Goal: Information Seeking & Learning: Compare options

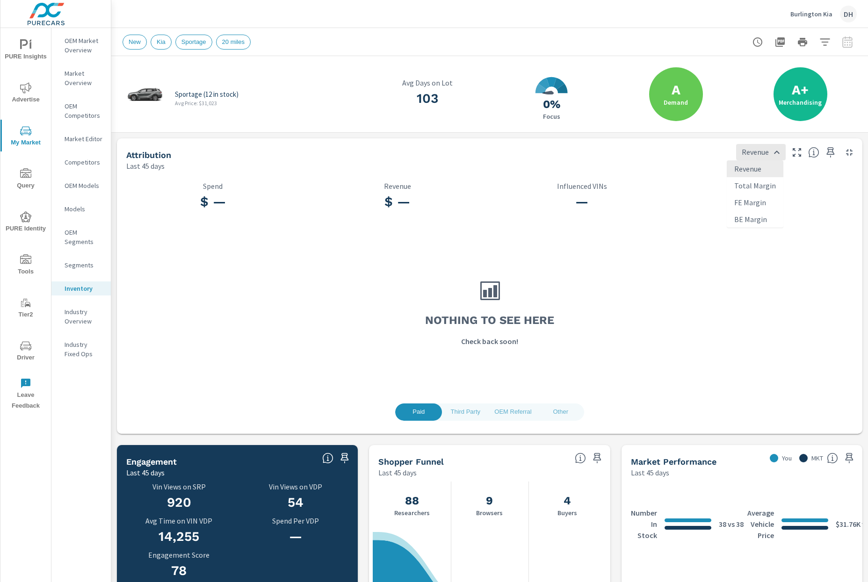
click at [85, 140] on div at bounding box center [434, 291] width 868 height 582
click at [31, 138] on span "My Market" at bounding box center [25, 136] width 45 height 23
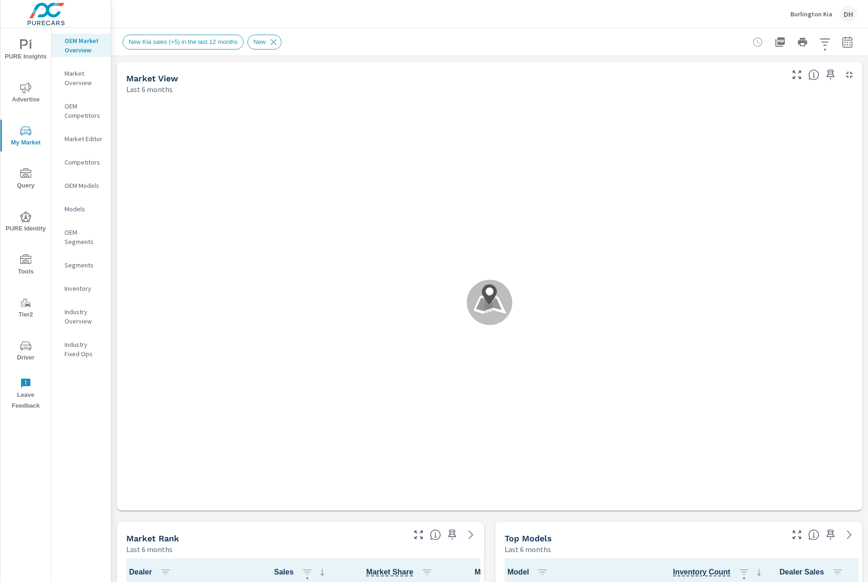
scroll to position [0, 0]
click at [79, 76] on p "Market Overview" at bounding box center [84, 78] width 39 height 19
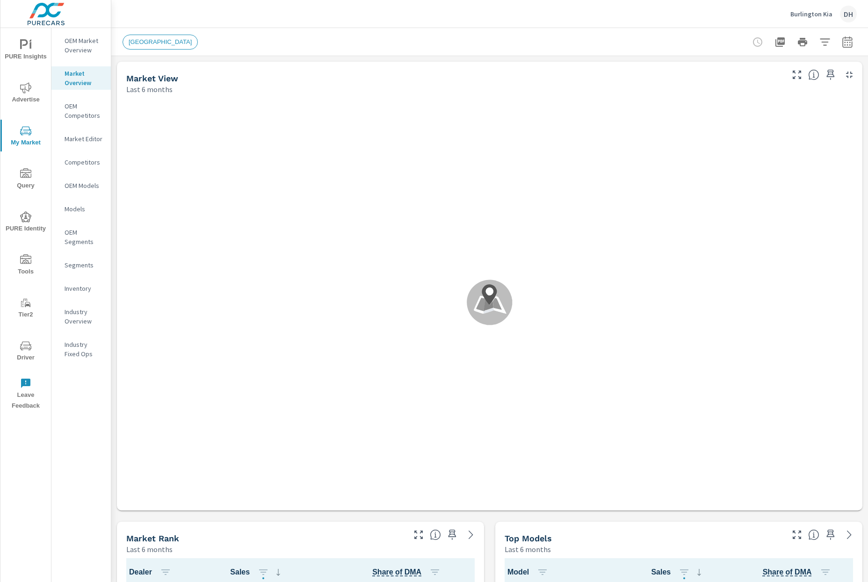
click at [844, 43] on icon "button" at bounding box center [847, 44] width 6 height 4
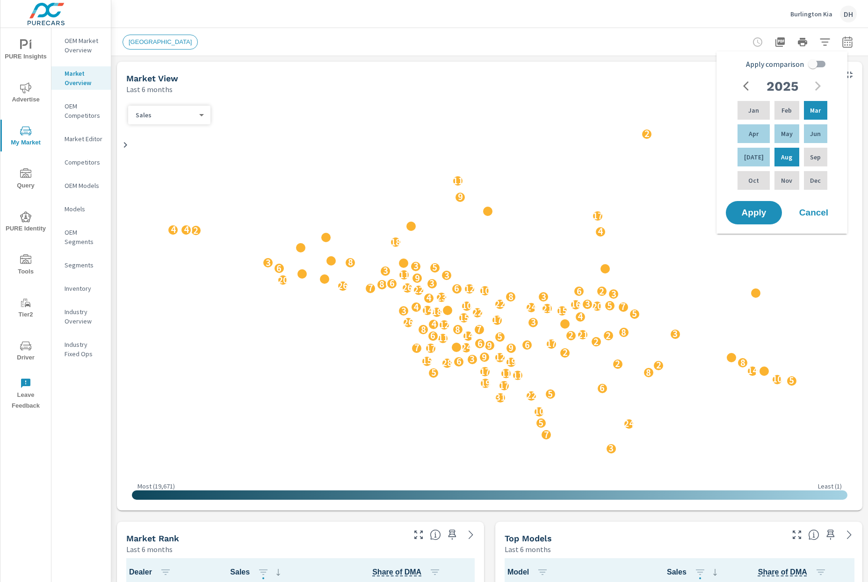
scroll to position [0, 0]
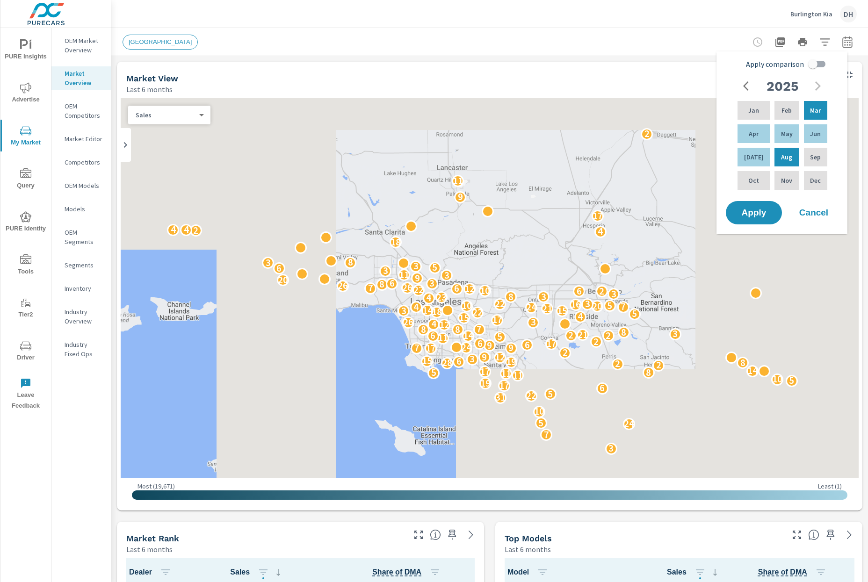
click at [586, 25] on div "Burlington Kia DH" at bounding box center [489, 14] width 734 height 28
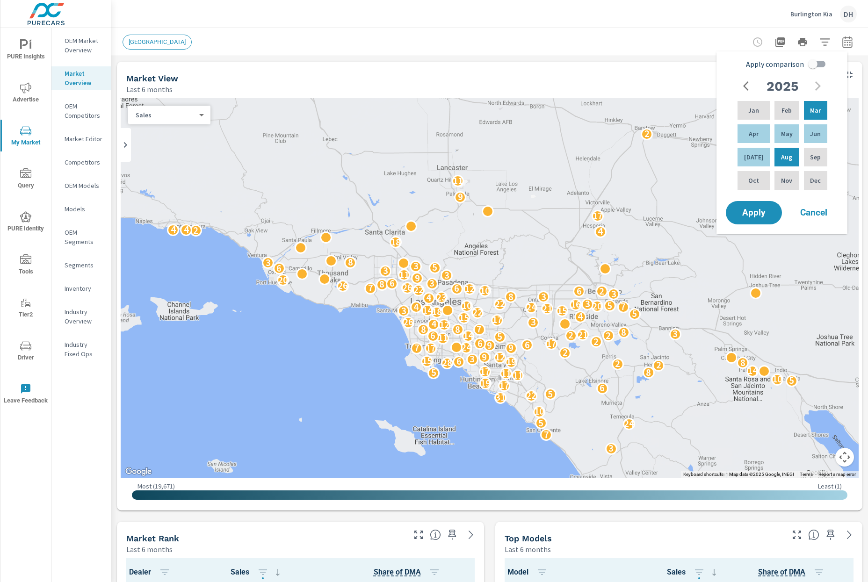
click at [98, 36] on p "OEM Market Overview" at bounding box center [84, 45] width 39 height 19
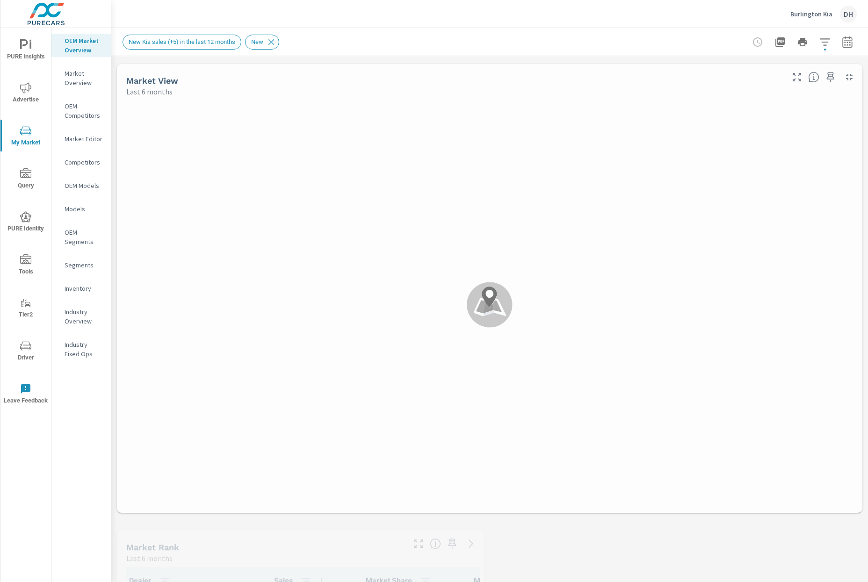
scroll to position [108, 0]
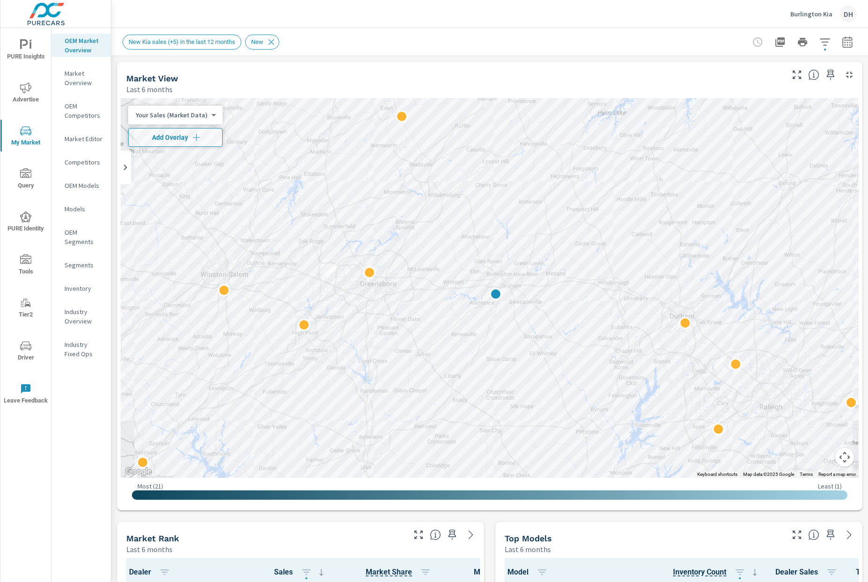
click at [842, 50] on div at bounding box center [802, 42] width 108 height 19
click at [839, 48] on button "button" at bounding box center [847, 42] width 19 height 19
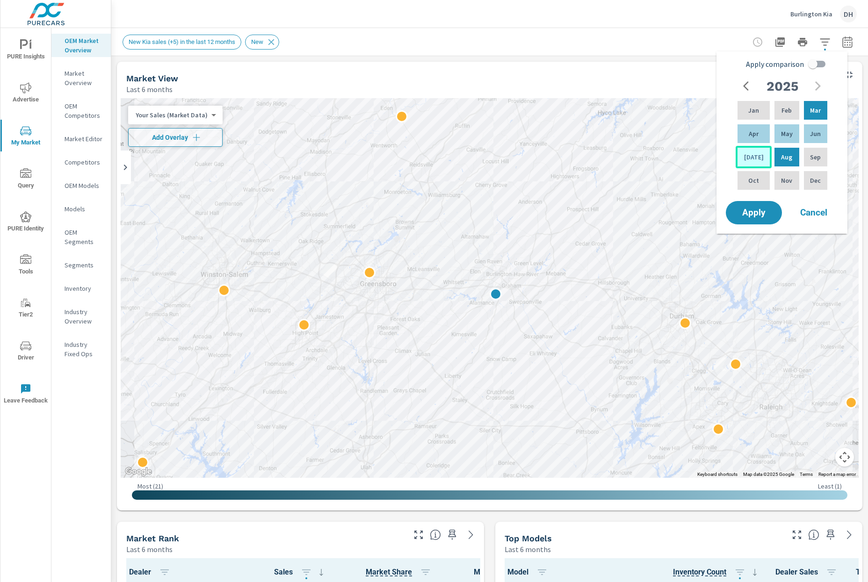
click at [754, 156] on p "Jul" at bounding box center [754, 156] width 20 height 9
click at [754, 158] on p "Jul" at bounding box center [754, 156] width 20 height 9
click at [756, 212] on span "Apply" at bounding box center [753, 213] width 38 height 9
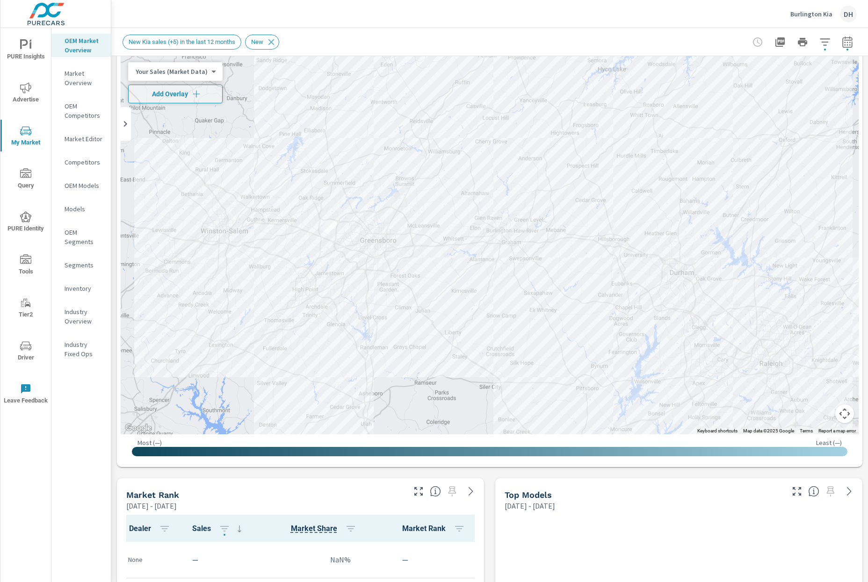
scroll to position [219, 0]
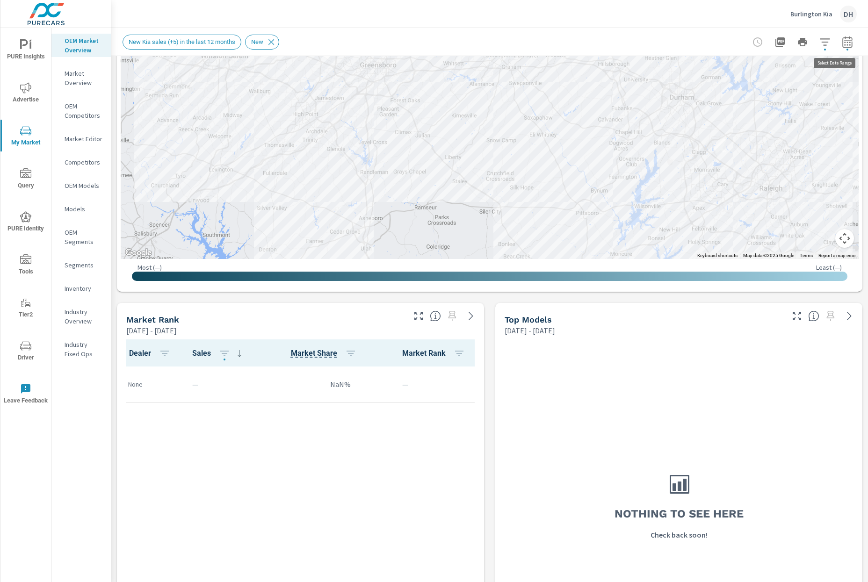
click at [838, 48] on button "button" at bounding box center [847, 42] width 19 height 19
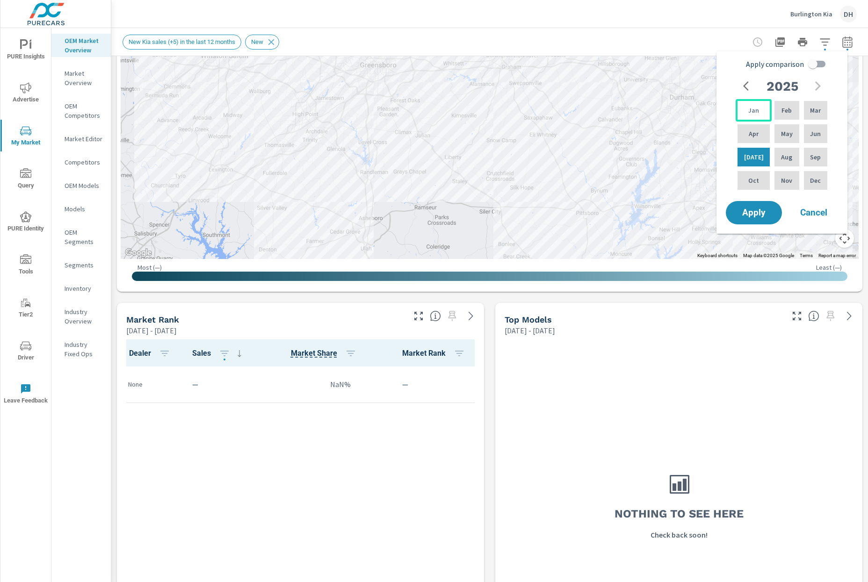
click at [750, 115] on p "Jan" at bounding box center [753, 110] width 11 height 9
click at [807, 129] on div "Jun" at bounding box center [815, 133] width 27 height 22
click at [771, 205] on button "Apply" at bounding box center [754, 213] width 58 height 24
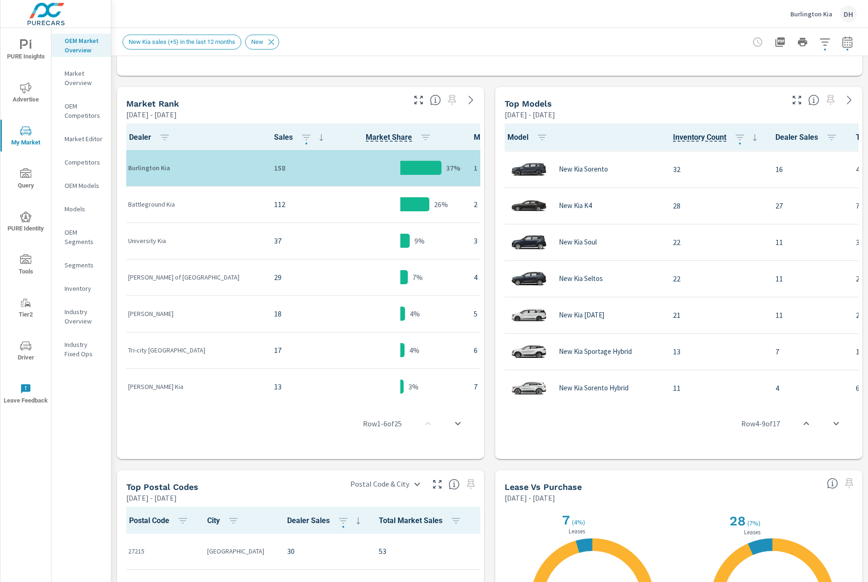
scroll to position [431, 0]
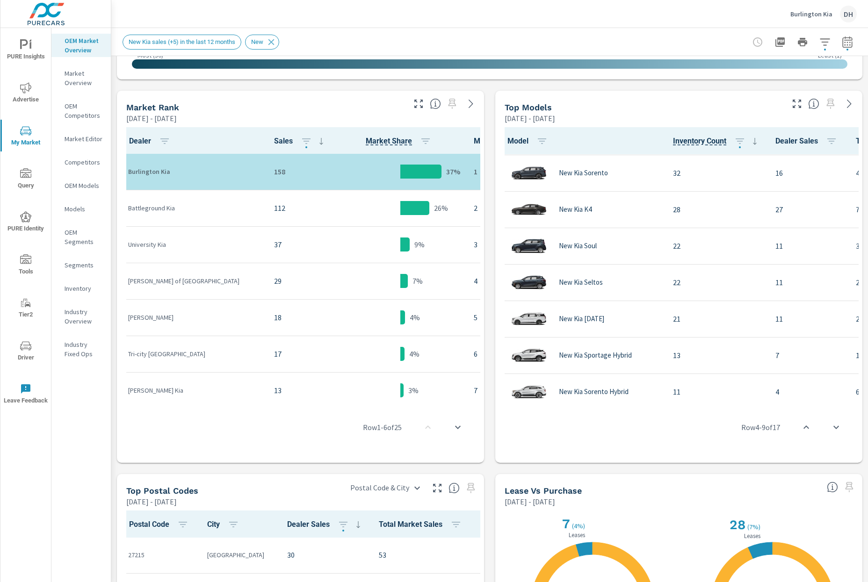
click at [842, 41] on icon "button" at bounding box center [847, 41] width 11 height 11
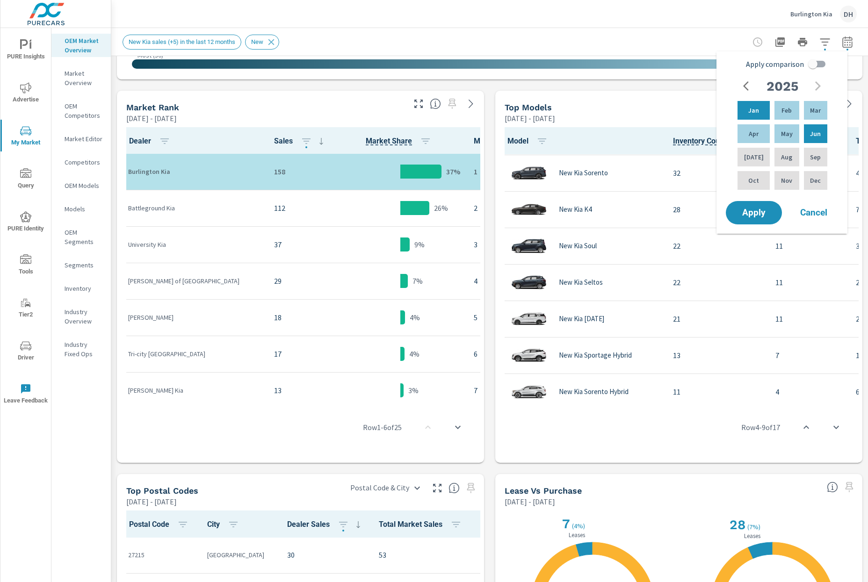
click at [815, 68] on input "Apply comparison" at bounding box center [812, 64] width 53 height 18
checkbox input "true"
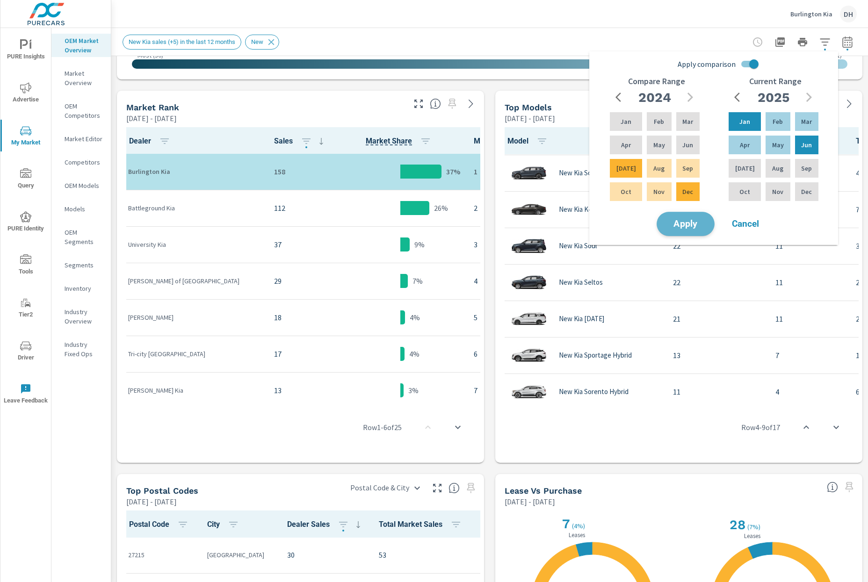
click at [704, 227] on span "Apply" at bounding box center [685, 224] width 38 height 9
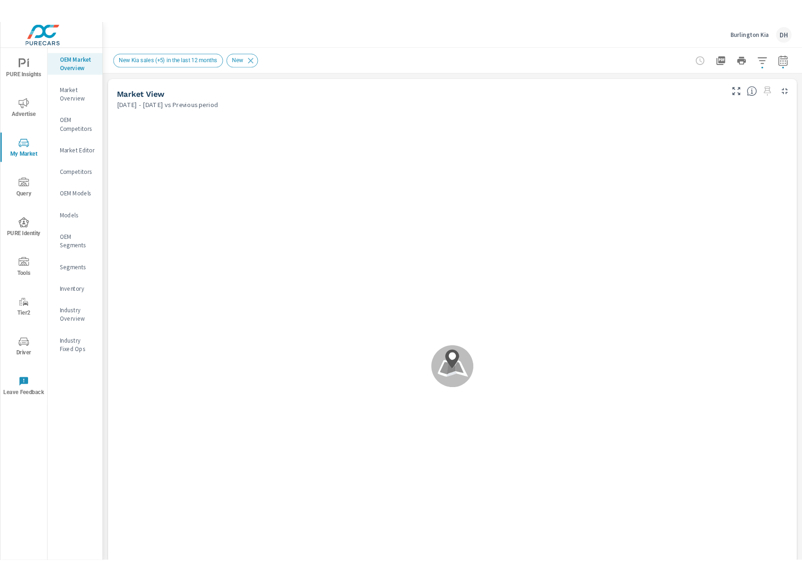
scroll to position [108, 0]
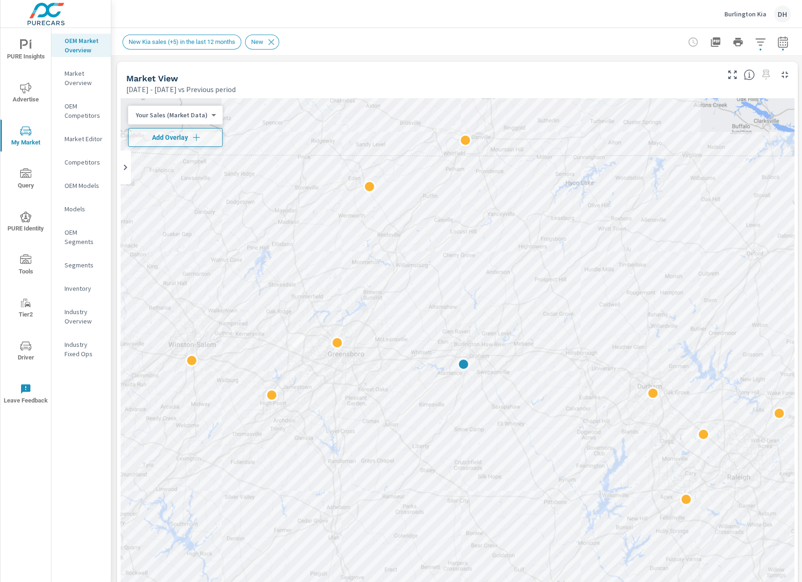
click at [781, 42] on icon "button" at bounding box center [782, 41] width 11 height 11
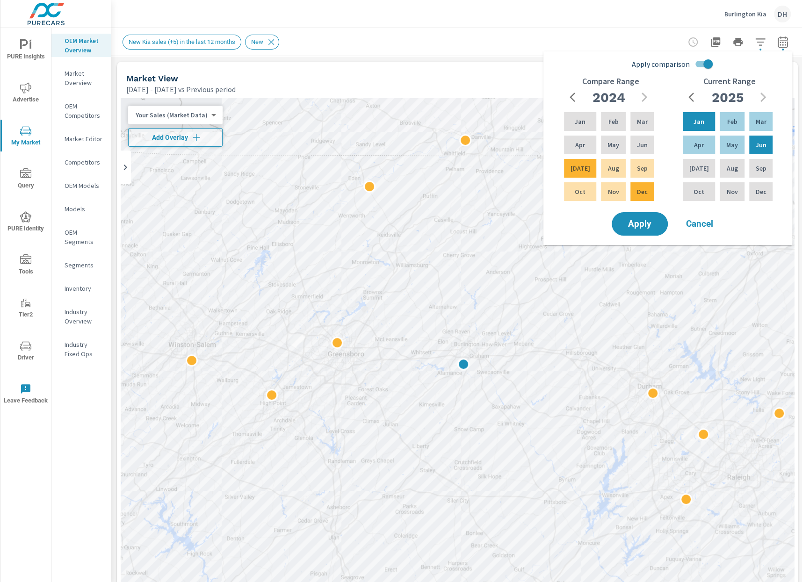
click at [518, 19] on div "Burlington Kia DH" at bounding box center [456, 14] width 668 height 28
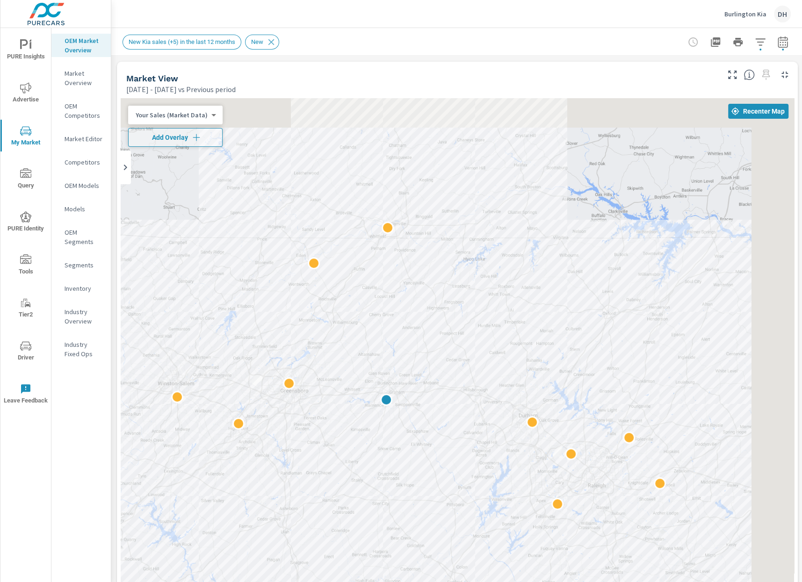
scroll to position [398, 0]
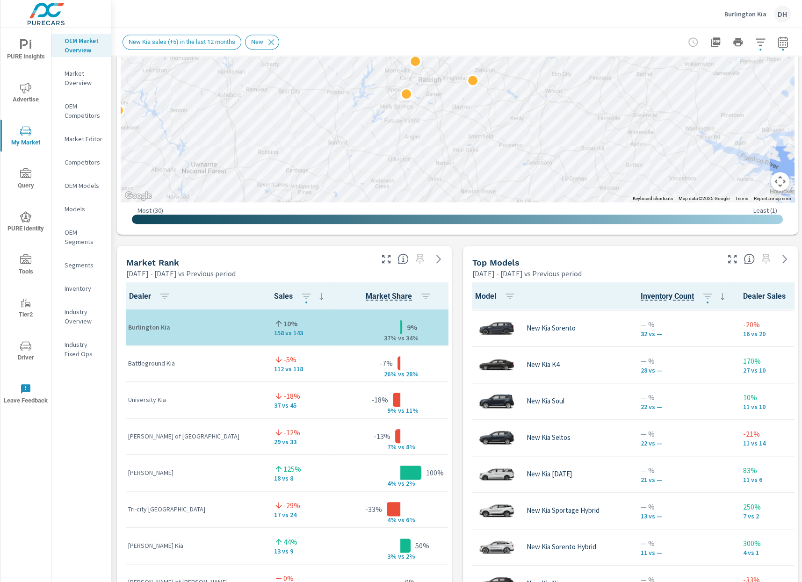
scroll to position [423, 0]
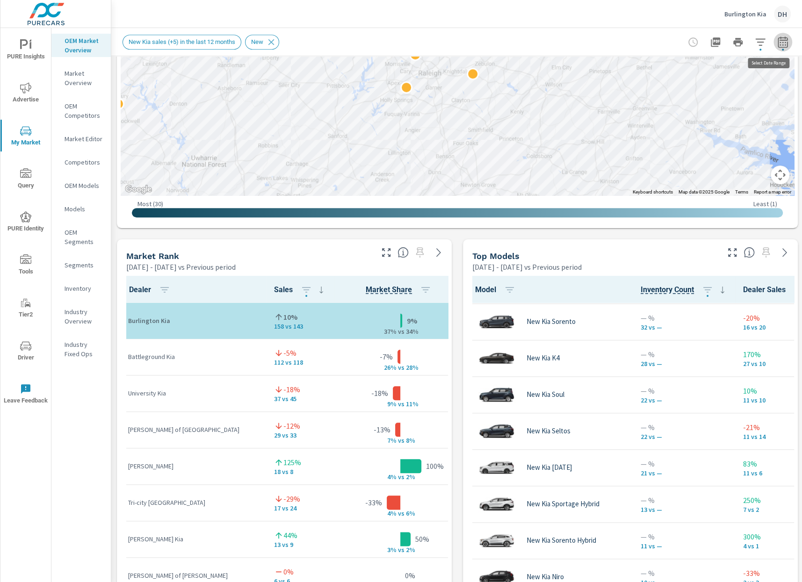
click at [782, 40] on icon "button" at bounding box center [782, 41] width 11 height 11
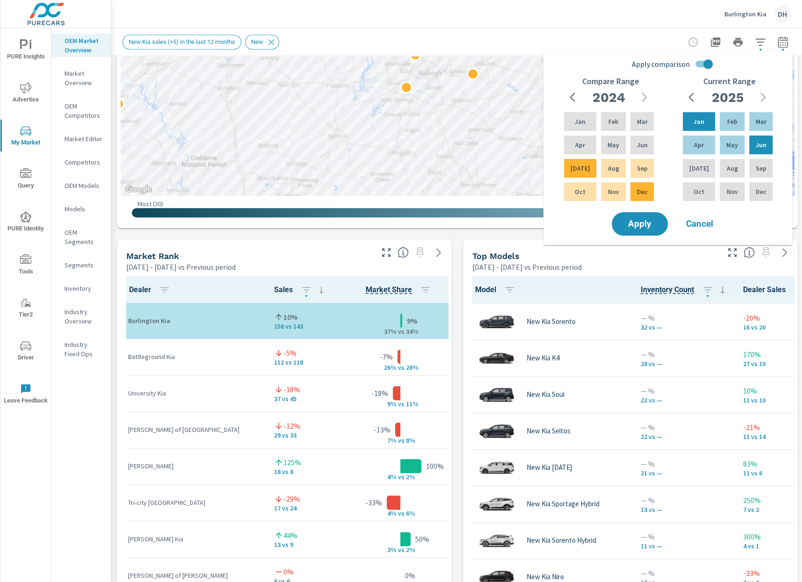
click at [480, 238] on div "Market View Jan 01, 2025 - Jun 30, 2025 vs Previous period ← Move left → Move r…" at bounding box center [457, 433] width 692 height 1601
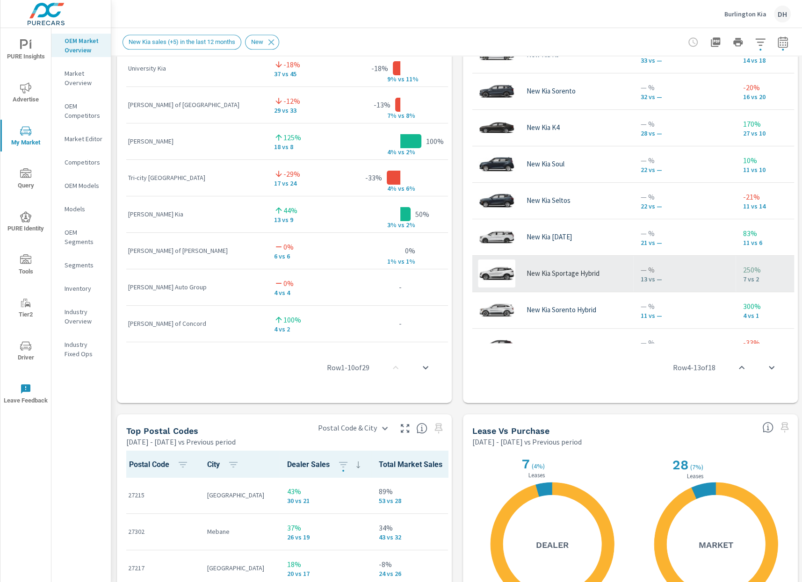
scroll to position [0, 0]
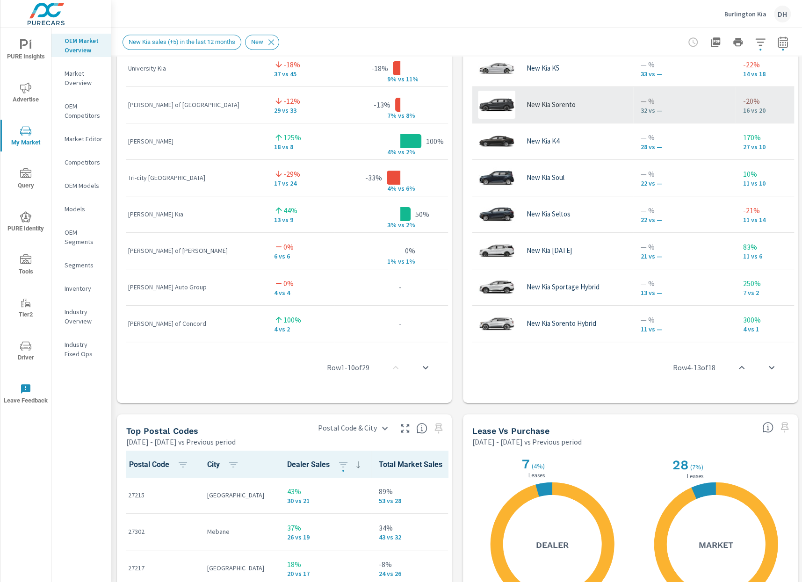
scroll to position [158, 0]
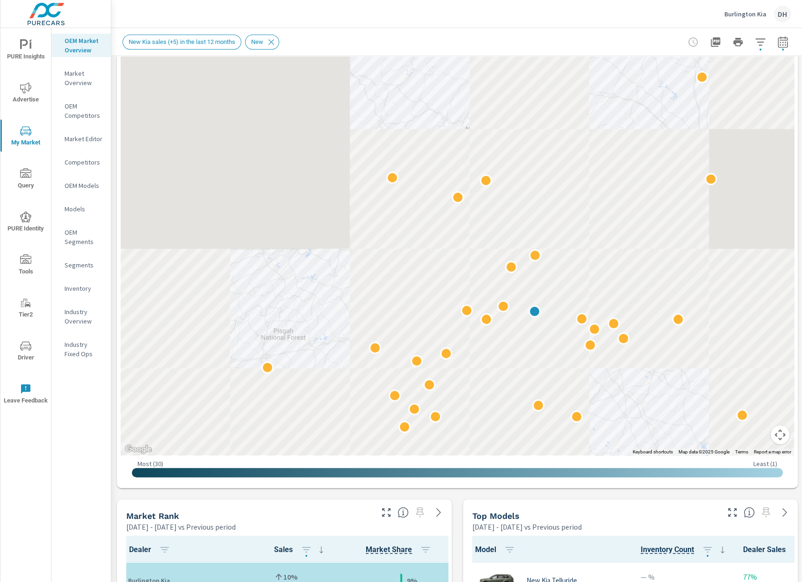
scroll to position [165, 0]
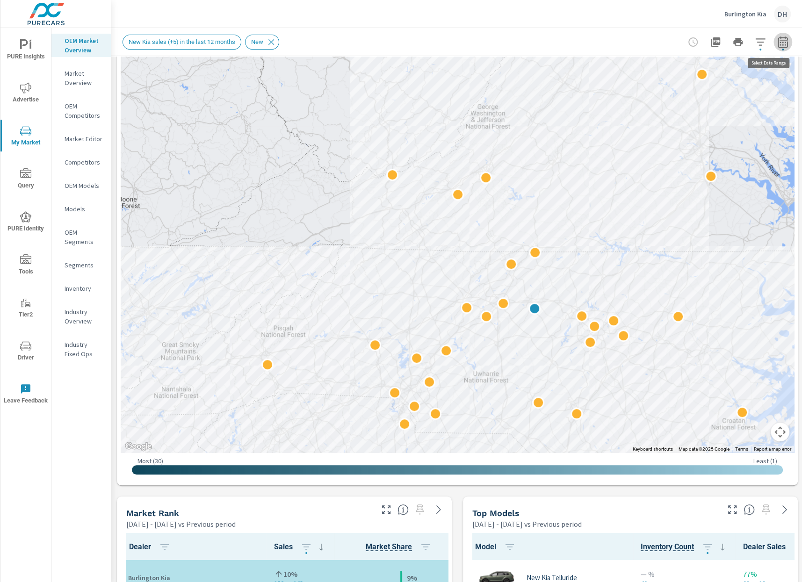
click at [784, 44] on icon "button" at bounding box center [782, 41] width 11 height 11
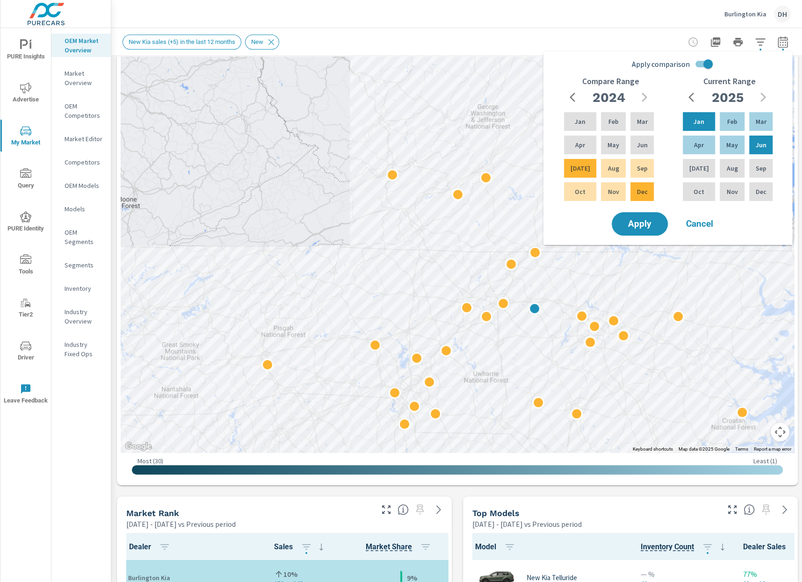
click at [75, 520] on div "OEM Market Overview Market Overview OEM Competitors Market Editor Competitors O…" at bounding box center [80, 305] width 59 height 554
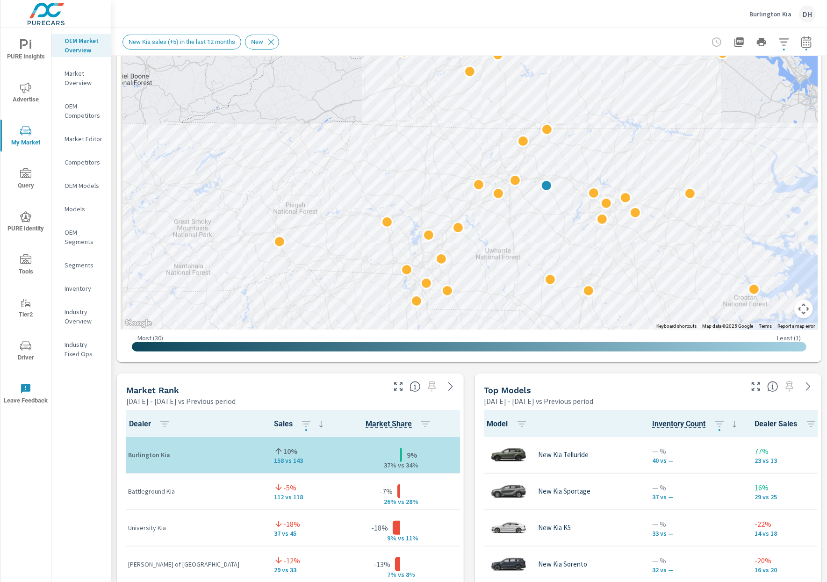
scroll to position [285, 0]
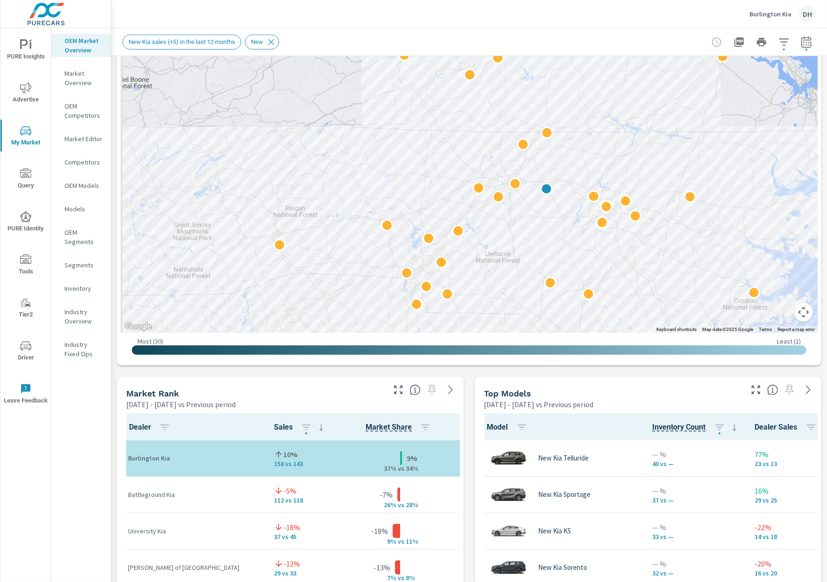
click at [802, 48] on button "button" at bounding box center [806, 42] width 19 height 19
click at [53, 518] on div "OEM Market Overview Market Overview OEM Competitors Market Editor Competitors O…" at bounding box center [80, 305] width 59 height 554
click at [794, 52] on div "New Kia sales (+5) in the last 12 months New" at bounding box center [468, 42] width 693 height 28
click at [797, 48] on button "button" at bounding box center [806, 42] width 19 height 19
click at [801, 44] on icon "button" at bounding box center [806, 41] width 11 height 11
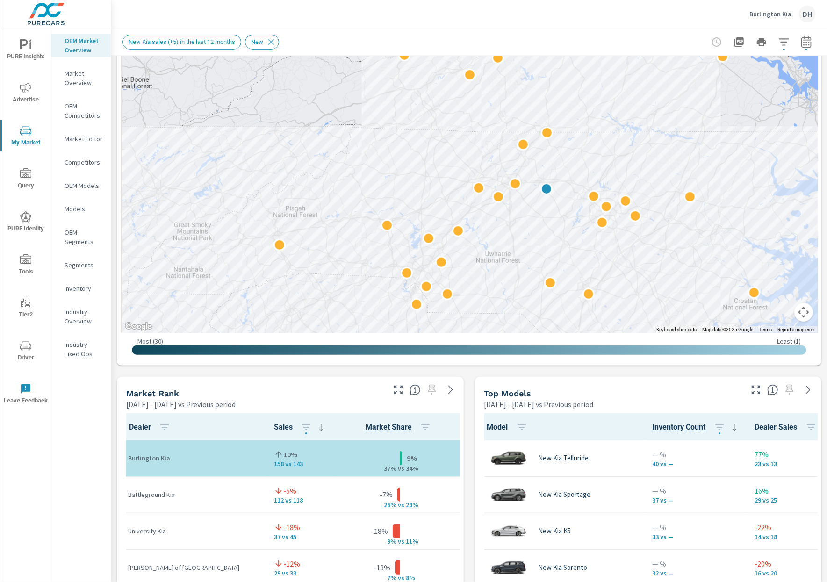
click at [801, 43] on icon "button" at bounding box center [806, 41] width 11 height 11
click at [779, 41] on icon "button" at bounding box center [783, 41] width 11 height 11
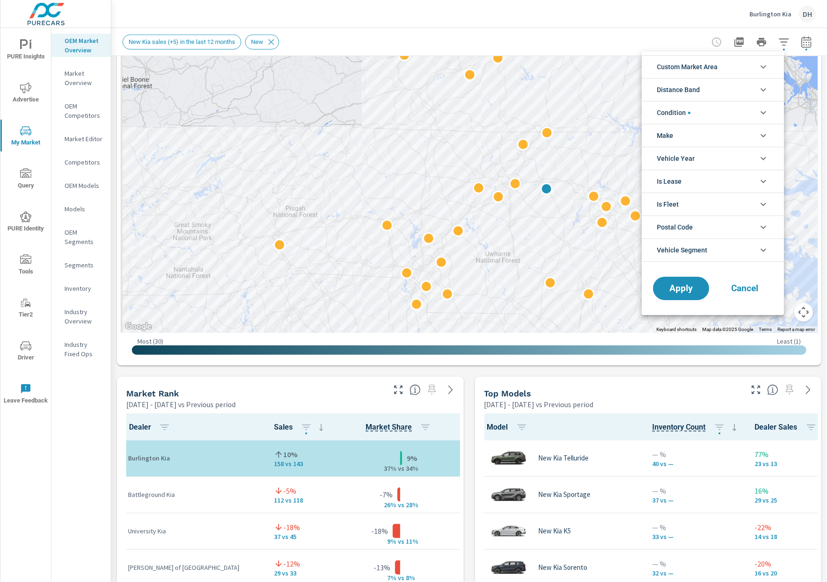
click at [798, 45] on div at bounding box center [413, 291] width 827 height 582
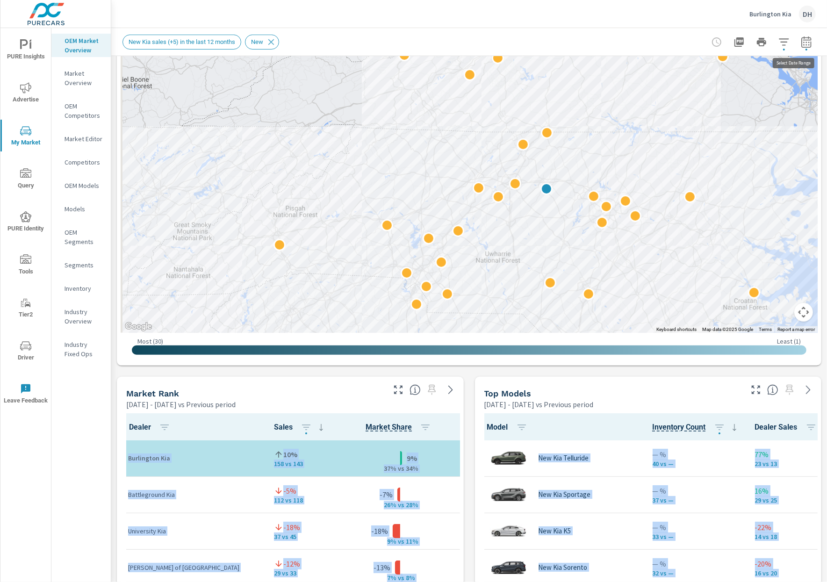
click at [801, 43] on icon "button" at bounding box center [806, 41] width 11 height 11
click at [801, 41] on icon "button" at bounding box center [806, 41] width 10 height 11
click at [801, 39] on icon "button" at bounding box center [806, 41] width 11 height 11
click at [801, 46] on icon "button" at bounding box center [806, 41] width 11 height 11
click at [801, 44] on icon "button" at bounding box center [806, 41] width 11 height 11
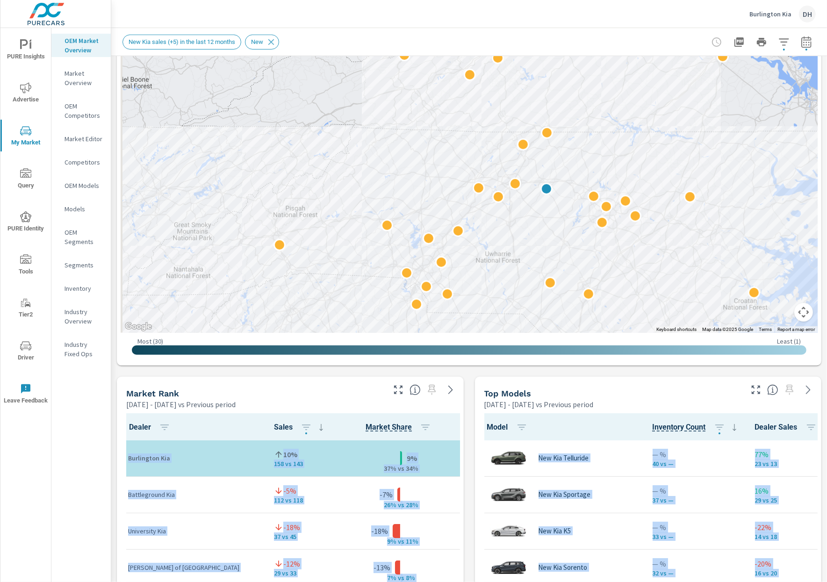
click at [801, 44] on icon "button" at bounding box center [806, 41] width 11 height 11
click at [676, 376] on div "Market View Jan 01, 2025 - Jun 30, 2025 vs Previous period ← Move left → Move r…" at bounding box center [469, 571] width 716 height 1601
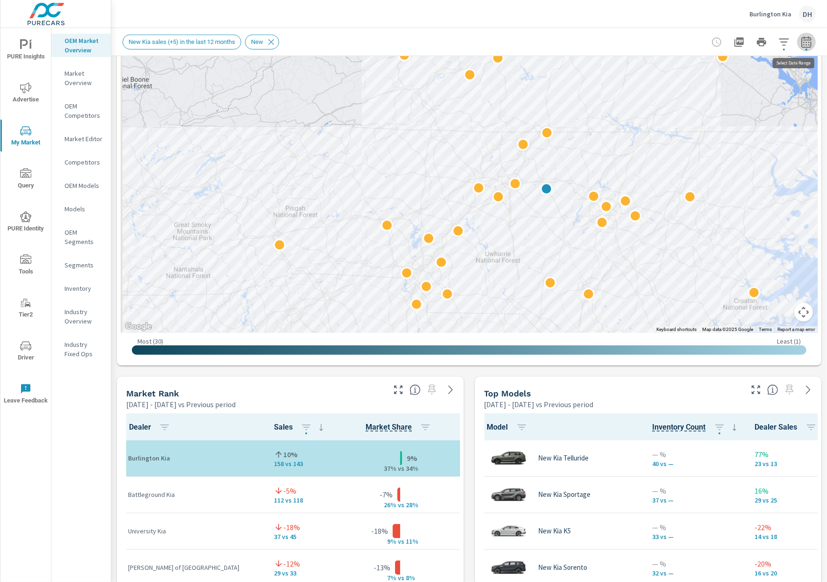
click at [802, 48] on button "button" at bounding box center [806, 42] width 19 height 19
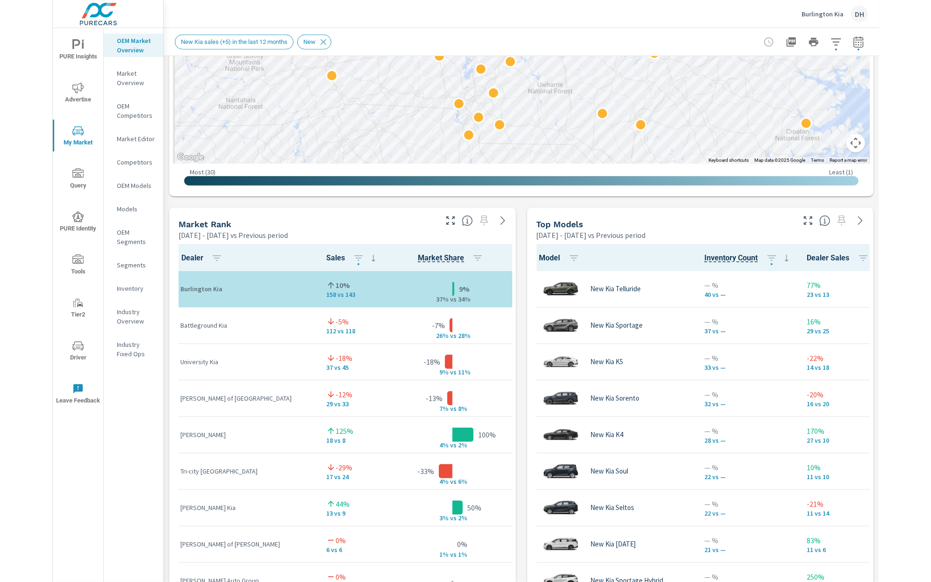
scroll to position [464, 0]
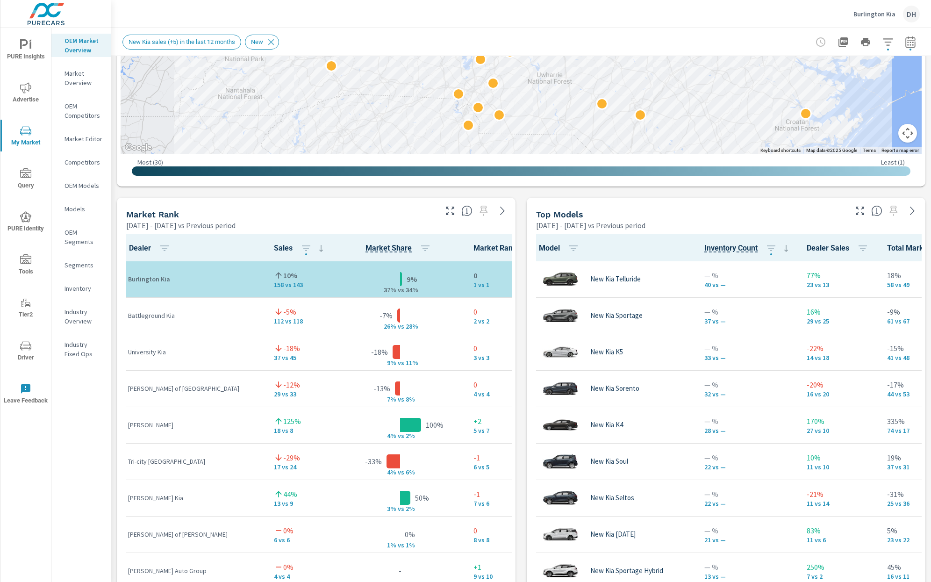
click at [867, 42] on icon "button" at bounding box center [910, 41] width 11 height 11
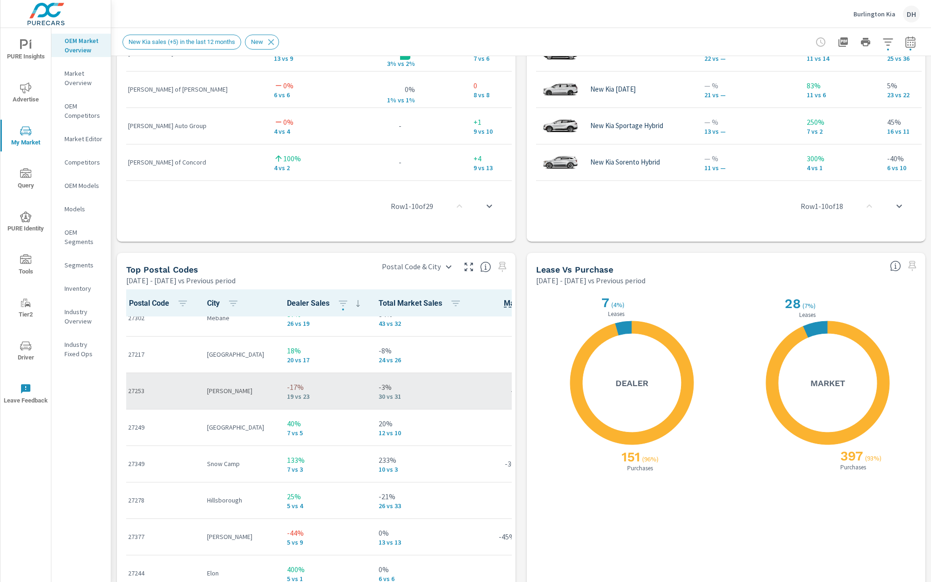
scroll to position [56, 0]
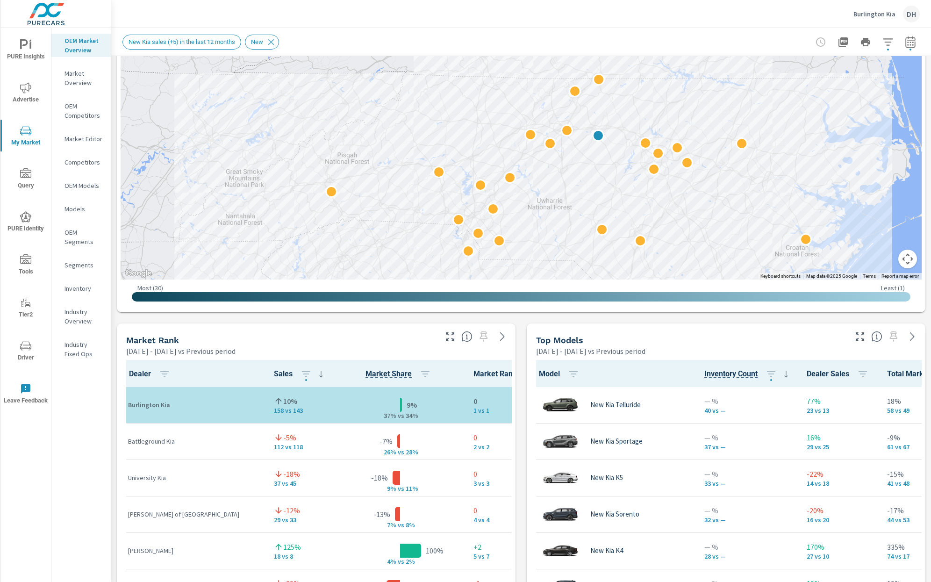
scroll to position [311, 0]
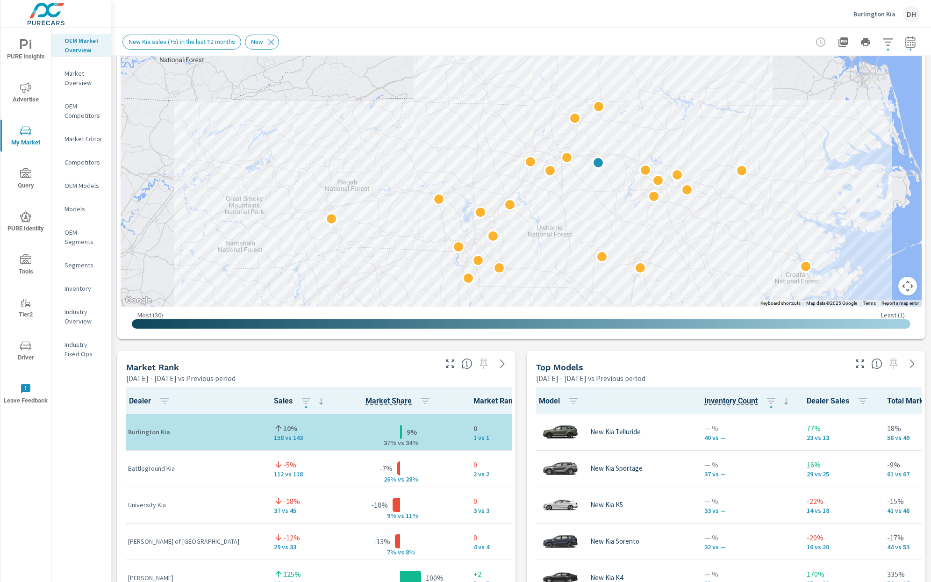
click at [867, 44] on icon "button" at bounding box center [888, 41] width 11 height 11
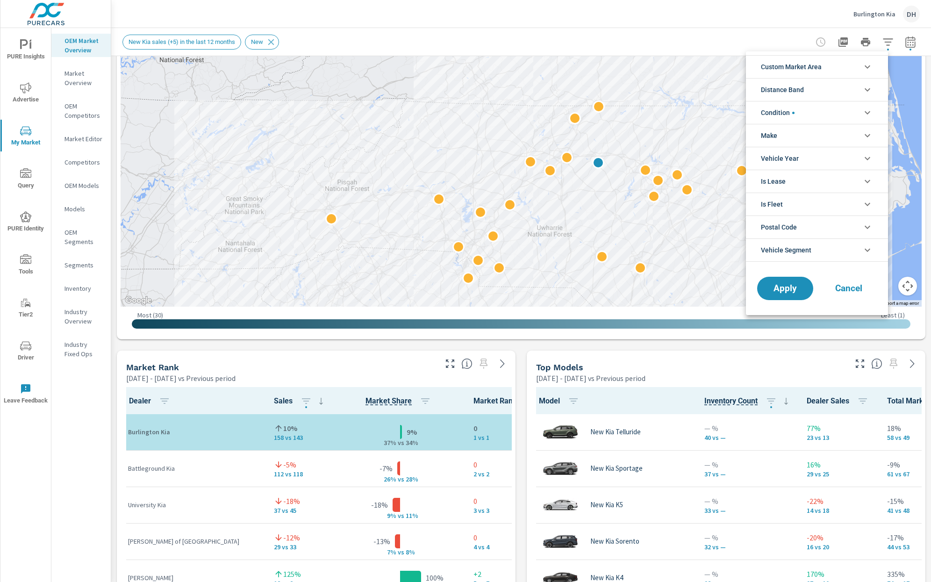
click at [834, 63] on li "Custom Market Area" at bounding box center [817, 66] width 142 height 23
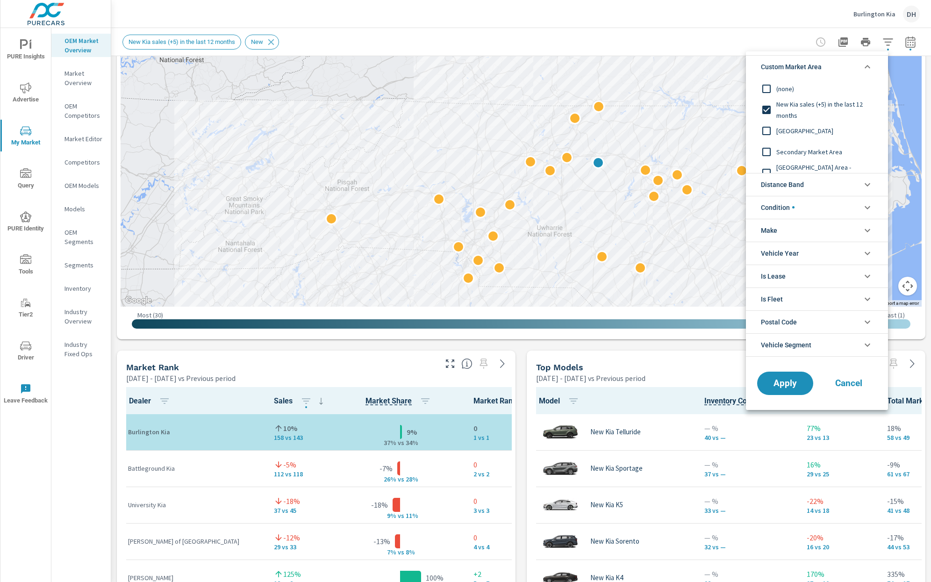
click at [766, 108] on input "filter options" at bounding box center [767, 110] width 20 height 20
click at [769, 125] on input "filter options" at bounding box center [767, 126] width 20 height 20
click at [770, 142] on input "filter options" at bounding box center [767, 147] width 20 height 20
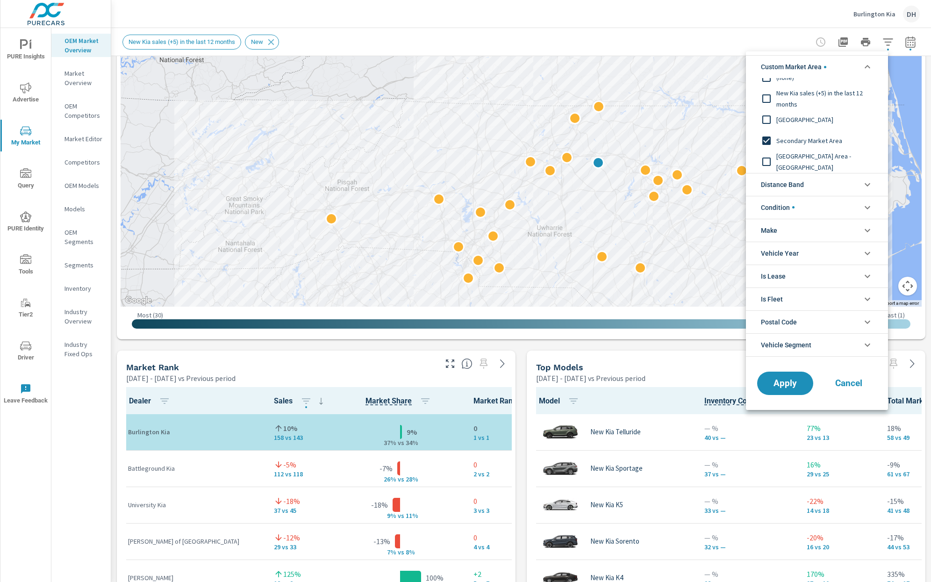
click at [766, 141] on input "filter options" at bounding box center [767, 141] width 20 height 20
click at [779, 384] on span "Apply" at bounding box center [785, 383] width 38 height 9
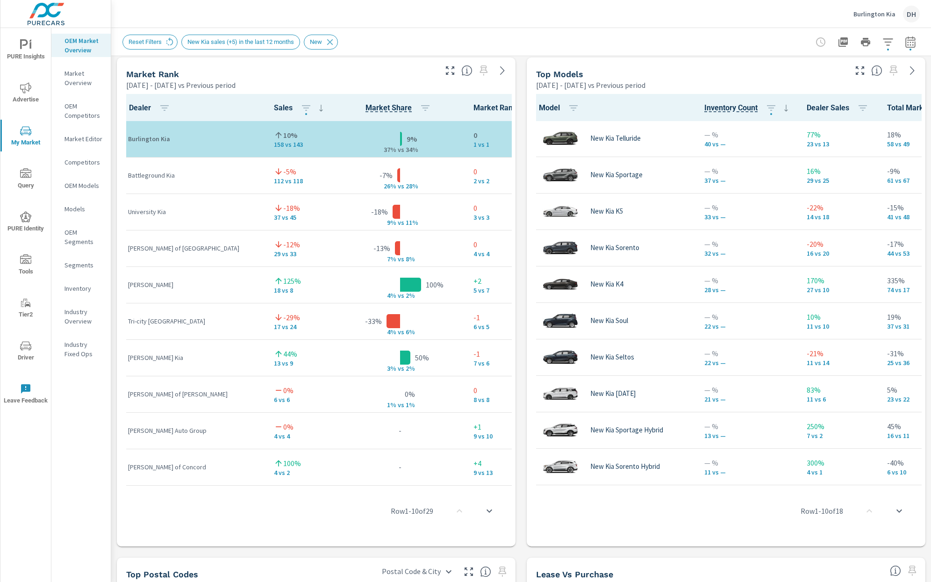
scroll to position [604, 0]
click at [867, 41] on icon "button" at bounding box center [911, 41] width 10 height 11
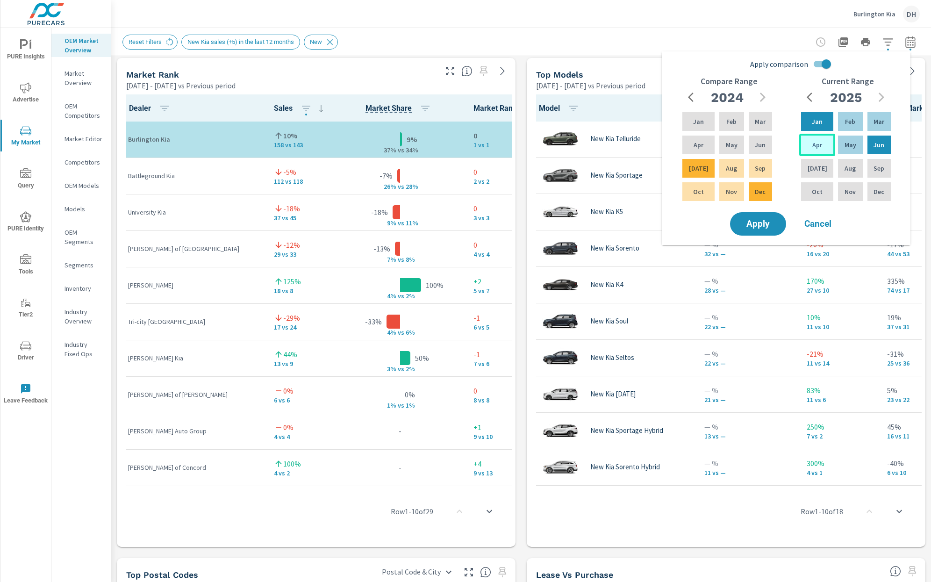
click at [822, 150] on div "Apr" at bounding box center [817, 145] width 36 height 22
click at [812, 117] on p "Jan" at bounding box center [817, 121] width 11 height 9
click at [813, 148] on p "Apr" at bounding box center [818, 144] width 10 height 9
click at [812, 125] on p "Jan" at bounding box center [817, 121] width 11 height 9
click at [820, 66] on input "Apply comparison" at bounding box center [826, 64] width 53 height 18
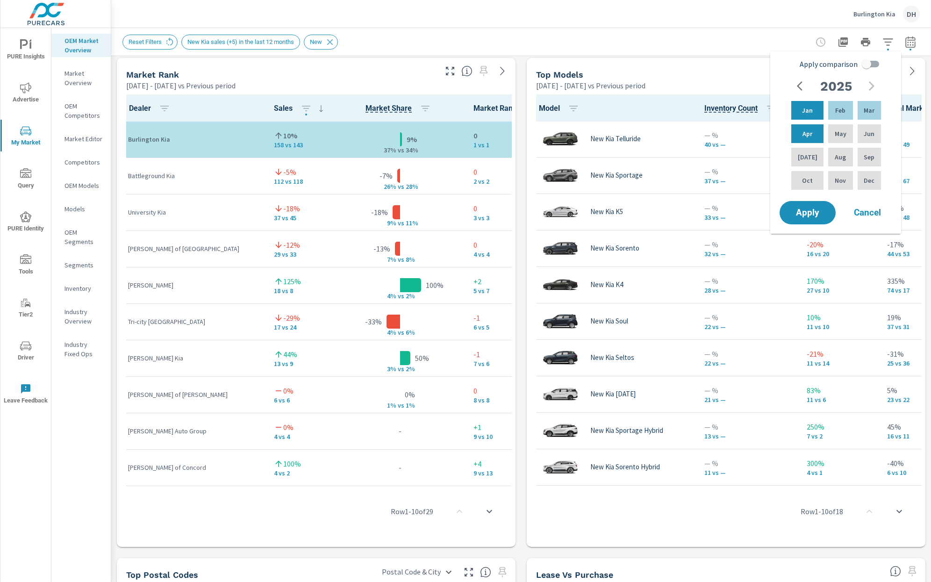
click at [867, 66] on input "Apply comparison" at bounding box center [866, 64] width 53 height 18
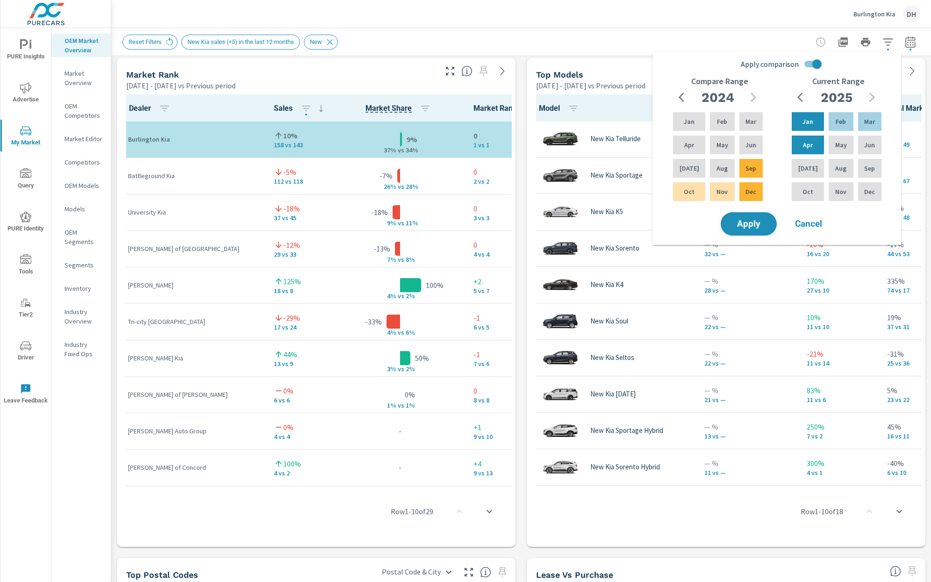
click at [815, 58] on input "Apply comparison" at bounding box center [817, 64] width 53 height 18
checkbox input "false"
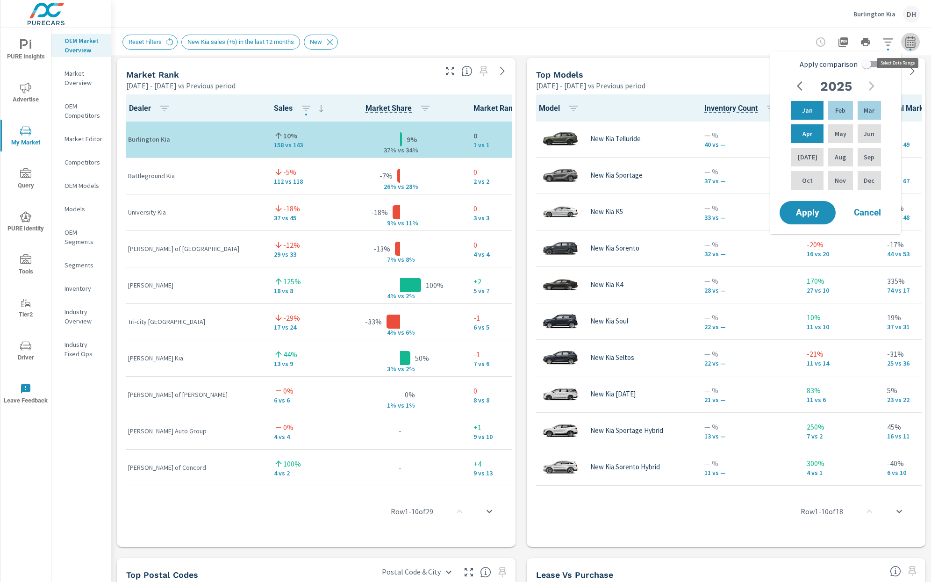
click at [867, 44] on icon "button" at bounding box center [910, 41] width 11 height 11
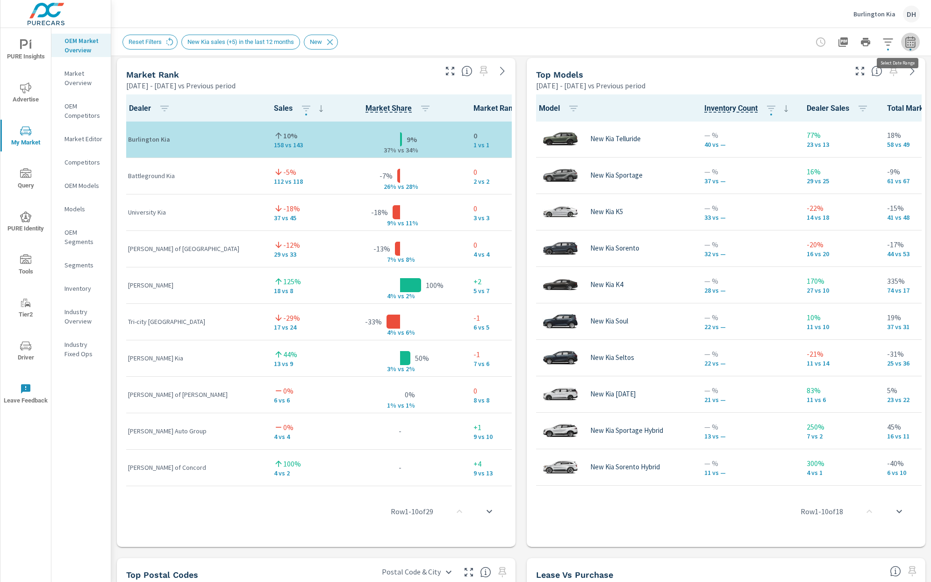
click at [867, 45] on icon "button" at bounding box center [910, 44] width 6 height 4
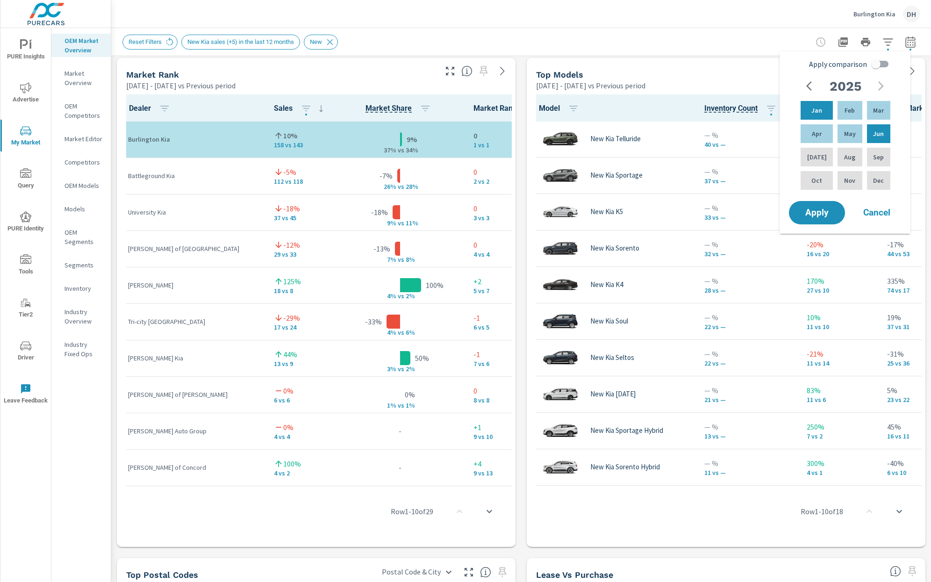
click at [867, 64] on input "Apply comparison" at bounding box center [875, 64] width 53 height 18
checkbox input "true"
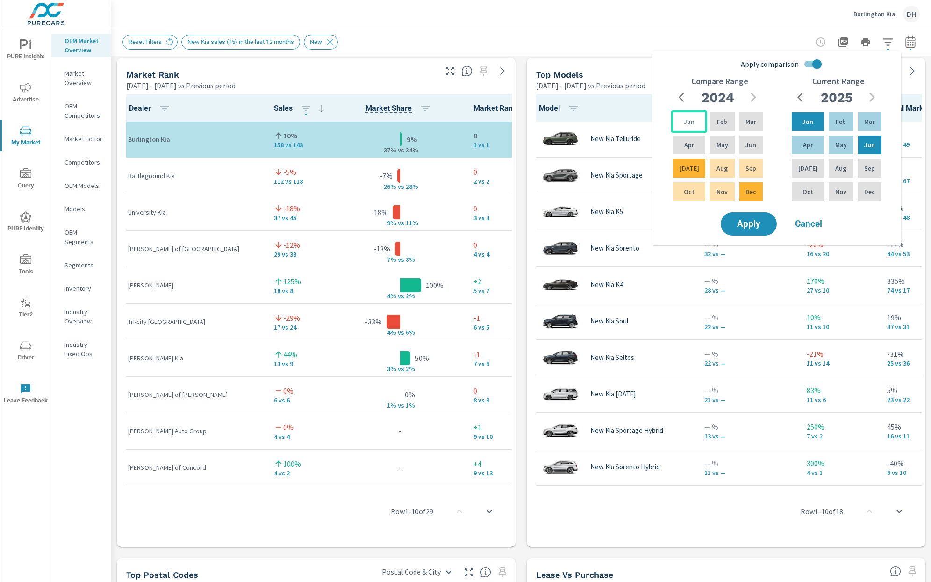
click at [684, 124] on p "Jan" at bounding box center [689, 121] width 11 height 9
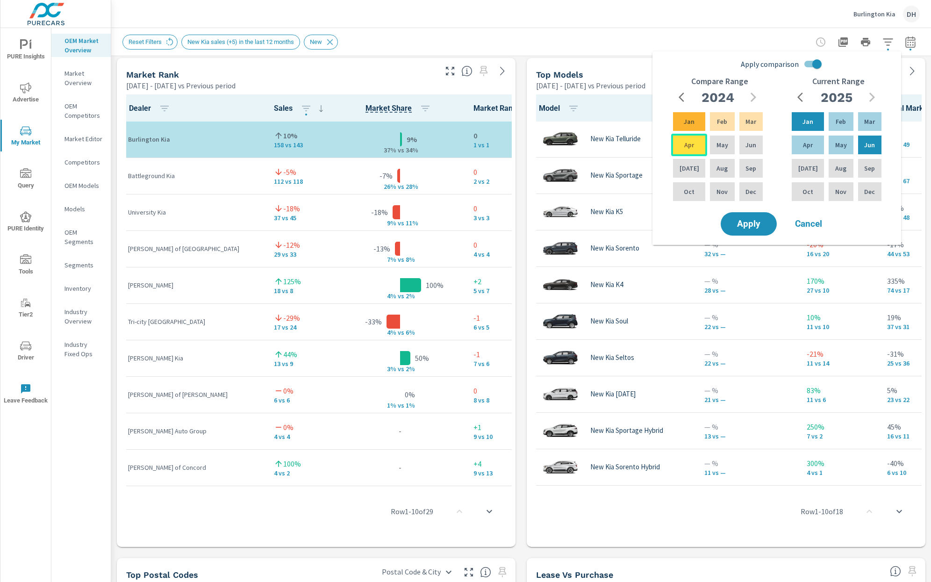
click at [684, 143] on p "Apr" at bounding box center [689, 144] width 10 height 9
click at [803, 122] on p "Jan" at bounding box center [808, 121] width 11 height 9
click at [803, 140] on p "Apr" at bounding box center [808, 144] width 10 height 9
click at [746, 220] on span "Apply" at bounding box center [749, 224] width 38 height 9
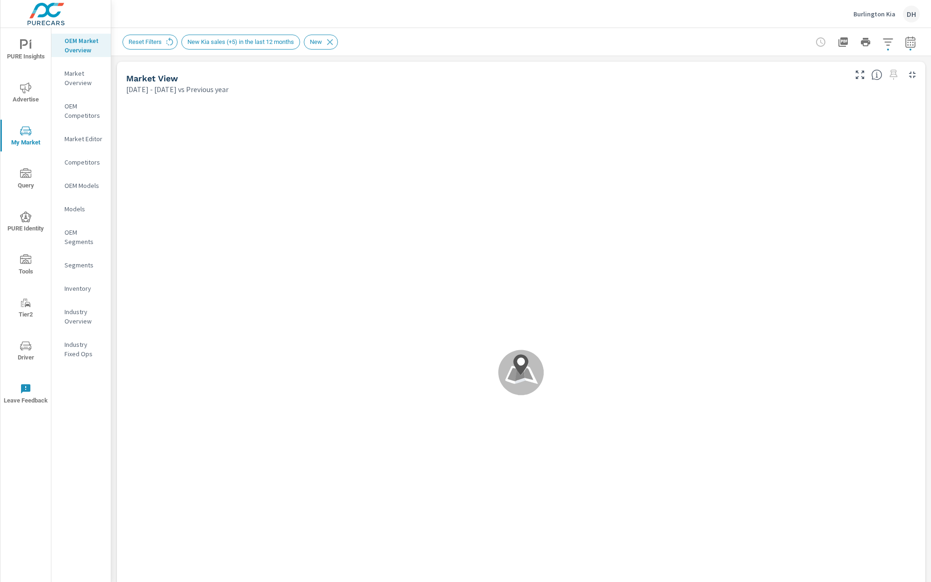
scroll to position [0, 0]
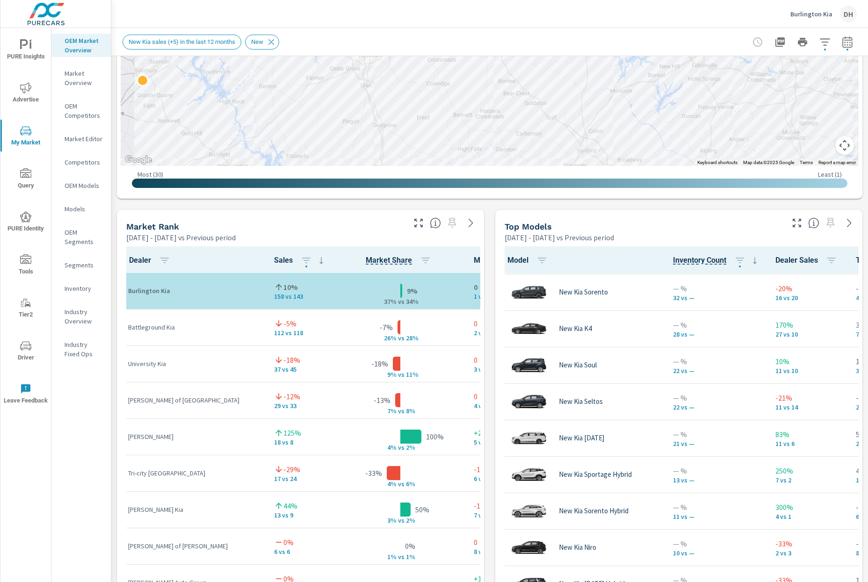
scroll to position [573, 0]
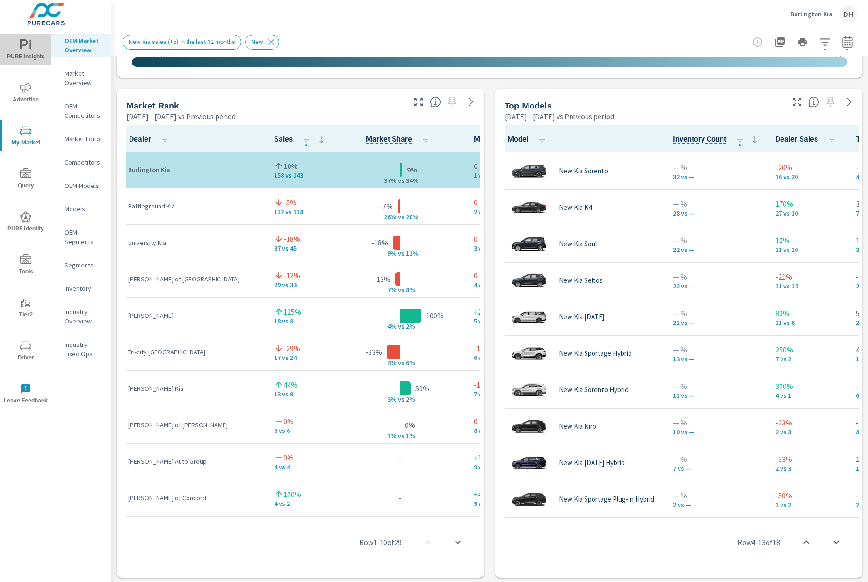
click at [25, 58] on span "PURE Insights" at bounding box center [25, 50] width 45 height 23
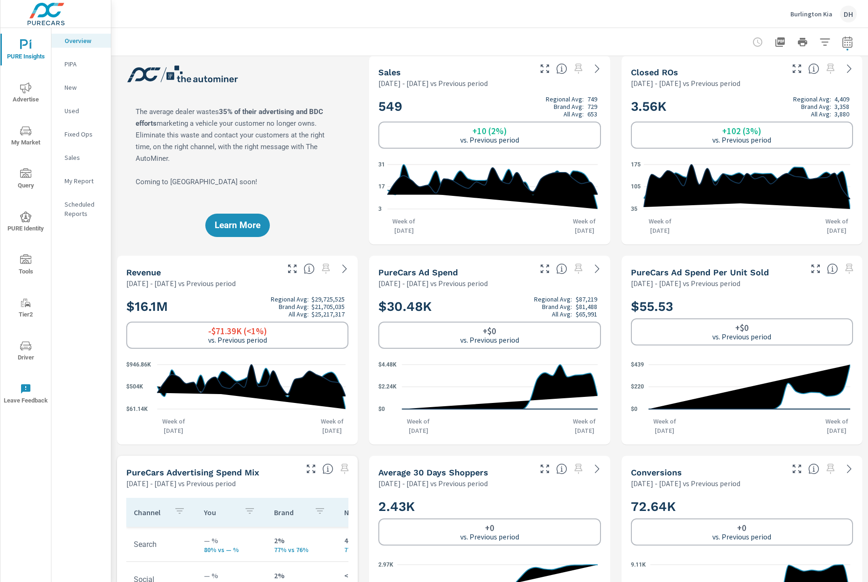
scroll to position [7, 0]
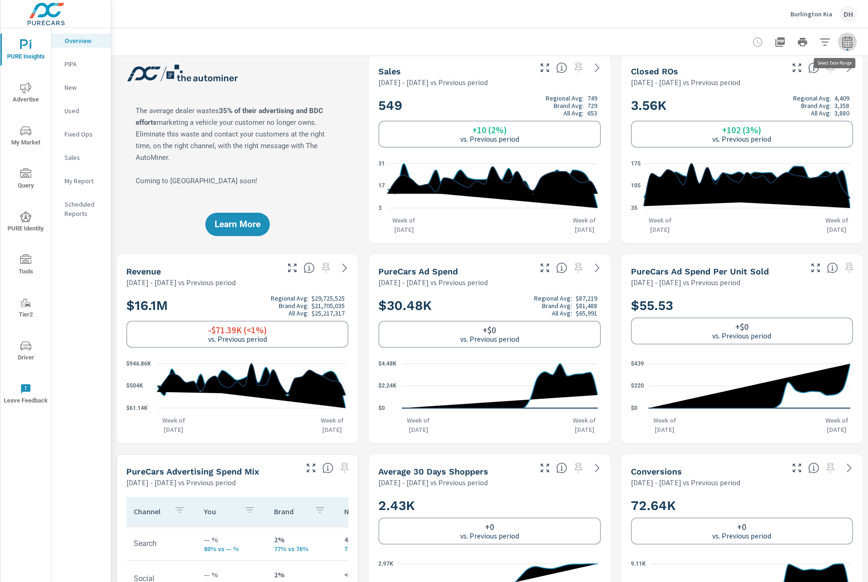
click at [842, 40] on icon "button" at bounding box center [847, 41] width 11 height 11
select select "Previous period"
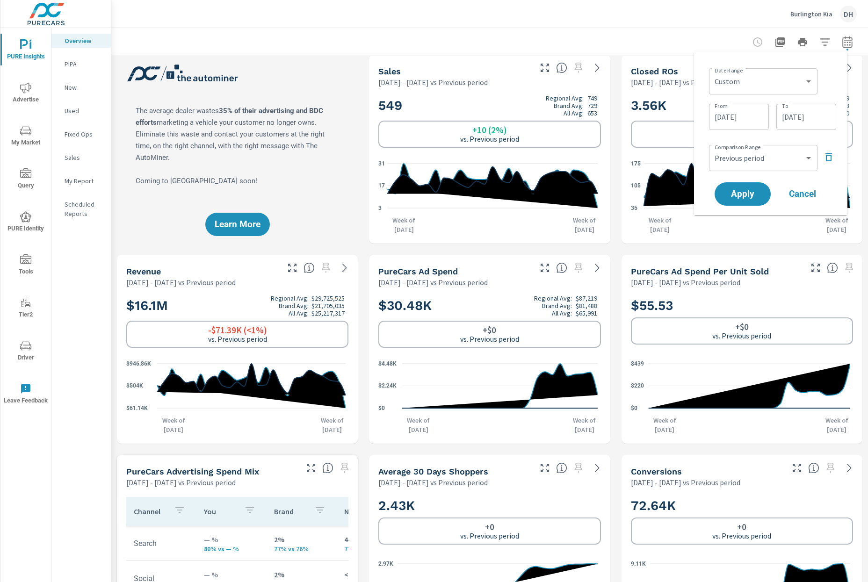
click at [630, 18] on div "Burlington Kia DH" at bounding box center [489, 14] width 734 height 28
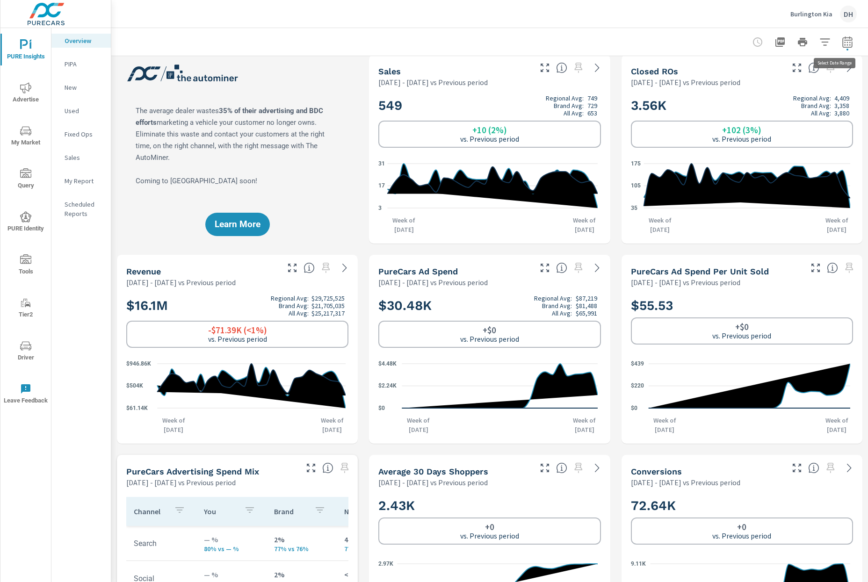
click at [842, 40] on icon "button" at bounding box center [847, 41] width 11 height 11
select select "Previous period"
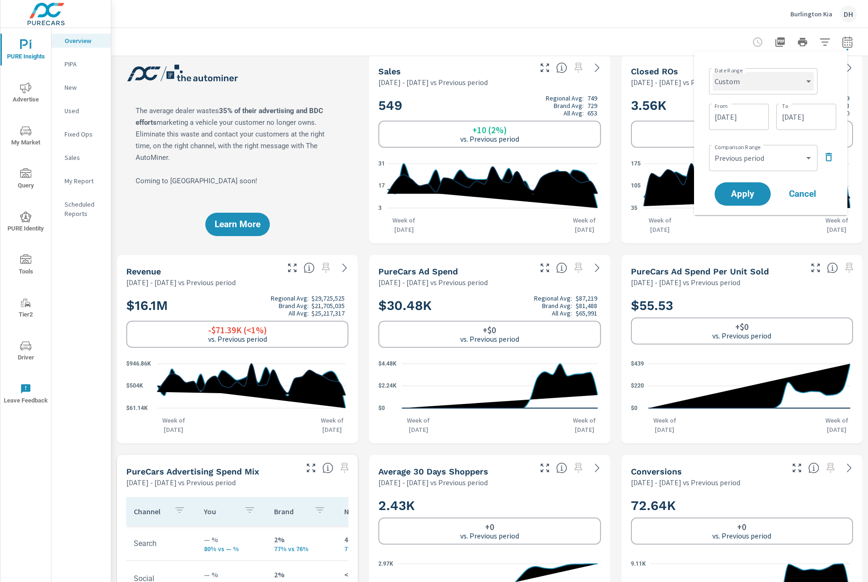
click at [782, 86] on select "Custom Yesterday Last week Last 7 days Last 14 days Last 30 days Last 45 days L…" at bounding box center [762, 81] width 101 height 19
click at [730, 115] on input "01/01/2025" at bounding box center [738, 117] width 52 height 19
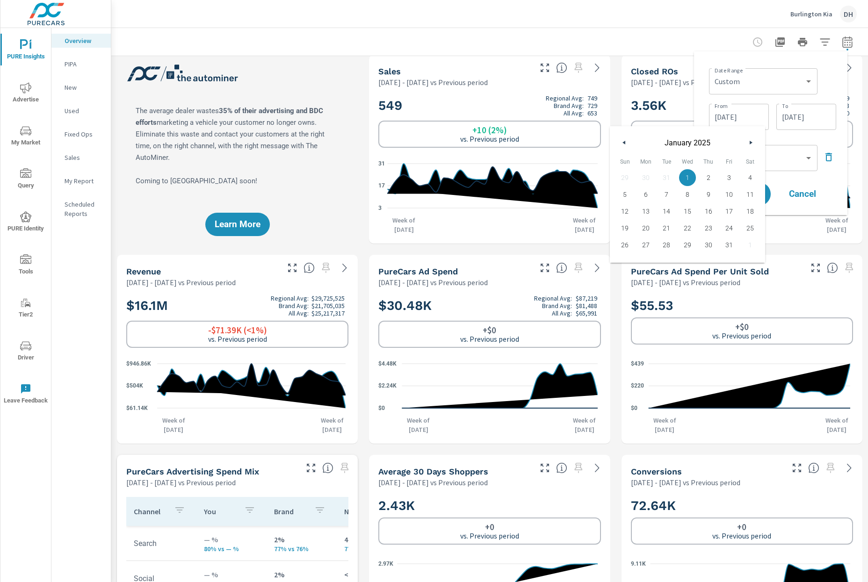
click at [754, 138] on button "button" at bounding box center [750, 142] width 11 height 11
click at [748, 142] on button "button" at bounding box center [750, 142] width 11 height 11
click at [746, 141] on button "button" at bounding box center [750, 142] width 11 height 11
click at [712, 172] on span "1" at bounding box center [708, 178] width 21 height 12
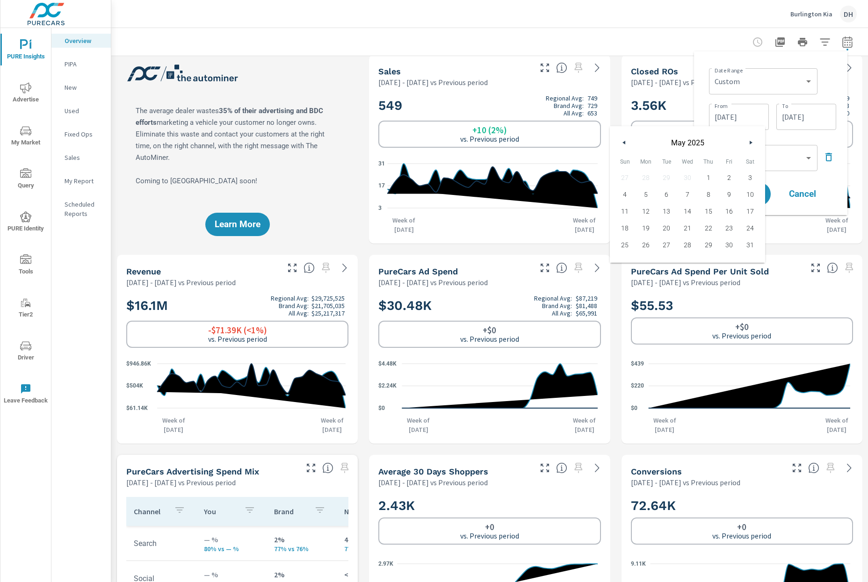
type input "[DATE]"
click at [811, 133] on div "Date Range Custom Yesterday Last week Last 7 days Last 14 days Last 30 days Las…" at bounding box center [770, 133] width 138 height 149
click at [806, 117] on input "06/30/2025" at bounding box center [806, 117] width 52 height 19
click at [815, 143] on button "button" at bounding box center [817, 142] width 11 height 11
click at [815, 141] on button "button" at bounding box center [817, 142] width 11 height 11
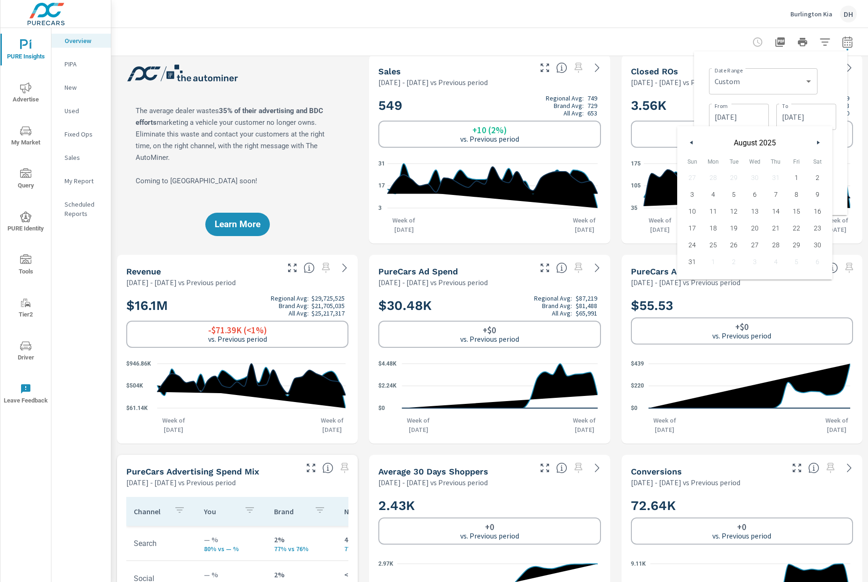
click at [693, 262] on span "31" at bounding box center [692, 262] width 21 height 12
type input "[DATE]"
click at [837, 153] on div "Date Range Custom Yesterday Last week Last 7 days Last 14 days Last 30 days Las…" at bounding box center [770, 133] width 138 height 149
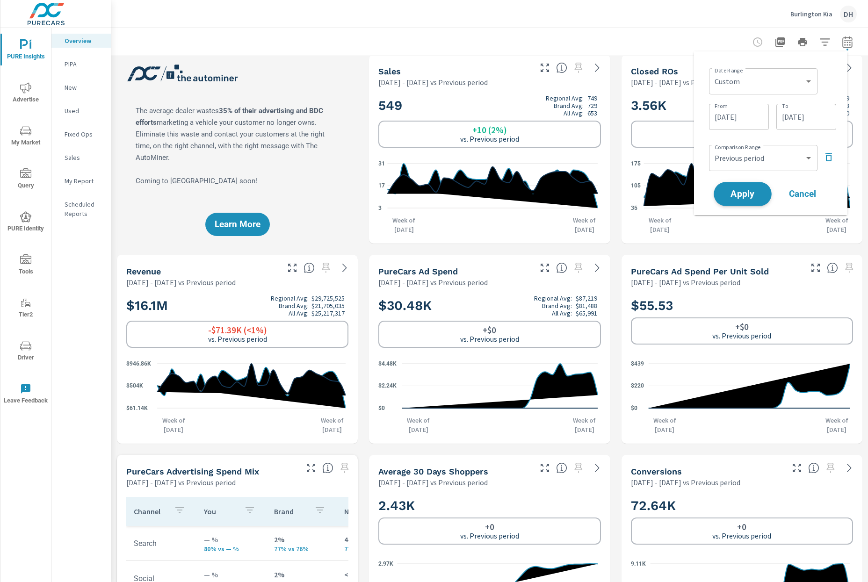
click at [745, 194] on span "Apply" at bounding box center [742, 194] width 38 height 9
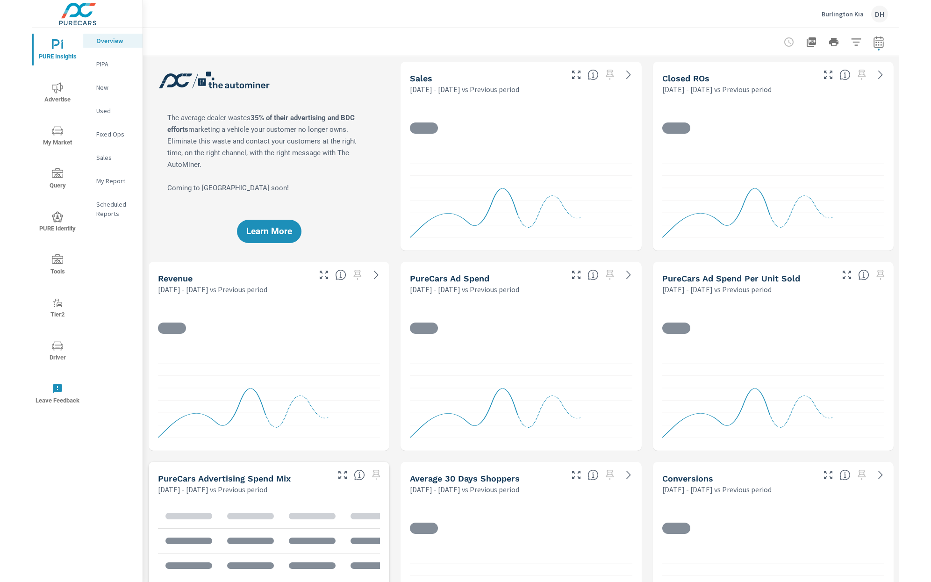
scroll to position [0, 0]
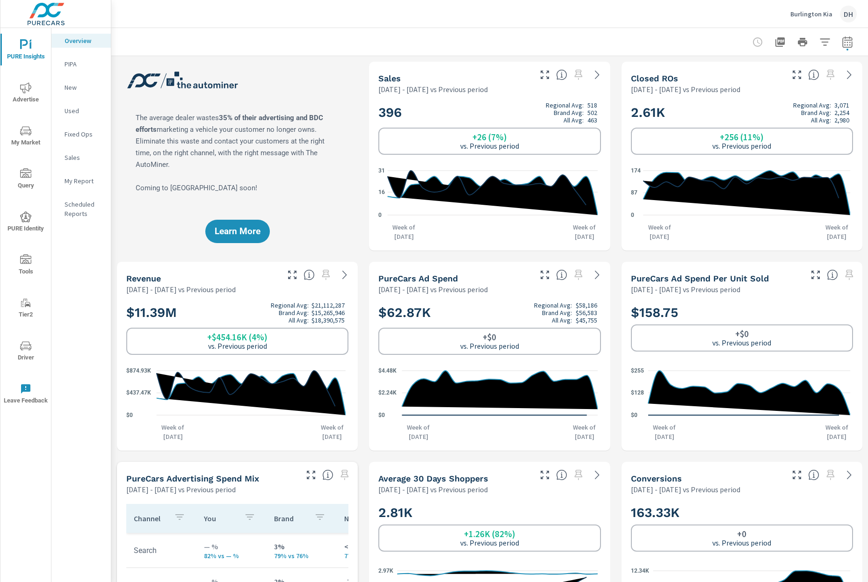
click at [844, 42] on icon "button" at bounding box center [847, 44] width 6 height 4
select select "Previous period"
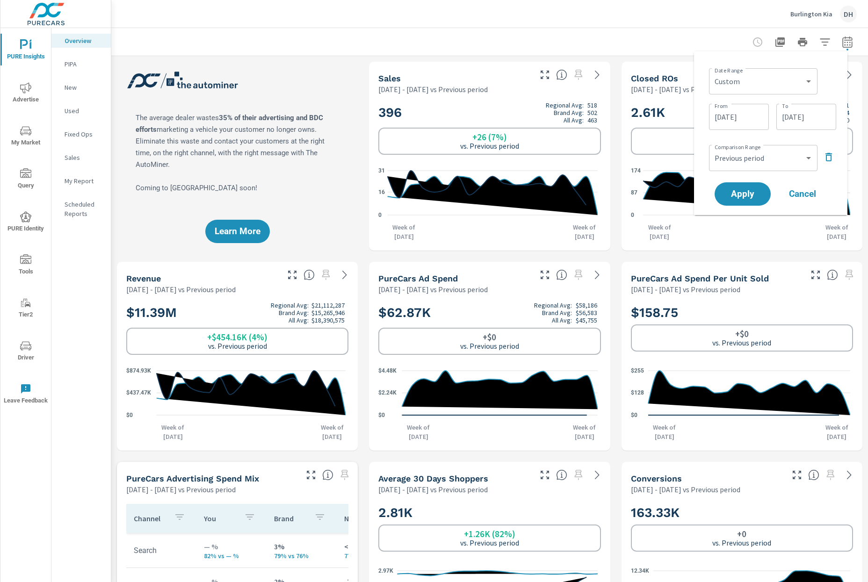
click at [640, 43] on div at bounding box center [489, 42] width 734 height 28
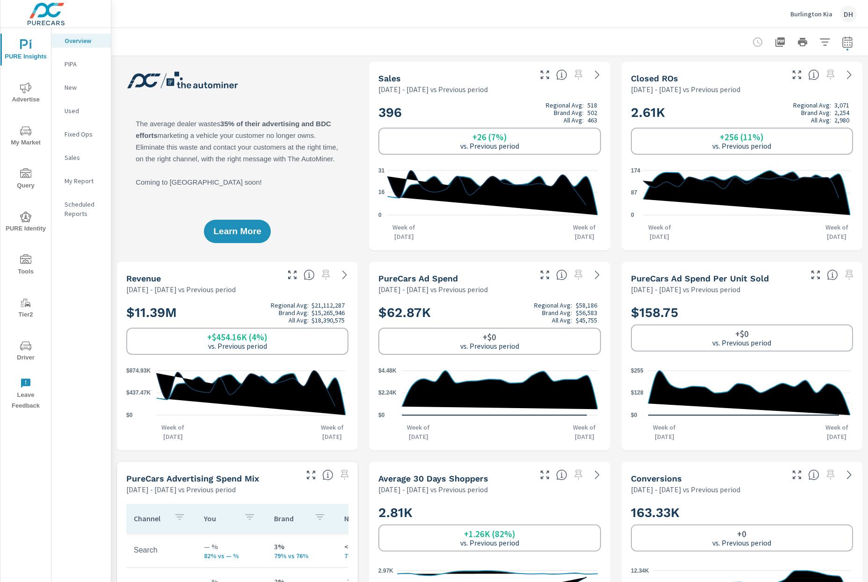
scroll to position [0, 0]
click at [842, 41] on icon "button" at bounding box center [847, 41] width 11 height 11
select select "Previous period"
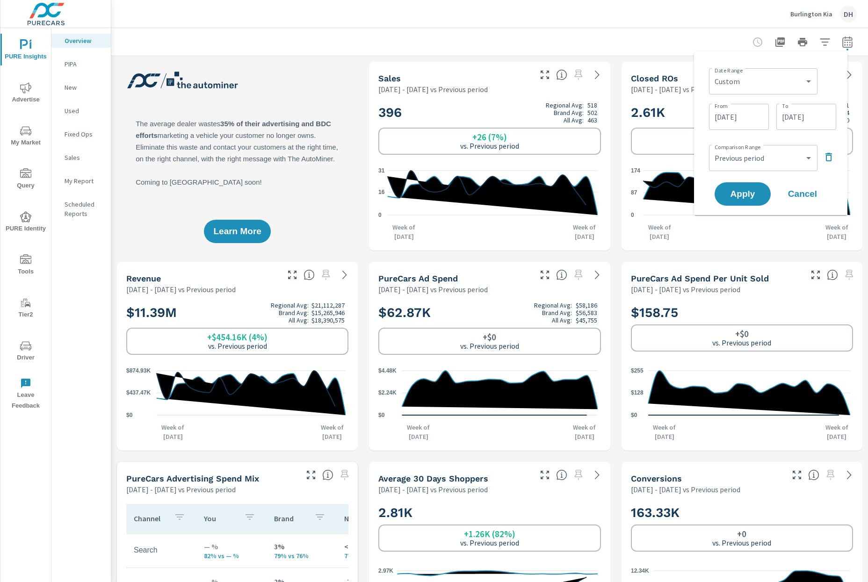
click at [751, 120] on input "[DATE]" at bounding box center [738, 117] width 52 height 19
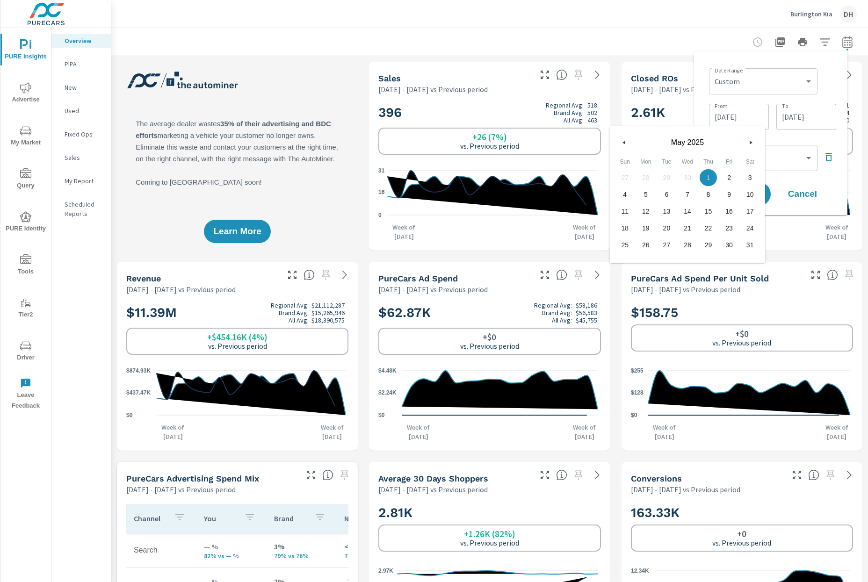
click at [750, 139] on button "button" at bounding box center [750, 142] width 11 height 11
click at [729, 172] on span "1" at bounding box center [729, 178] width 21 height 12
type input "[DATE]"
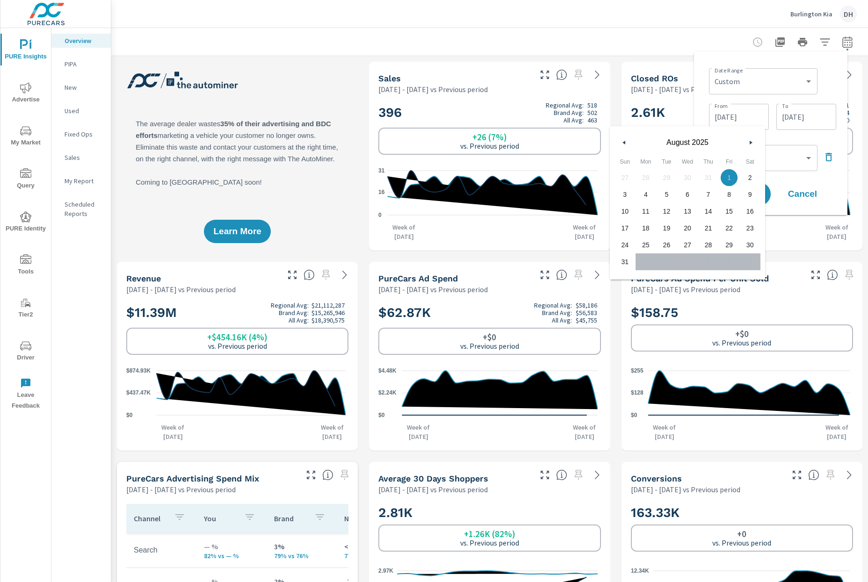
click at [797, 112] on input "08/31/2025" at bounding box center [806, 117] width 52 height 19
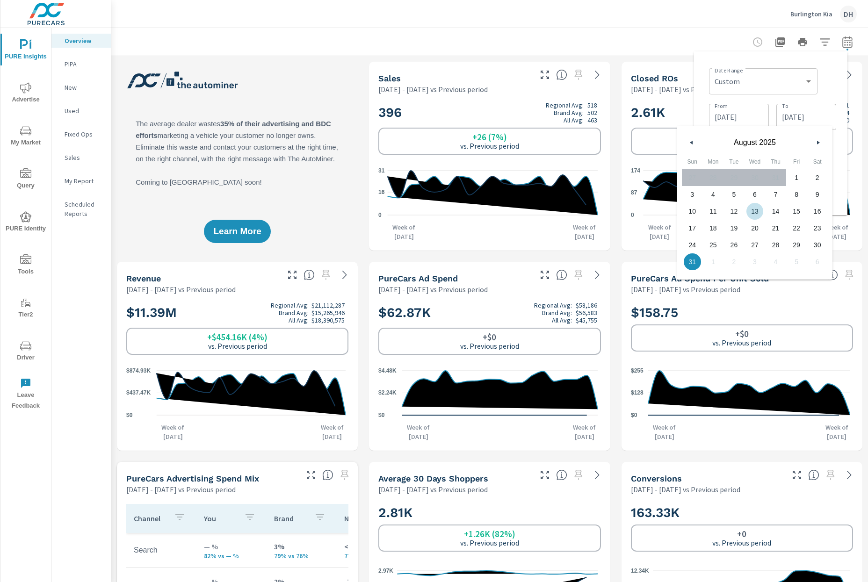
click at [816, 143] on button "button" at bounding box center [817, 142] width 11 height 11
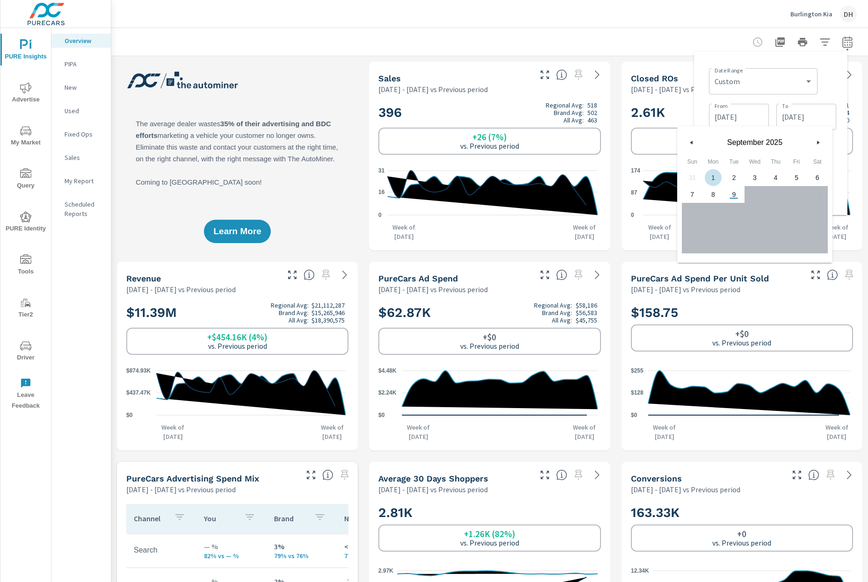
click at [714, 178] on span "1" at bounding box center [713, 178] width 21 height 12
type input "[DATE]"
click at [832, 89] on div "Date Range Custom Yesterday Last week Last 7 days Last 14 days Last 30 days Las…" at bounding box center [772, 81] width 127 height 32
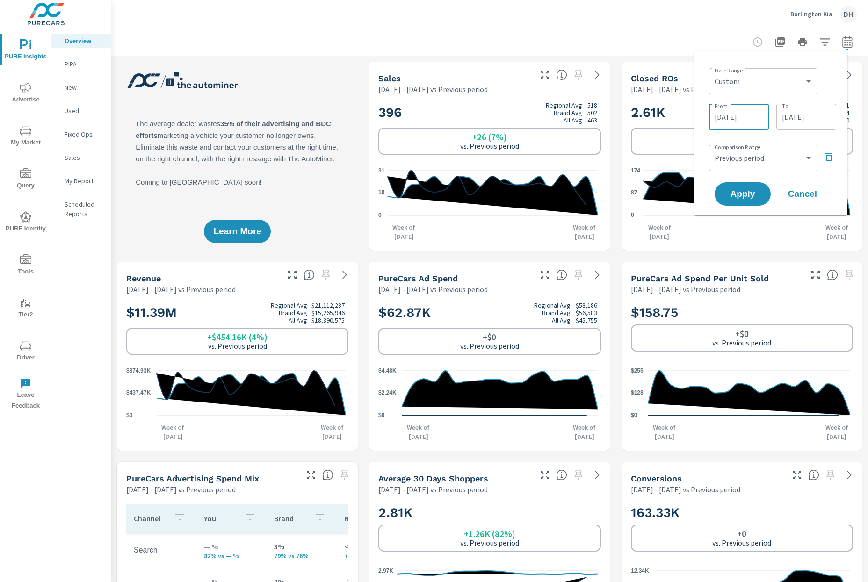
click at [739, 112] on input "[DATE]" at bounding box center [738, 117] width 52 height 19
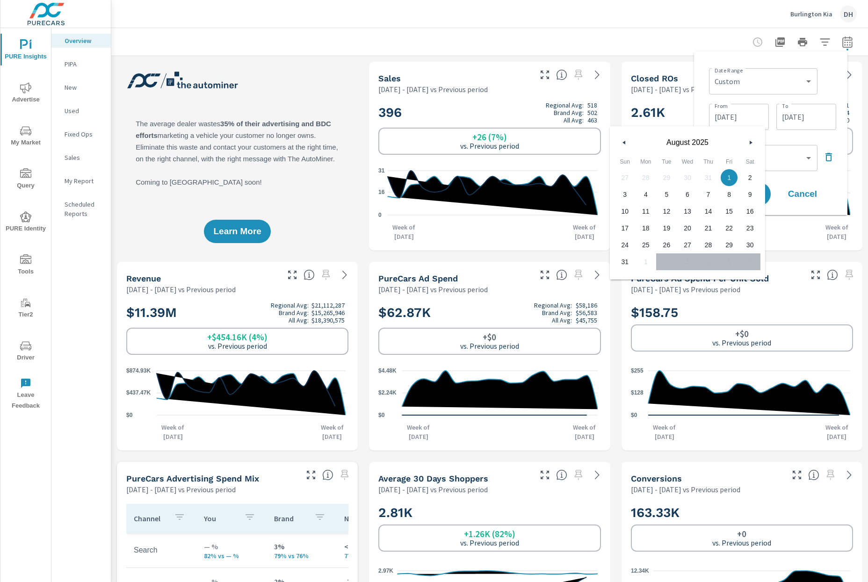
click at [837, 90] on div "Date Range Custom Yesterday Last week Last 7 days Last 14 days Last 30 days Las…" at bounding box center [770, 133] width 138 height 149
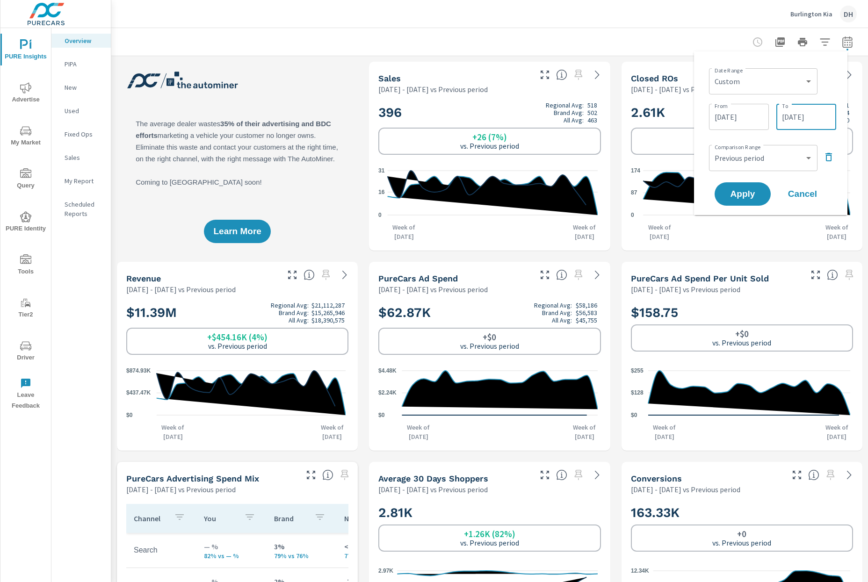
click at [819, 122] on input "[DATE]" at bounding box center [806, 117] width 52 height 19
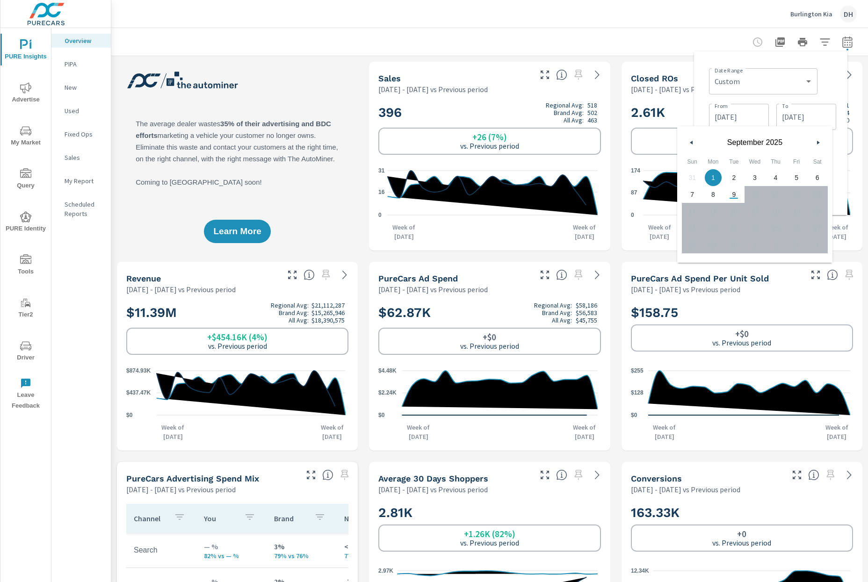
click at [843, 79] on div "Date Range Custom Yesterday Last week Last 7 days Last 14 days Last 30 days Las…" at bounding box center [770, 133] width 153 height 164
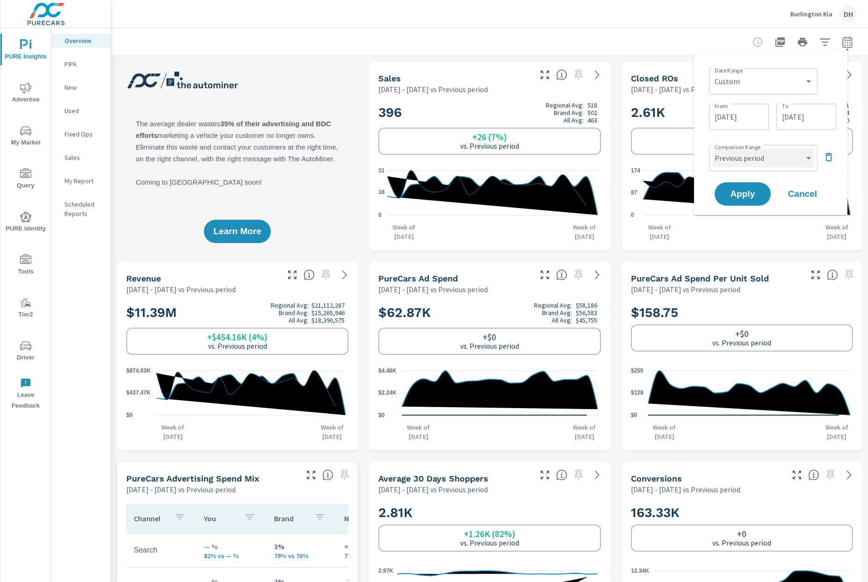
click at [792, 158] on select "Custom Previous period Previous month Previous year" at bounding box center [762, 158] width 101 height 19
click at [712, 149] on select "Custom Previous period Previous month Previous year" at bounding box center [762, 158] width 101 height 19
select select "Previous year"
click at [761, 192] on span "Apply" at bounding box center [742, 194] width 38 height 9
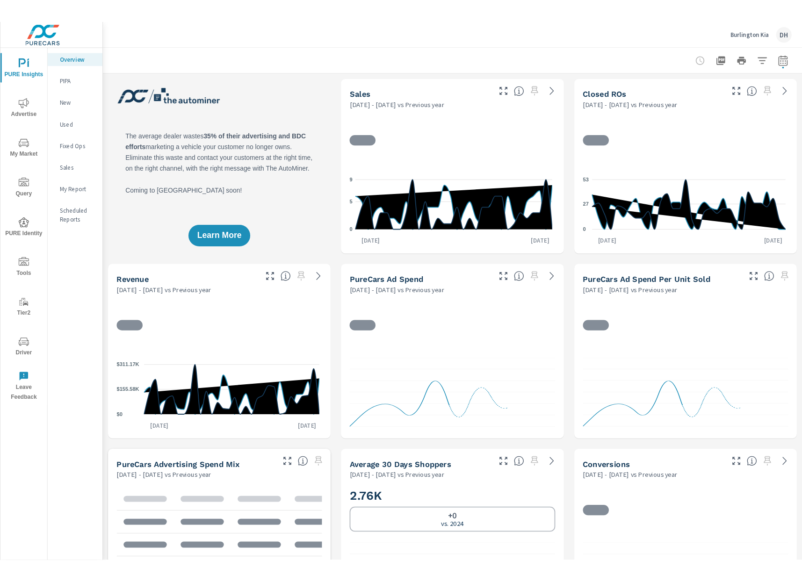
scroll to position [0, 0]
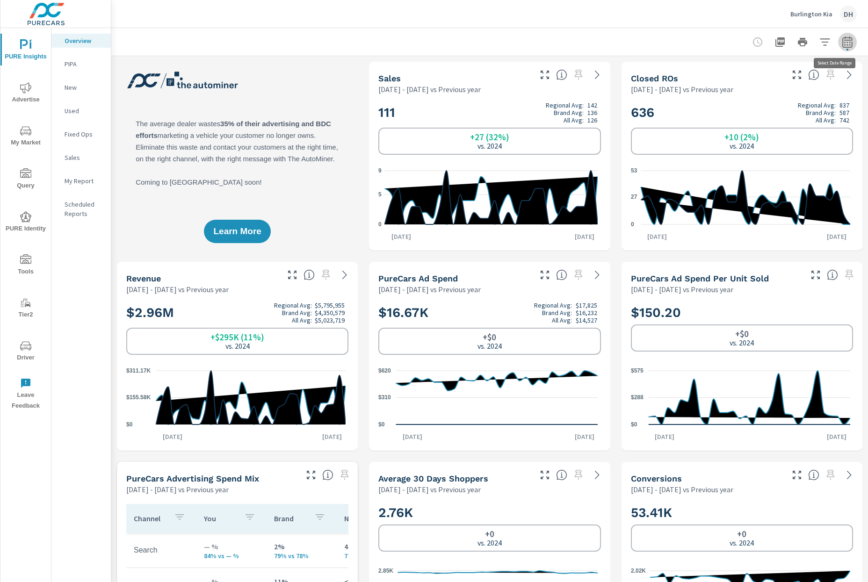
click at [842, 43] on icon "button" at bounding box center [847, 41] width 11 height 11
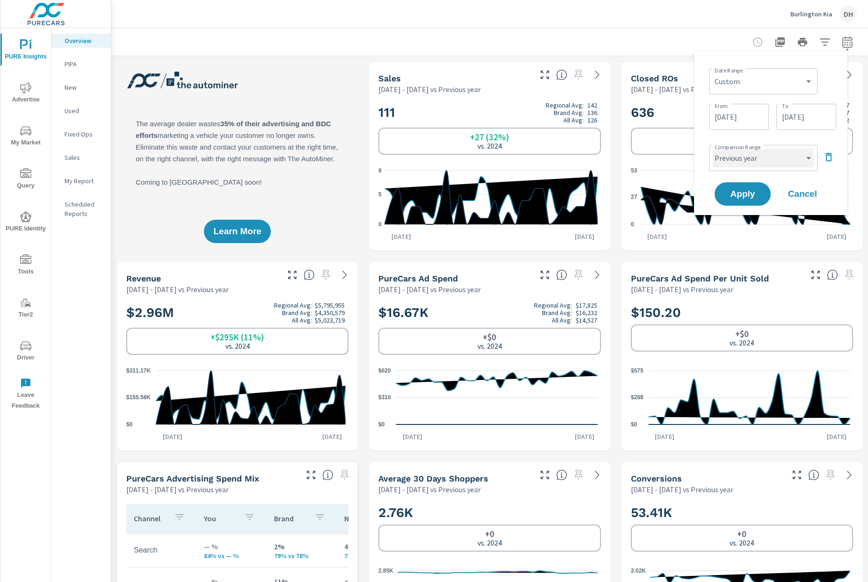
click at [770, 164] on select "Custom Previous period Previous month Previous year" at bounding box center [762, 158] width 101 height 19
click at [712, 149] on select "Custom Previous period Previous month Previous year" at bounding box center [762, 158] width 101 height 19
select select "custom"
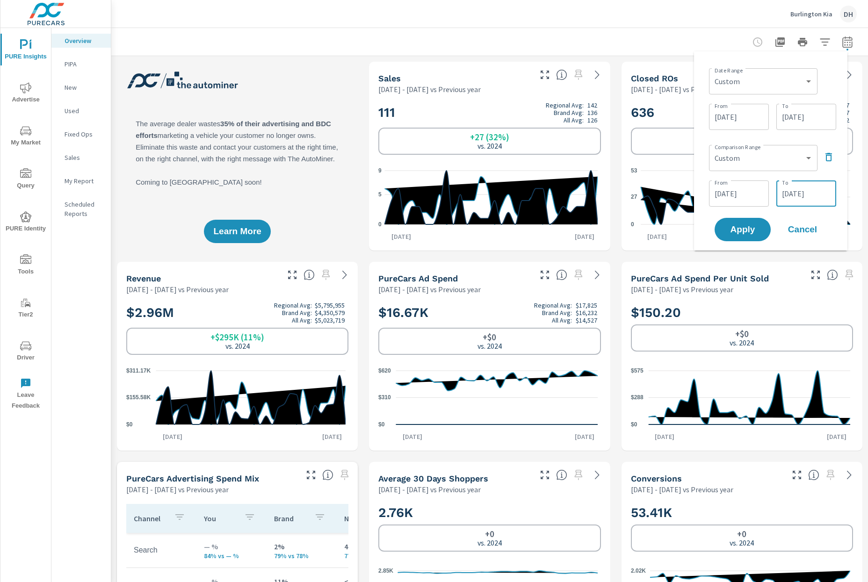
click at [798, 195] on input "09/01/2024" at bounding box center [806, 193] width 52 height 19
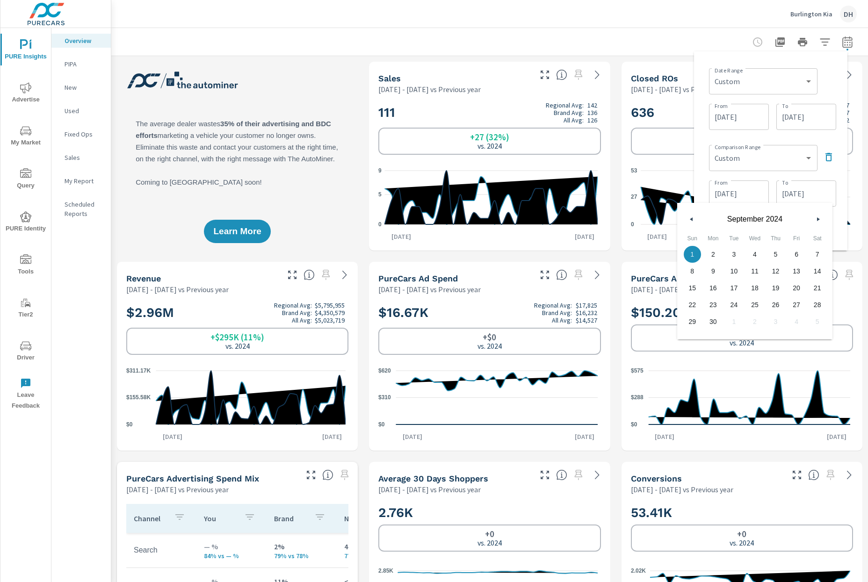
click at [712, 252] on span "2" at bounding box center [713, 254] width 21 height 12
type input "[DATE]"
click at [839, 227] on div "Date Range Custom Yesterday Last week Last 7 days Last 14 days Last 30 days Las…" at bounding box center [770, 151] width 138 height 184
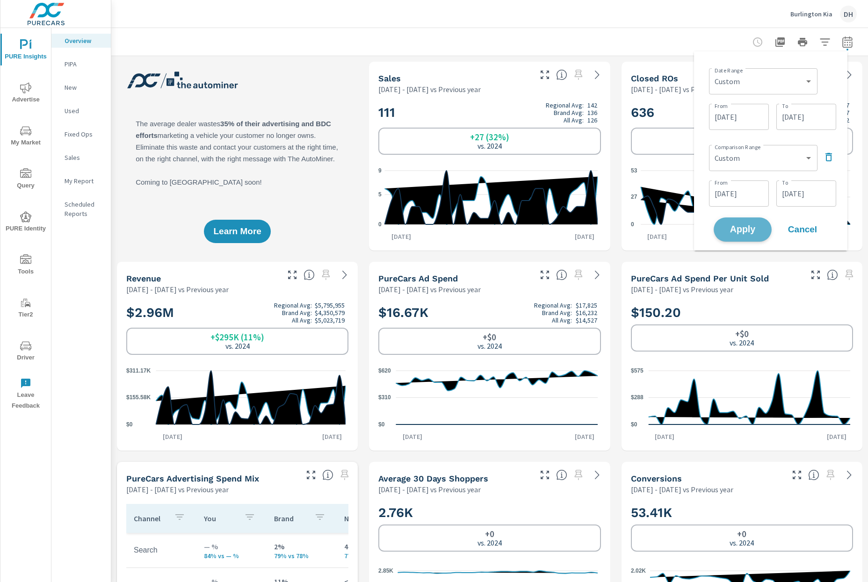
click at [758, 231] on span "Apply" at bounding box center [742, 229] width 38 height 9
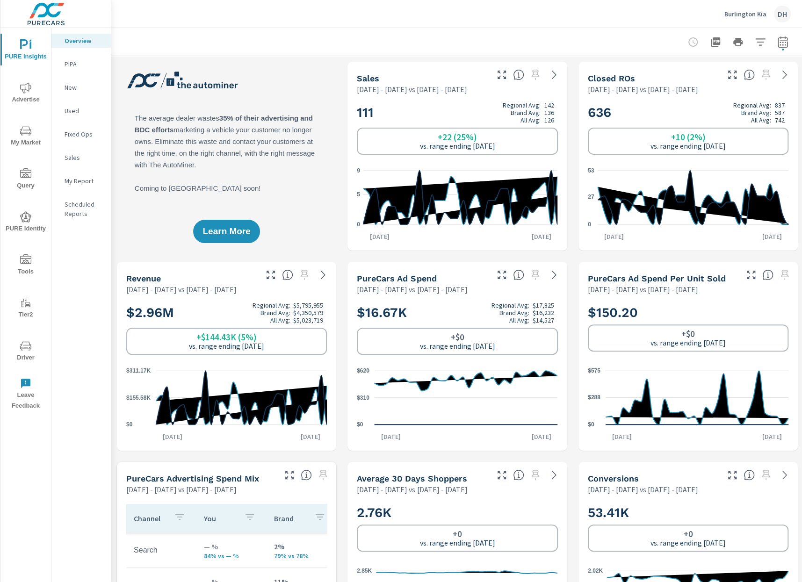
click at [472, 124] on div "111 Regional Avg: 142 Brand Avg: 136 All Avg: 126 +22 (25%) vs. range ending Se…" at bounding box center [457, 127] width 201 height 53
click at [782, 44] on icon "button" at bounding box center [782, 41] width 11 height 11
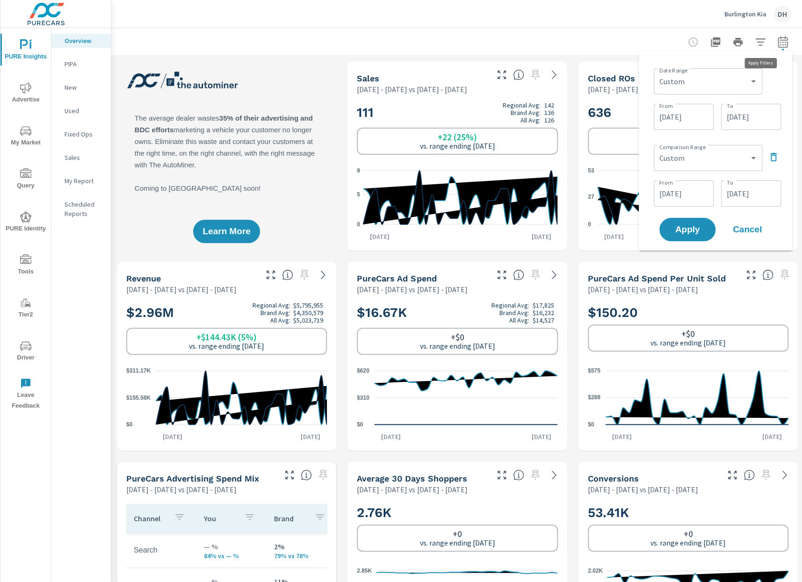
click at [760, 37] on icon "button" at bounding box center [760, 41] width 11 height 11
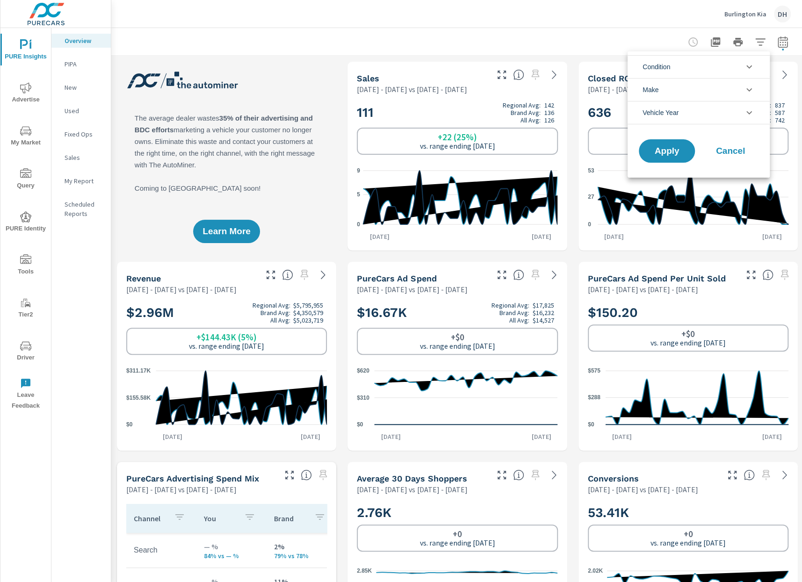
click at [736, 73] on li "Condition" at bounding box center [698, 66] width 142 height 23
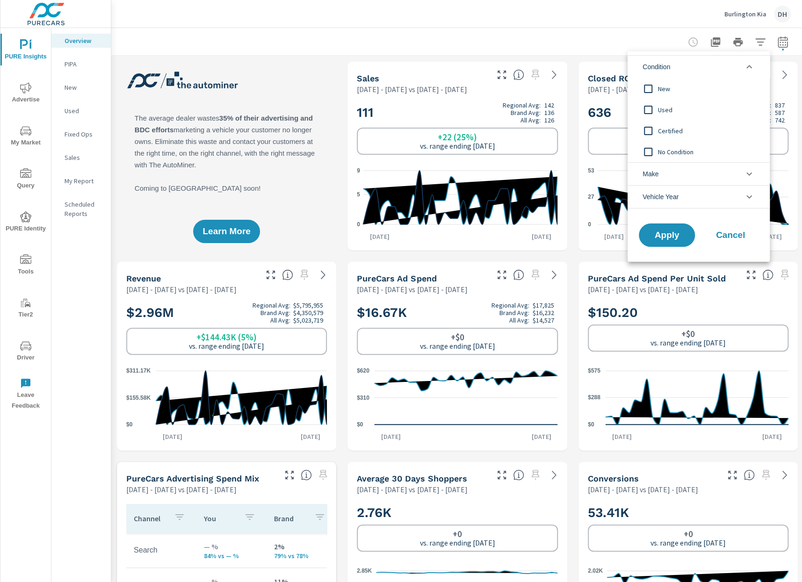
click at [675, 86] on span "New" at bounding box center [709, 88] width 102 height 11
click at [672, 231] on span "Apply" at bounding box center [666, 235] width 38 height 9
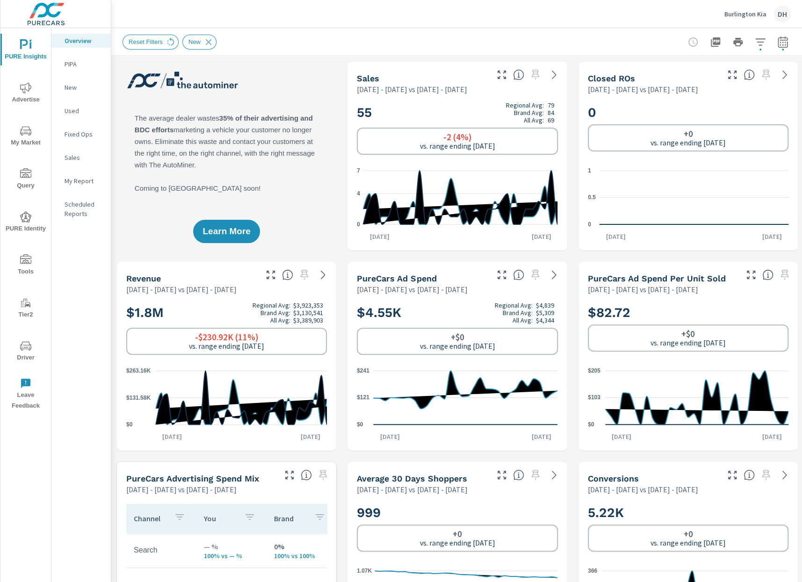
scroll to position [0, 0]
click at [760, 47] on icon "button" at bounding box center [760, 41] width 11 height 11
click at [745, 69] on icon "filter options" at bounding box center [748, 66] width 11 height 11
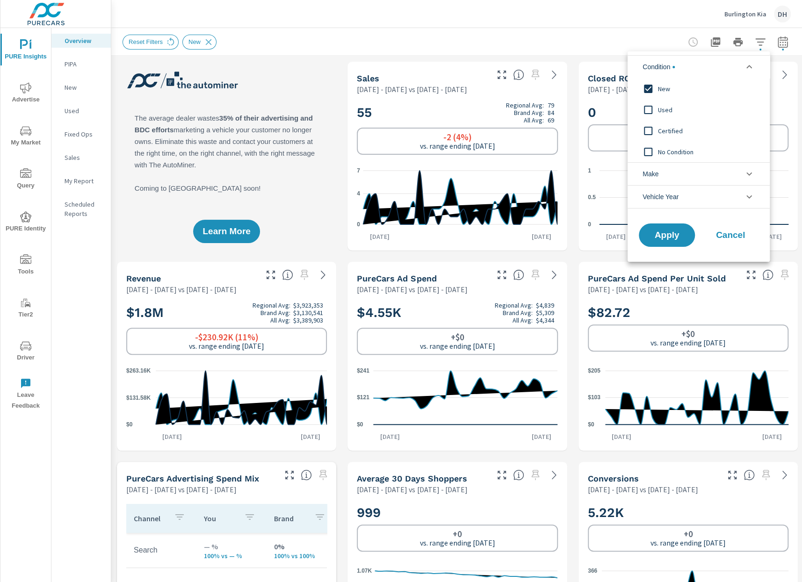
click at [647, 89] on input "filter options" at bounding box center [648, 89] width 20 height 20
click at [647, 105] on input "filter options" at bounding box center [648, 110] width 20 height 20
click at [647, 132] on input "filter options" at bounding box center [648, 131] width 20 height 20
click at [673, 236] on span "Apply" at bounding box center [666, 235] width 38 height 9
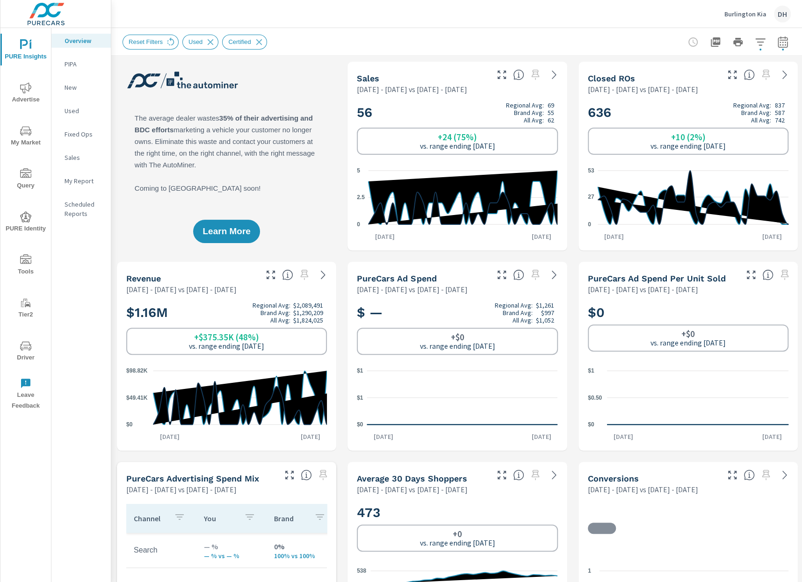
scroll to position [0, 0]
click at [759, 46] on icon "button" at bounding box center [760, 41] width 11 height 11
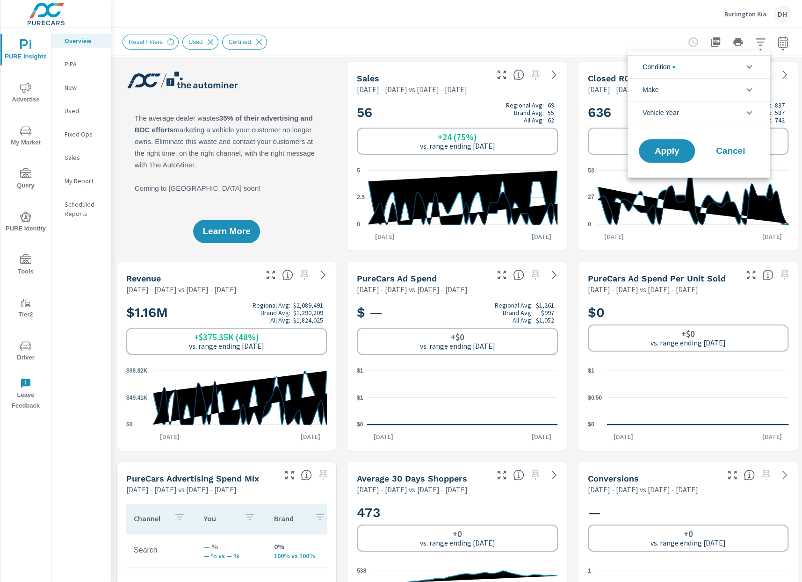
scroll to position [42, 0]
click at [694, 73] on li "Condition" at bounding box center [698, 66] width 142 height 23
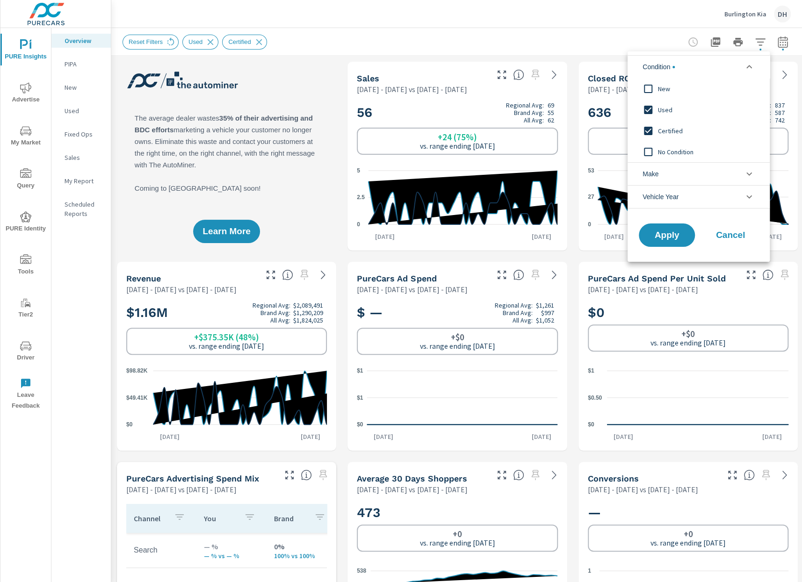
scroll to position [0, 0]
click at [650, 92] on input "filter options" at bounding box center [648, 89] width 20 height 20
click at [676, 233] on span "Apply" at bounding box center [666, 235] width 38 height 9
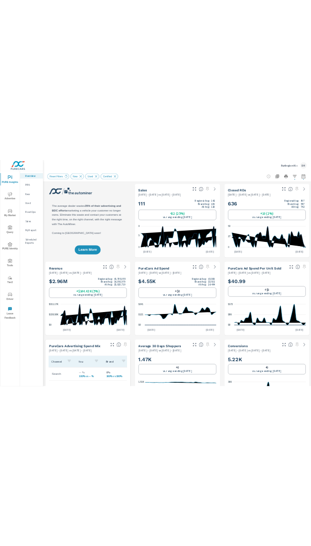
scroll to position [0, 0]
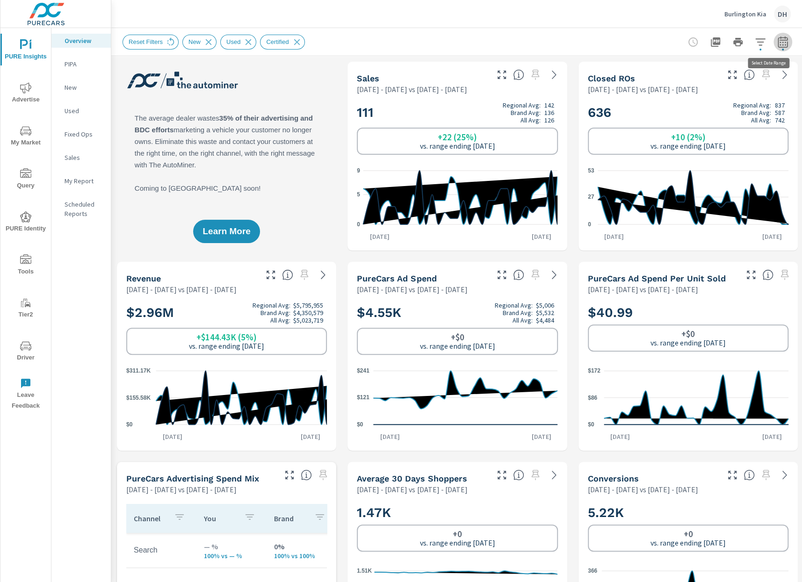
click at [782, 46] on icon "button" at bounding box center [782, 41] width 11 height 11
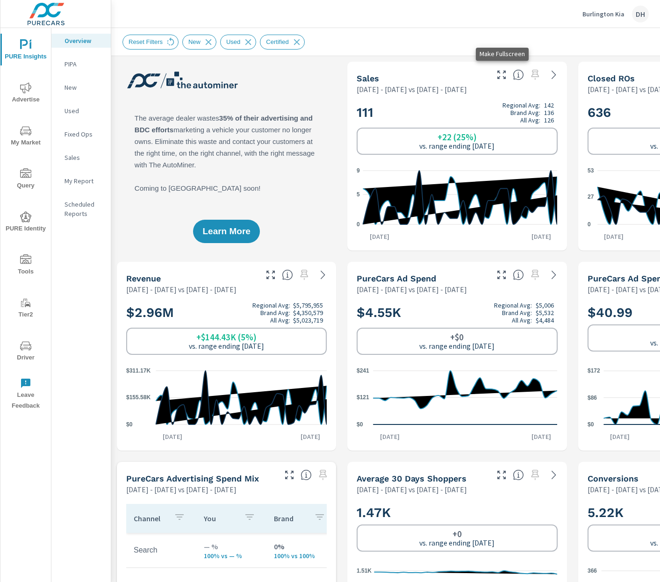
click at [505, 73] on icon "button" at bounding box center [501, 74] width 11 height 11
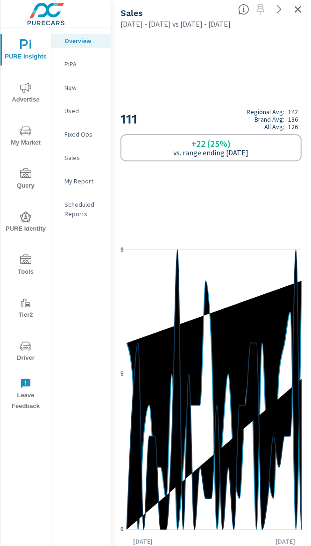
click at [299, 10] on icon "button" at bounding box center [298, 9] width 7 height 7
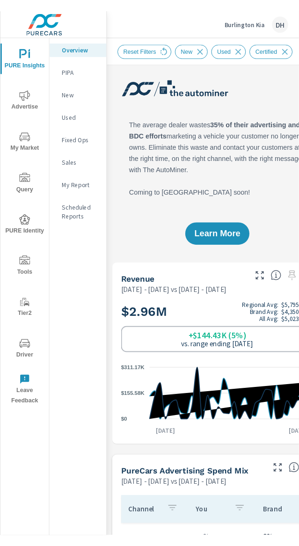
scroll to position [0, 0]
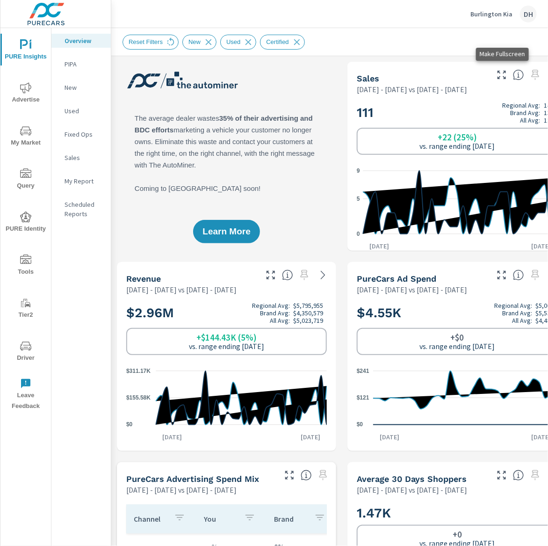
click at [507, 77] on icon "button" at bounding box center [501, 74] width 11 height 11
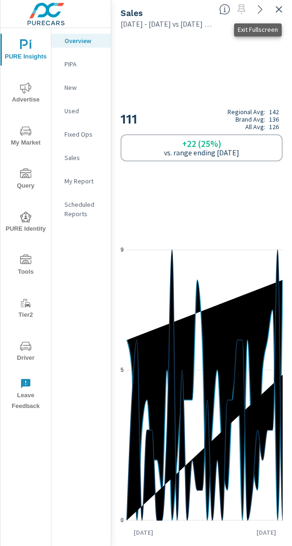
click at [278, 12] on icon "button" at bounding box center [278, 9] width 11 height 11
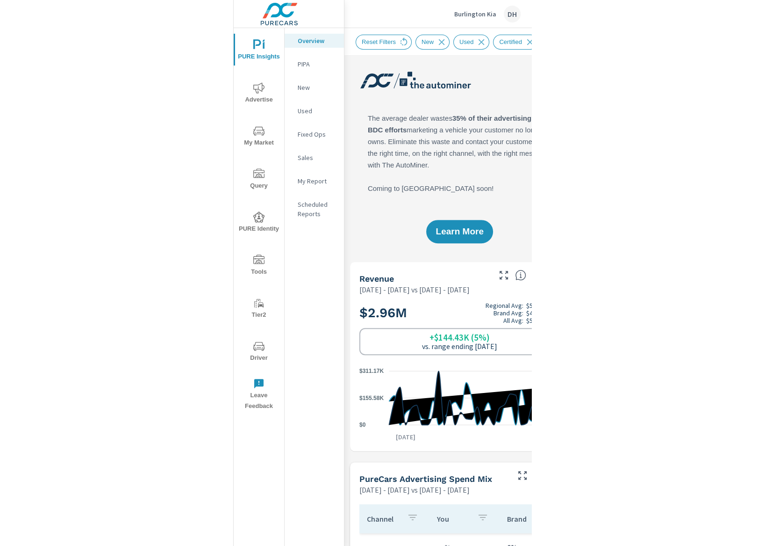
scroll to position [0, 0]
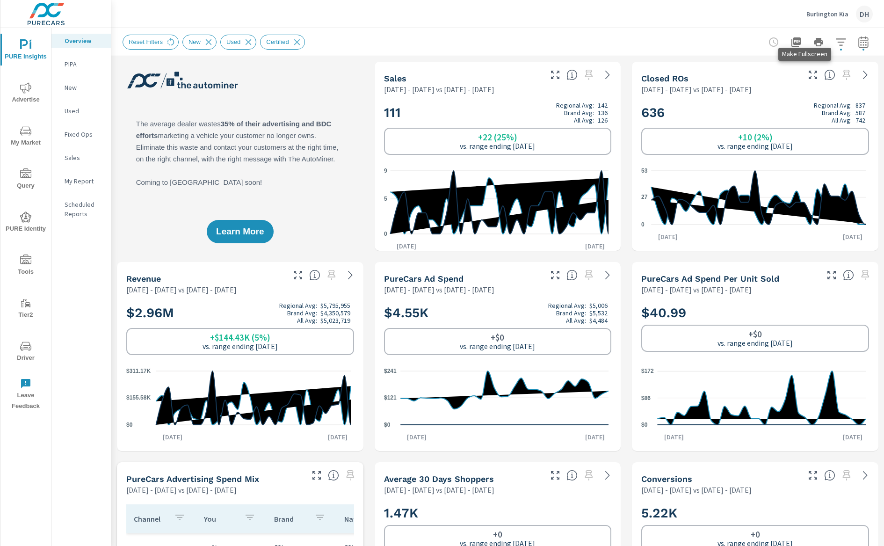
click at [807, 74] on icon "button" at bounding box center [812, 74] width 11 height 11
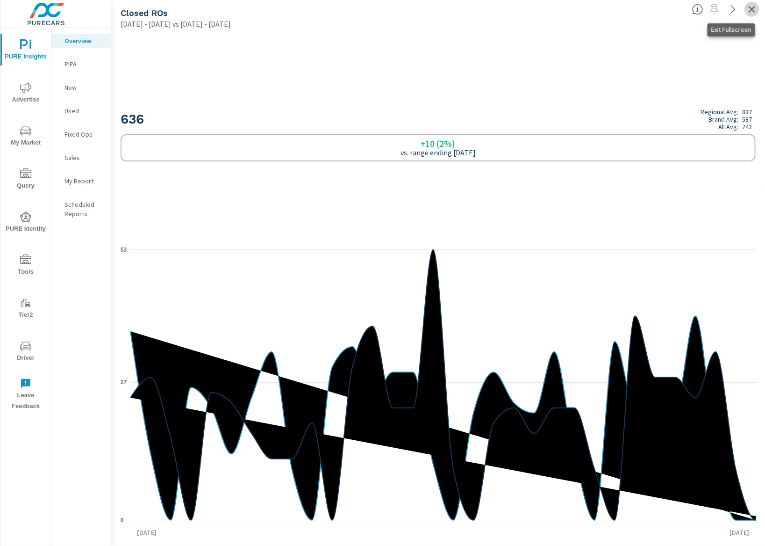
click at [757, 9] on icon "button" at bounding box center [752, 9] width 11 height 11
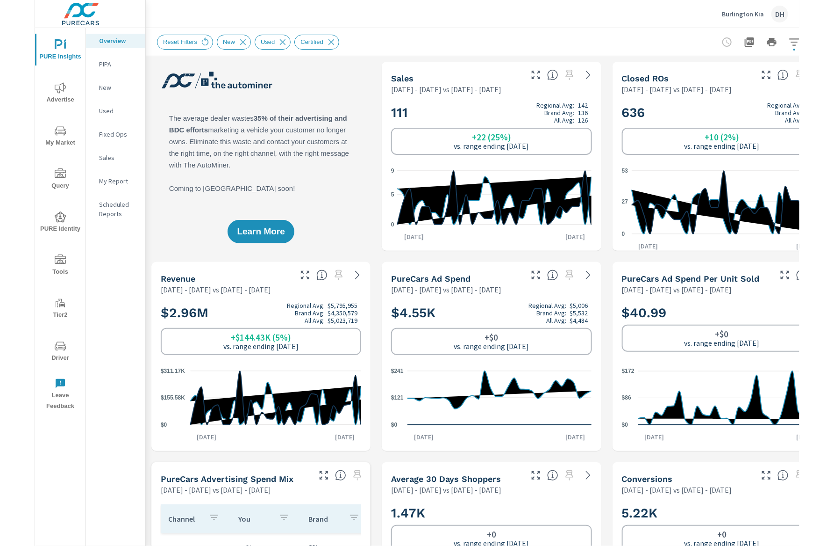
scroll to position [0, 0]
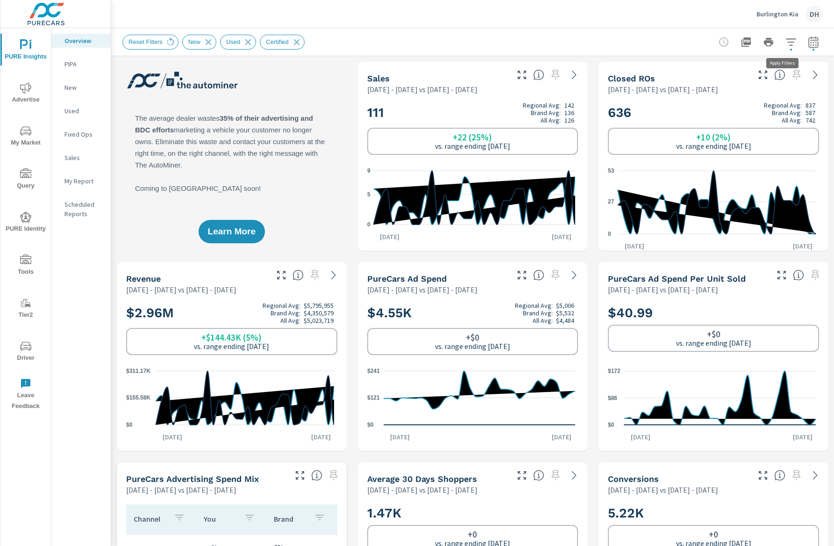
click at [786, 44] on icon "button" at bounding box center [791, 41] width 11 height 11
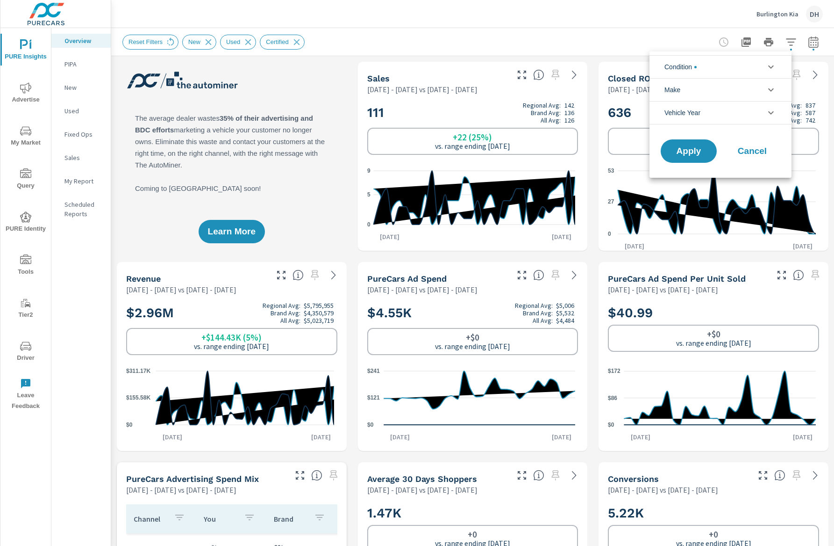
click at [705, 67] on li "Condition" at bounding box center [721, 66] width 142 height 23
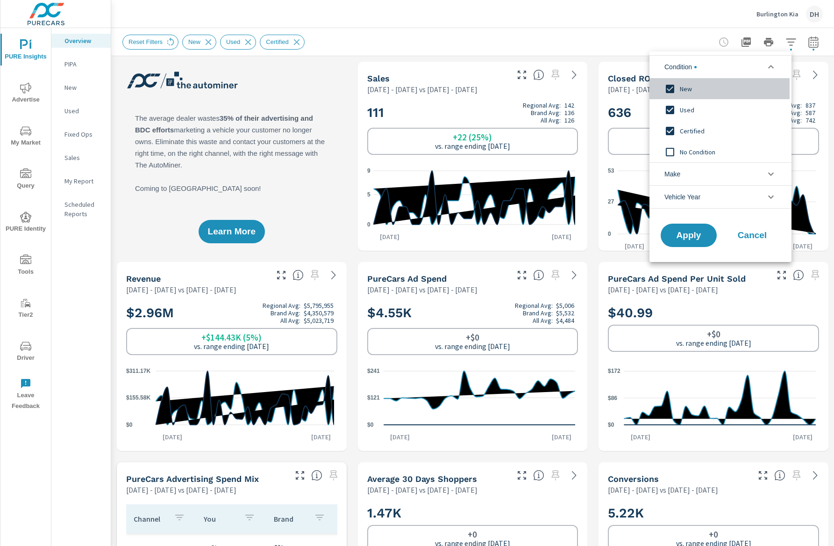
click at [670, 90] on input "filter options" at bounding box center [671, 89] width 20 height 20
click at [686, 217] on div "Apply Cancel" at bounding box center [721, 237] width 142 height 50
click at [699, 228] on button "Apply" at bounding box center [689, 235] width 58 height 24
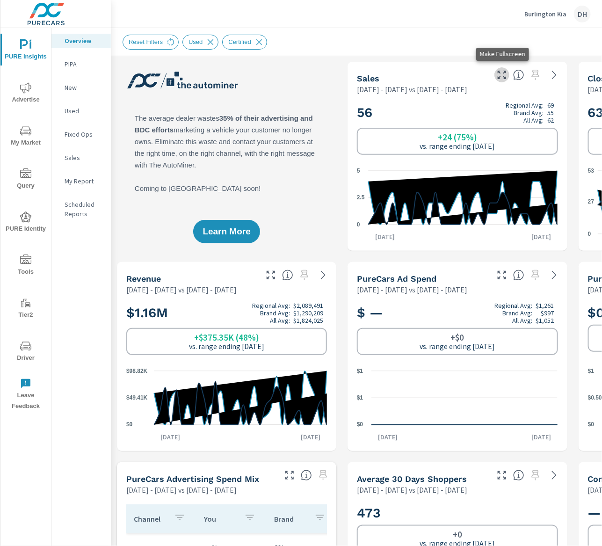
click at [503, 74] on icon "button" at bounding box center [501, 74] width 11 height 11
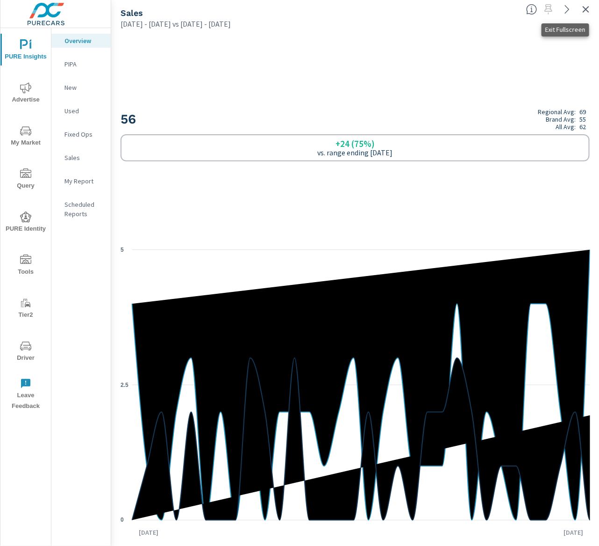
click at [583, 11] on icon "button" at bounding box center [586, 9] width 11 height 11
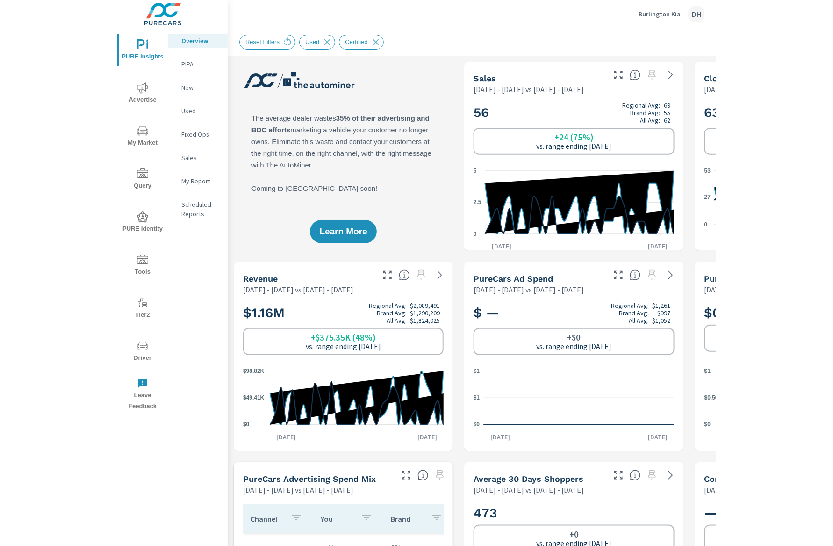
scroll to position [0, 0]
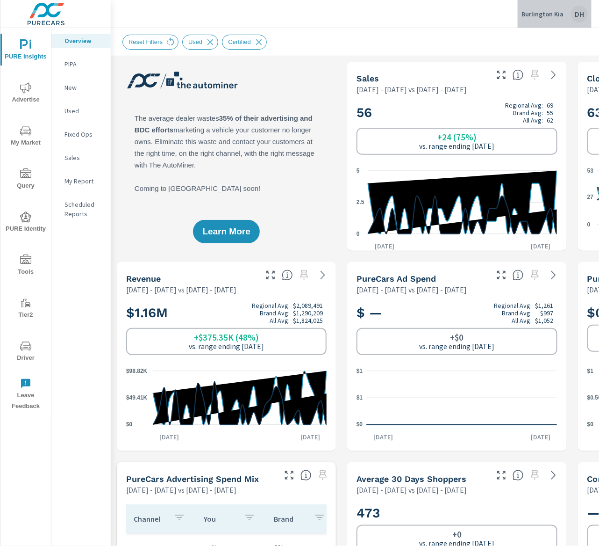
click at [580, 19] on div "DH" at bounding box center [579, 14] width 17 height 17
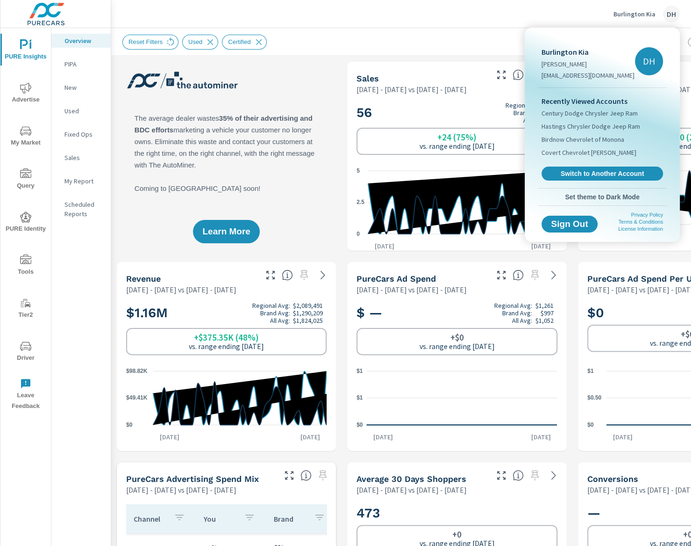
drag, startPoint x: 488, startPoint y: 35, endPoint x: 546, endPoint y: 45, distance: 58.8
click at [489, 35] on div at bounding box center [345, 273] width 691 height 546
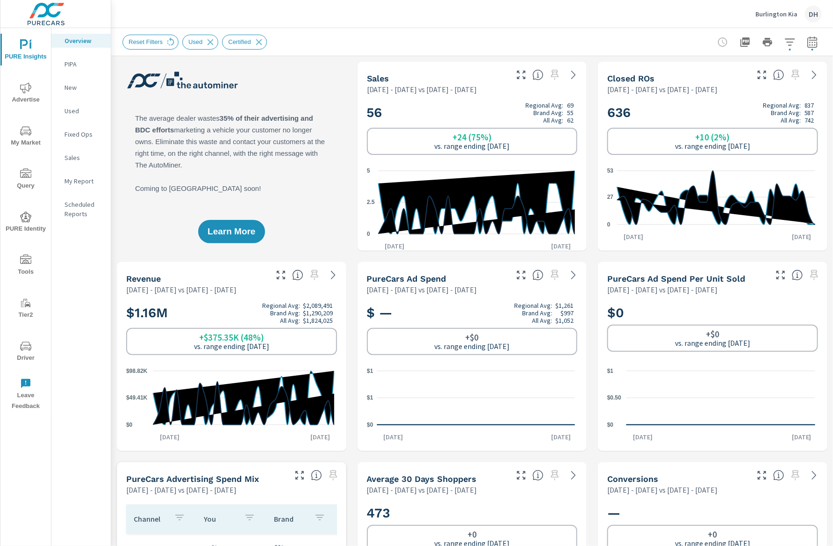
click at [809, 42] on icon "button" at bounding box center [812, 44] width 6 height 4
click at [807, 42] on icon "button" at bounding box center [812, 41] width 11 height 11
click at [784, 46] on icon "button" at bounding box center [789, 41] width 11 height 11
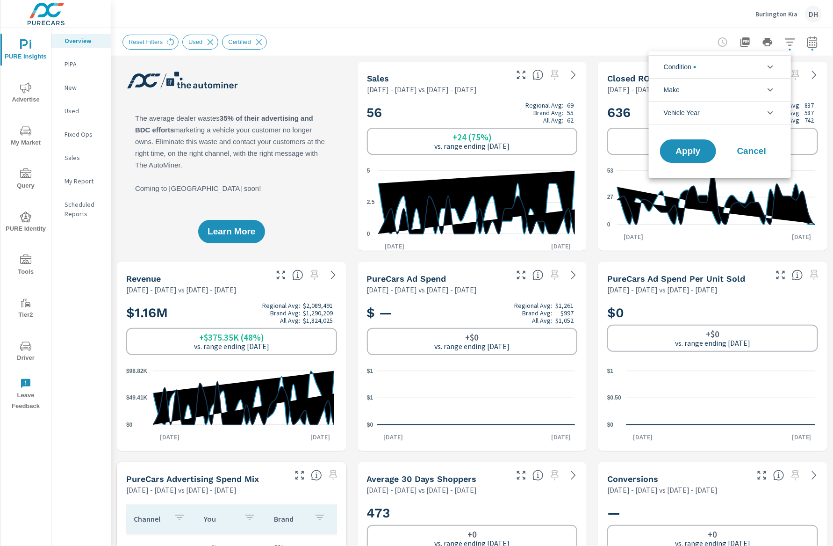
scroll to position [42, 0]
click at [722, 72] on li "Condition" at bounding box center [720, 66] width 142 height 23
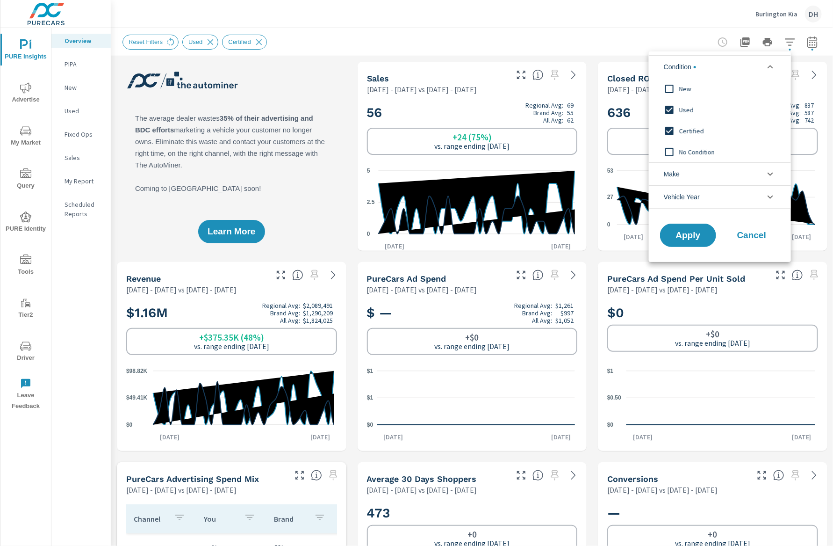
scroll to position [0, 0]
click at [670, 85] on input "filter options" at bounding box center [670, 89] width 20 height 20
click at [683, 237] on span "Apply" at bounding box center [688, 235] width 38 height 9
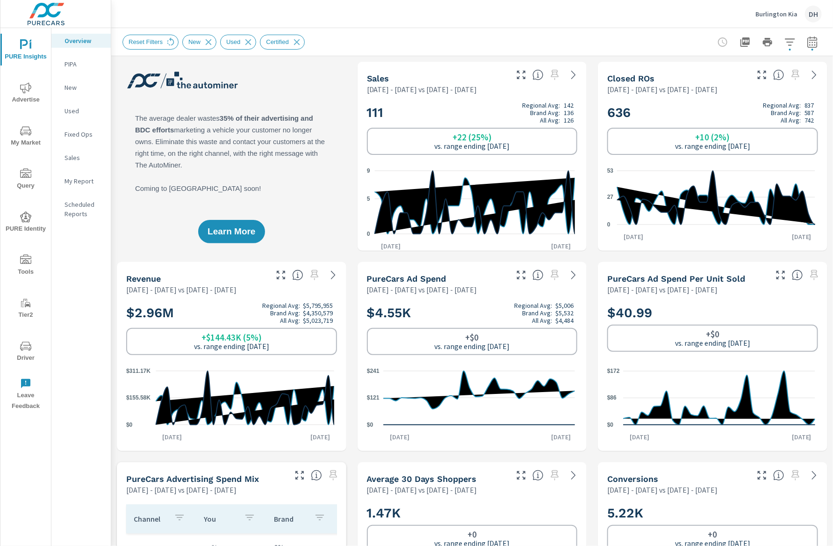
scroll to position [0, 0]
click at [785, 36] on button "button" at bounding box center [790, 42] width 19 height 19
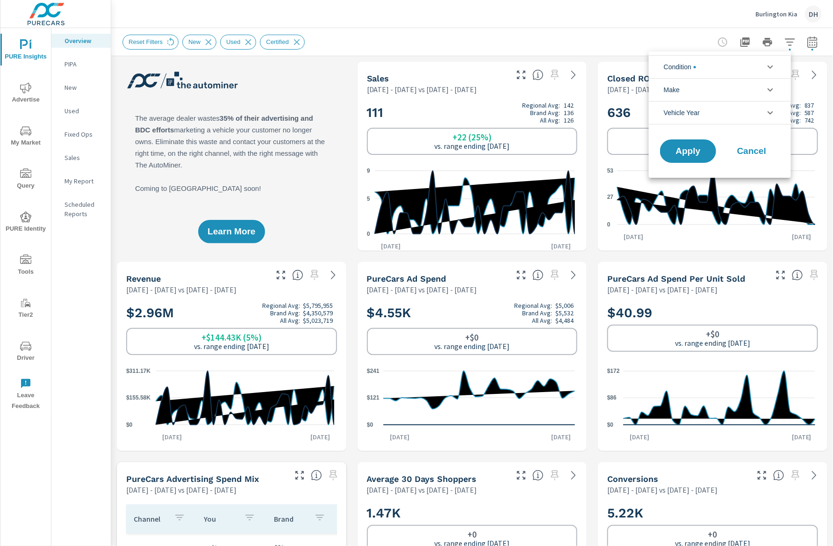
scroll to position [42, 0]
click at [728, 60] on li "Condition" at bounding box center [720, 66] width 142 height 23
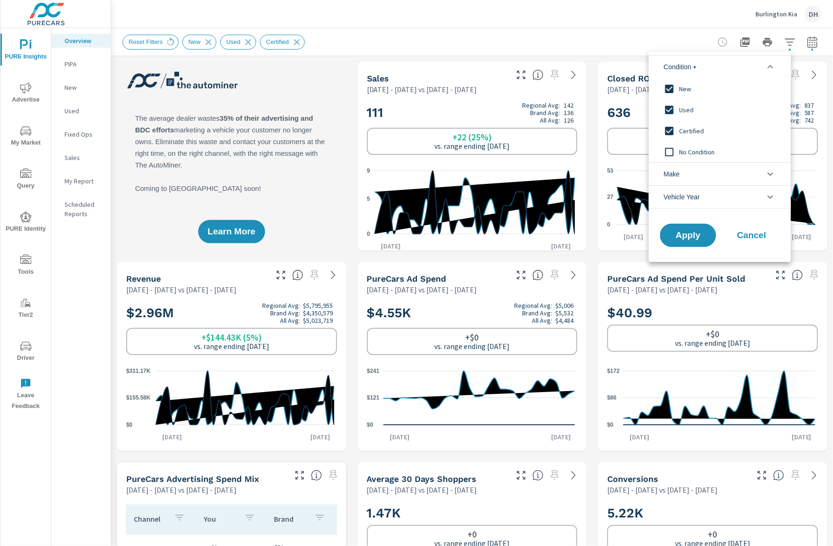
scroll to position [0, 0]
click at [684, 110] on span "Used" at bounding box center [730, 109] width 102 height 11
click at [684, 132] on span "Certified" at bounding box center [730, 130] width 102 height 11
click at [685, 235] on span "Apply" at bounding box center [688, 235] width 38 height 9
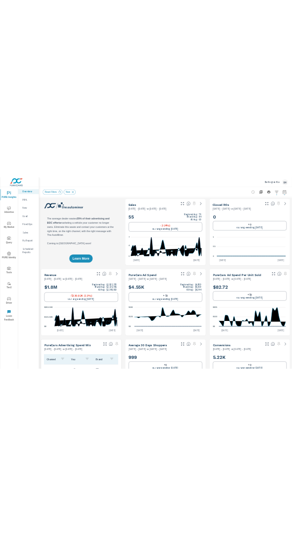
scroll to position [0, 0]
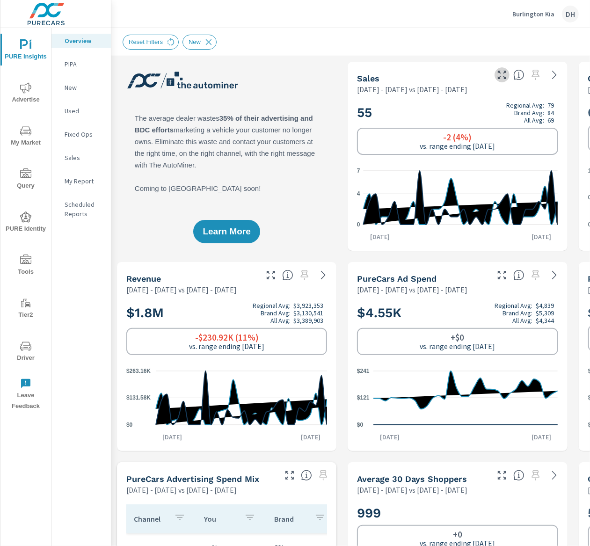
click at [503, 80] on icon "button" at bounding box center [501, 74] width 11 height 11
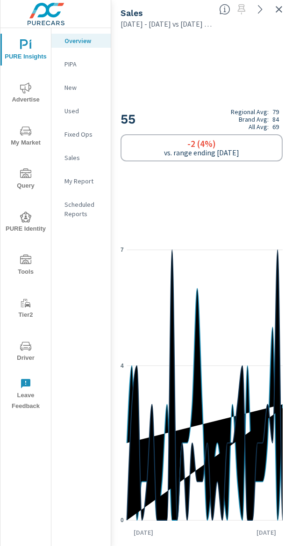
click at [267, 226] on div "55 Regional Avg: 79 Brand Avg: 84 All Avg: 69 -2 (4%) vs. range ending Sep 02" at bounding box center [202, 134] width 162 height 193
click at [280, 10] on icon "button" at bounding box center [279, 9] width 7 height 7
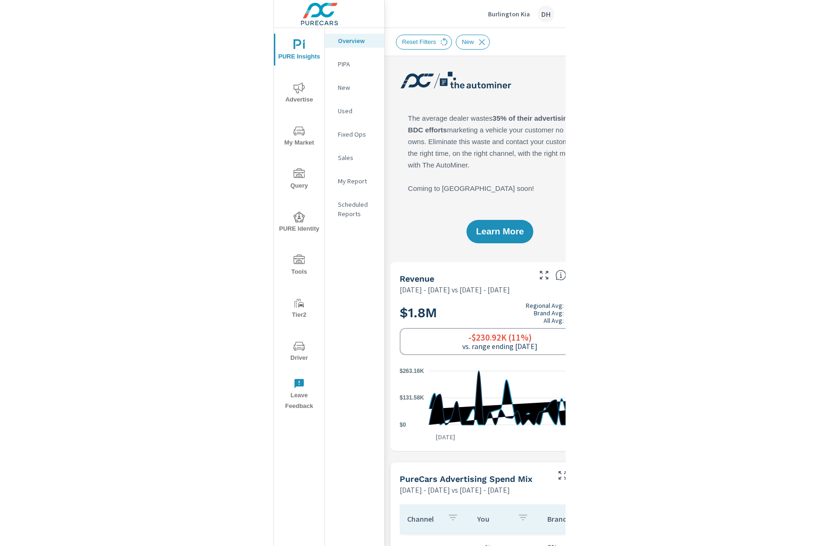
scroll to position [0, 0]
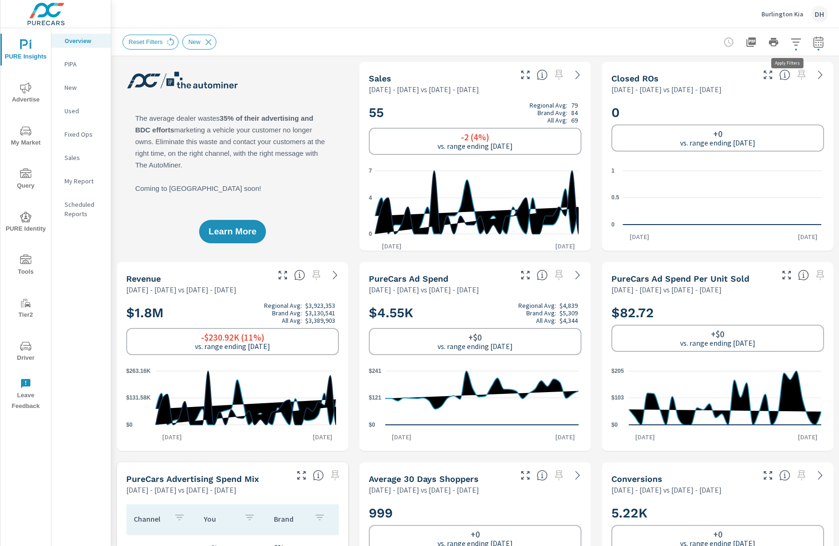
click at [791, 44] on icon "button" at bounding box center [796, 41] width 11 height 11
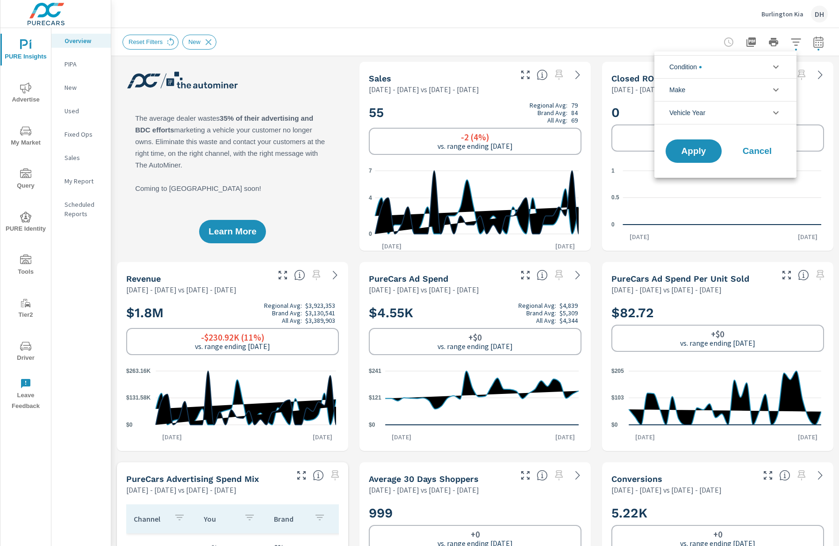
click at [695, 65] on span "Condition" at bounding box center [685, 67] width 32 height 22
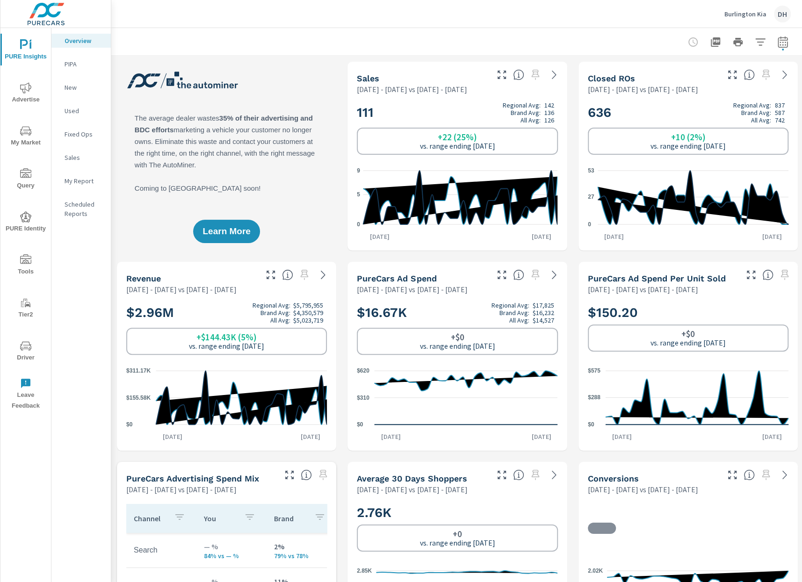
scroll to position [0, 0]
click at [783, 39] on icon "button" at bounding box center [782, 41] width 11 height 11
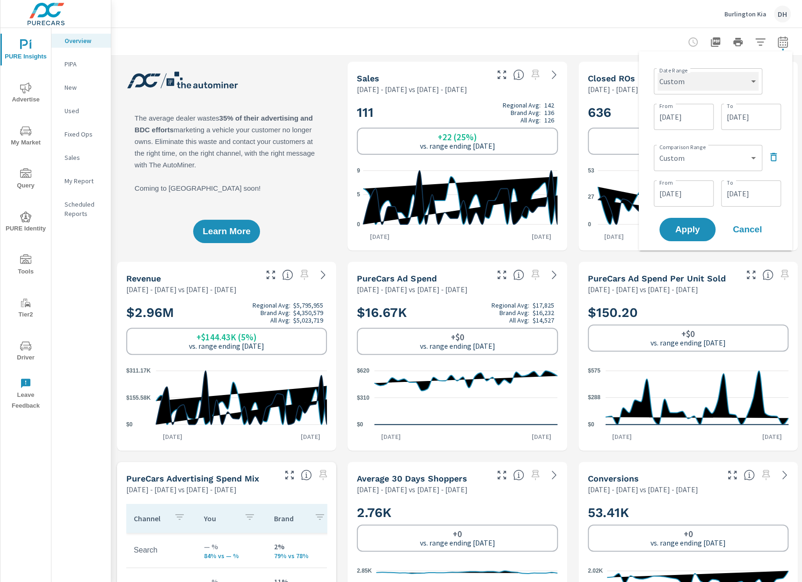
click at [673, 84] on select "Custom Yesterday Last week Last 7 days Last 14 days Last 30 days Last 45 days L…" at bounding box center [707, 81] width 101 height 19
click at [693, 118] on input "[DATE]" at bounding box center [683, 117] width 52 height 19
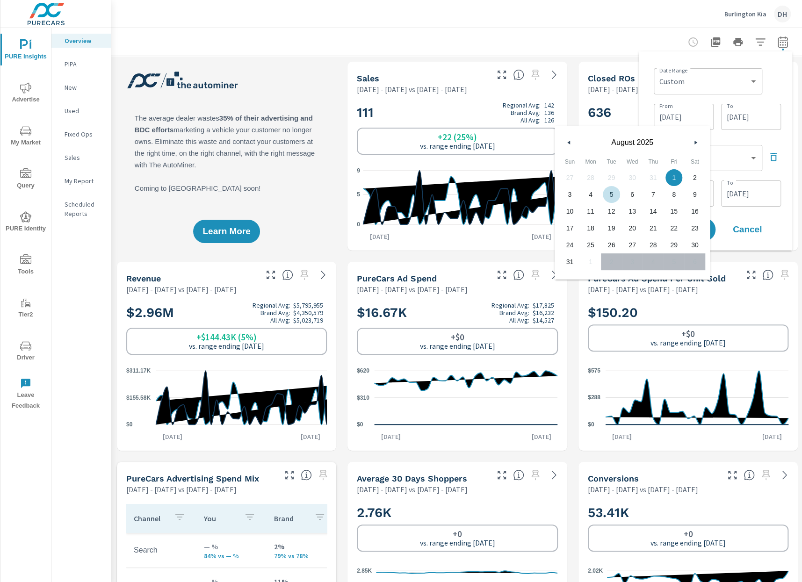
click at [568, 140] on button "button" at bounding box center [568, 142] width 11 height 11
click at [571, 176] on span "1" at bounding box center [569, 178] width 21 height 12
type input "06/01/2025"
click at [768, 120] on input "[DATE]" at bounding box center [751, 117] width 52 height 19
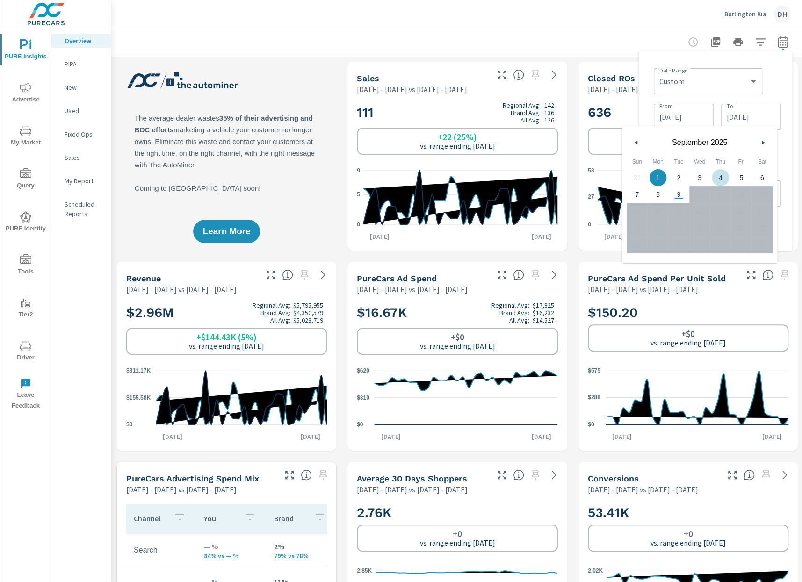
click at [779, 90] on div "Date Range Custom [DATE] Last week Last 7 days Last 14 days Last 30 days Last 4…" at bounding box center [717, 81] width 127 height 32
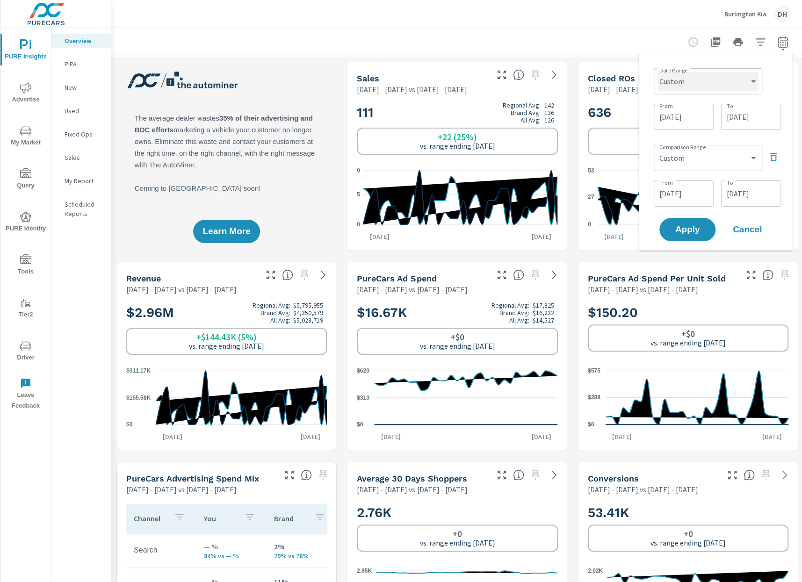
click at [749, 73] on select "Custom Yesterday Last week Last 7 days Last 14 days Last 30 days Last 45 days L…" at bounding box center [707, 81] width 101 height 19
click at [731, 152] on select "Custom Previous period Previous month Previous year" at bounding box center [707, 158] width 101 height 19
click at [657, 149] on select "Custom Previous period Previous month Previous year" at bounding box center [707, 158] width 101 height 19
select select "Previous year"
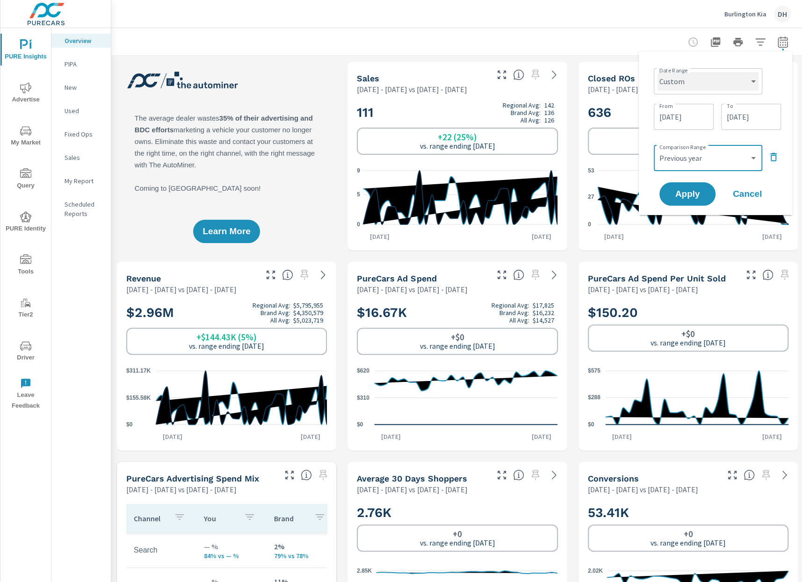
click at [704, 82] on select "Custom Yesterday Last week Last 7 days Last 14 days Last 30 days Last 45 days L…" at bounding box center [707, 81] width 101 height 19
click at [690, 157] on select "Custom Previous period Previous month Previous year" at bounding box center [707, 158] width 101 height 19
click at [690, 201] on button "Apply" at bounding box center [687, 194] width 58 height 24
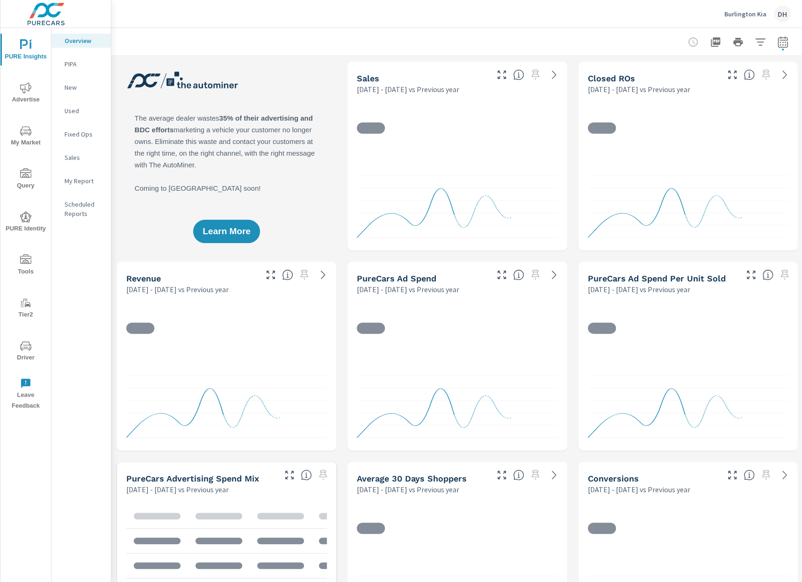
scroll to position [0, 0]
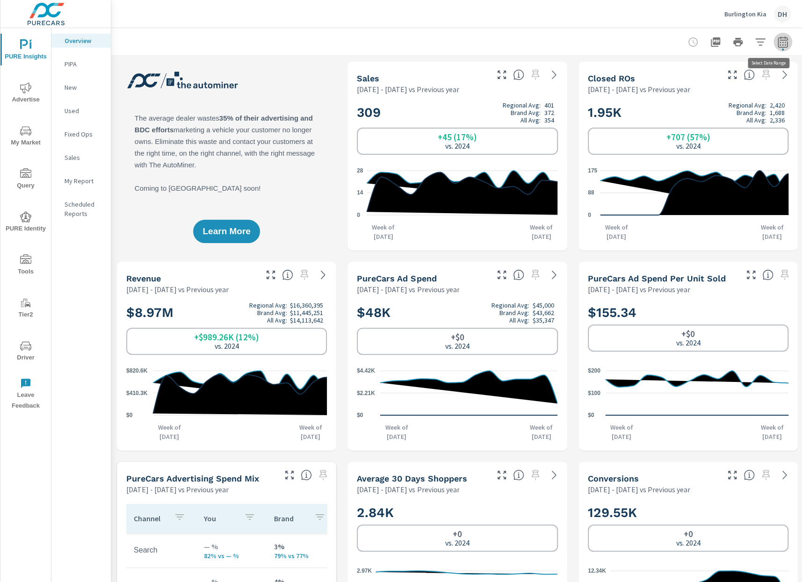
click at [779, 44] on icon "button" at bounding box center [782, 41] width 11 height 11
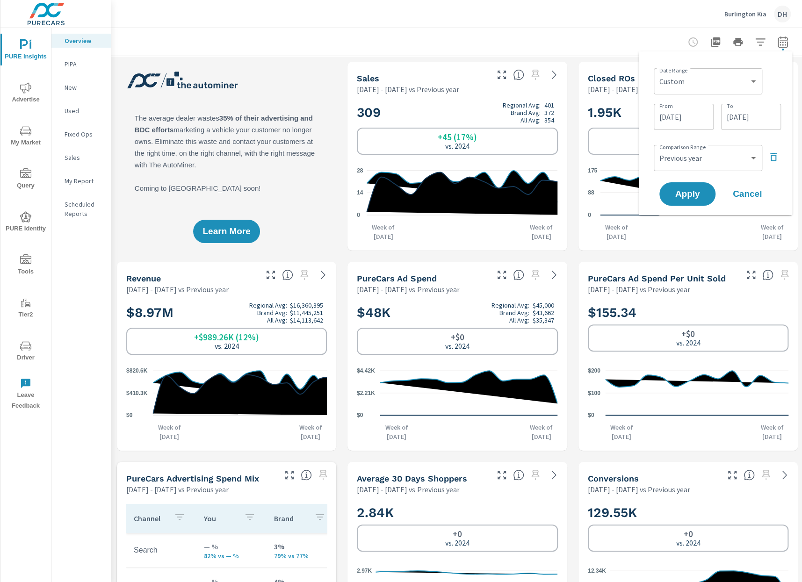
click at [701, 69] on div "Custom Yesterday Last week Last 7 days Last 14 days Last 30 days Last 45 days L…" at bounding box center [708, 81] width 108 height 26
click at [700, 75] on select "Custom Yesterday Last week Last 7 days Last 14 days Last 30 days Last 45 days L…" at bounding box center [707, 81] width 101 height 19
click at [657, 72] on select "Custom Yesterday Last week Last 7 days Last 14 days Last 30 days Last 45 days L…" at bounding box center [707, 81] width 101 height 19
click at [701, 152] on select "Custom Previous period Previous month Previous year" at bounding box center [707, 158] width 101 height 19
click at [657, 149] on select "Custom Previous period Previous month Previous year" at bounding box center [707, 158] width 101 height 19
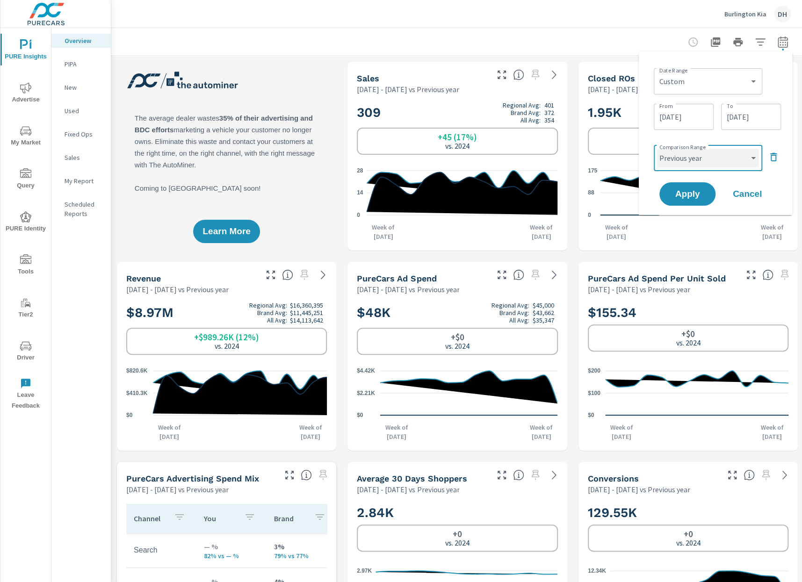
select select "custom"
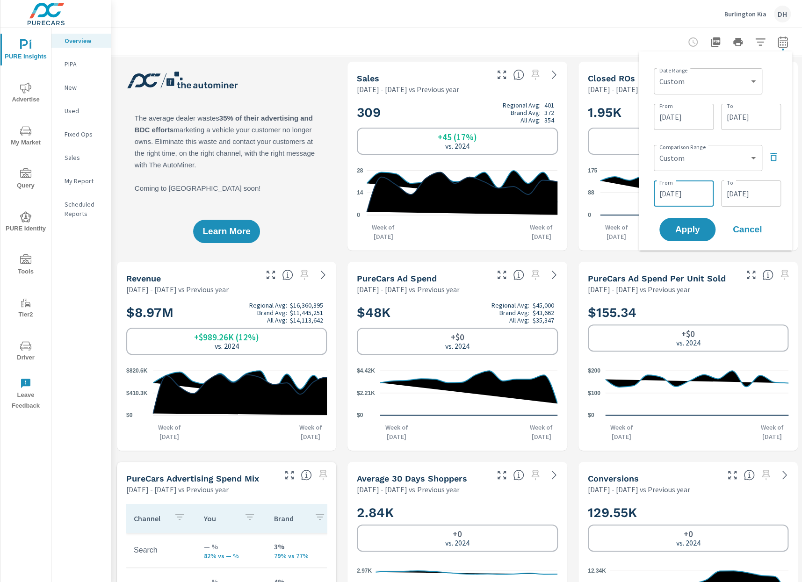
click at [683, 200] on input "[DATE]" at bounding box center [683, 193] width 52 height 19
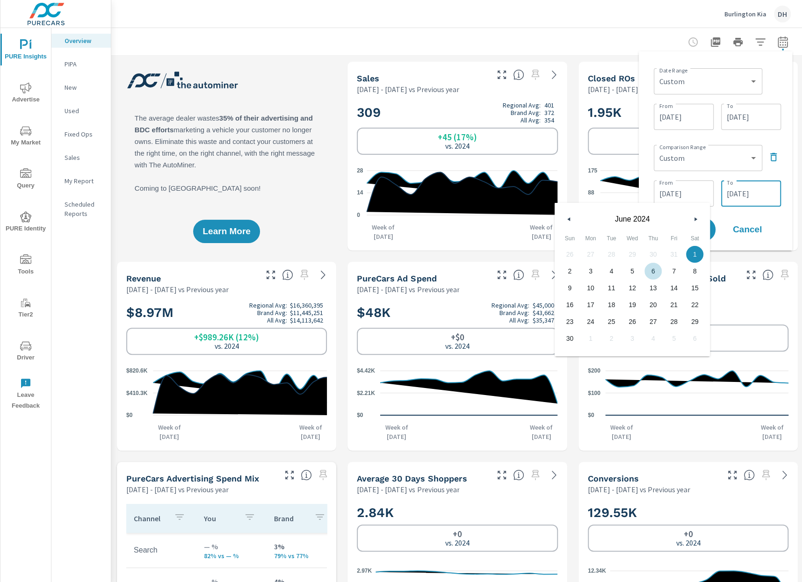
click at [740, 196] on input "09/01/2024" at bounding box center [751, 193] width 52 height 19
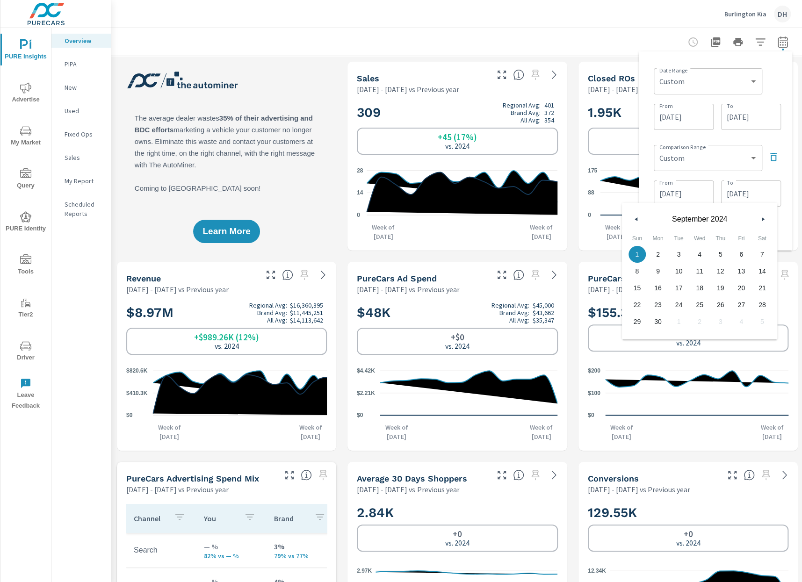
click at [654, 255] on span "2" at bounding box center [657, 254] width 21 height 12
type input "[DATE]"
click at [784, 220] on div "Date Range Custom Yesterday Last week Last 7 days Last 14 days Last 30 days Las…" at bounding box center [715, 150] width 153 height 199
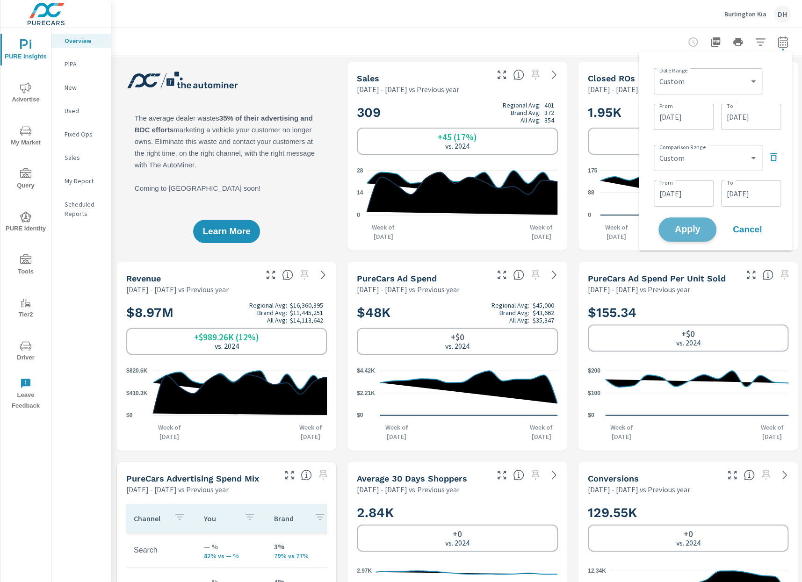
click at [703, 234] on button "Apply" at bounding box center [687, 229] width 58 height 24
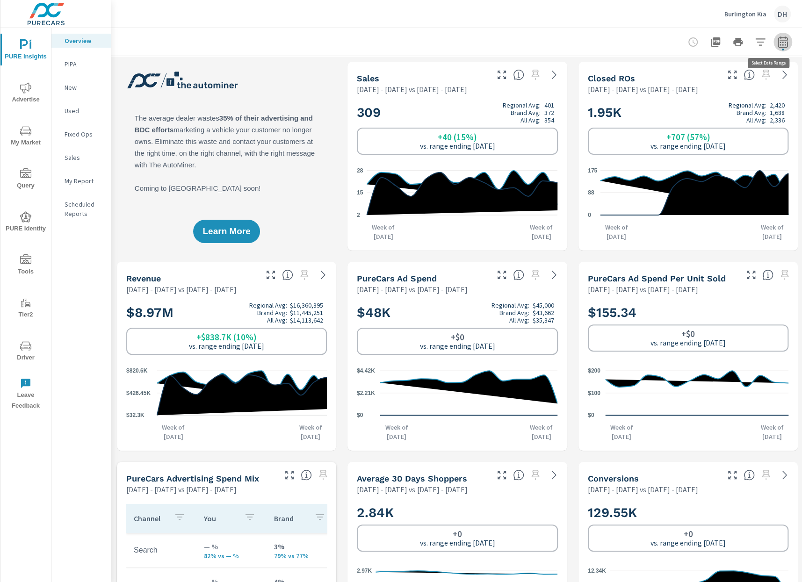
click at [784, 41] on icon "button" at bounding box center [782, 41] width 11 height 11
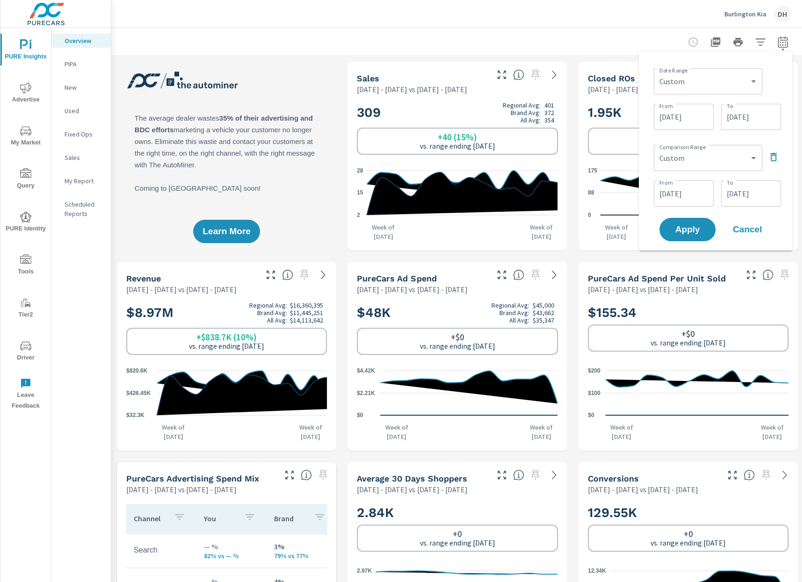
click at [653, 34] on div at bounding box center [456, 42] width 669 height 28
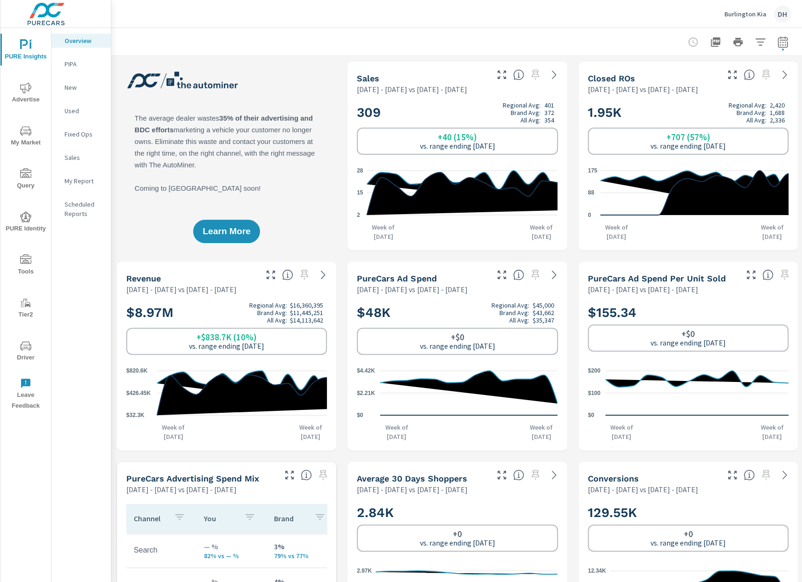
click at [780, 43] on icon "button" at bounding box center [782, 41] width 11 height 11
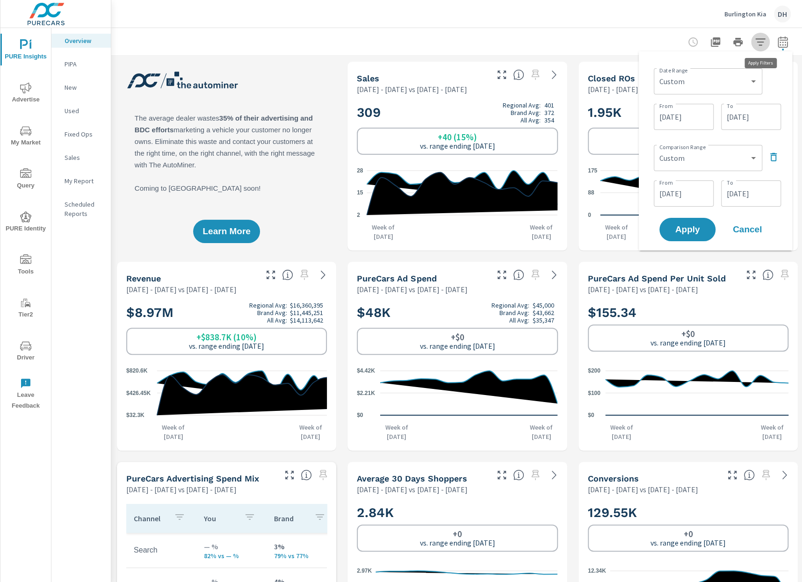
click at [758, 35] on button "button" at bounding box center [760, 42] width 19 height 19
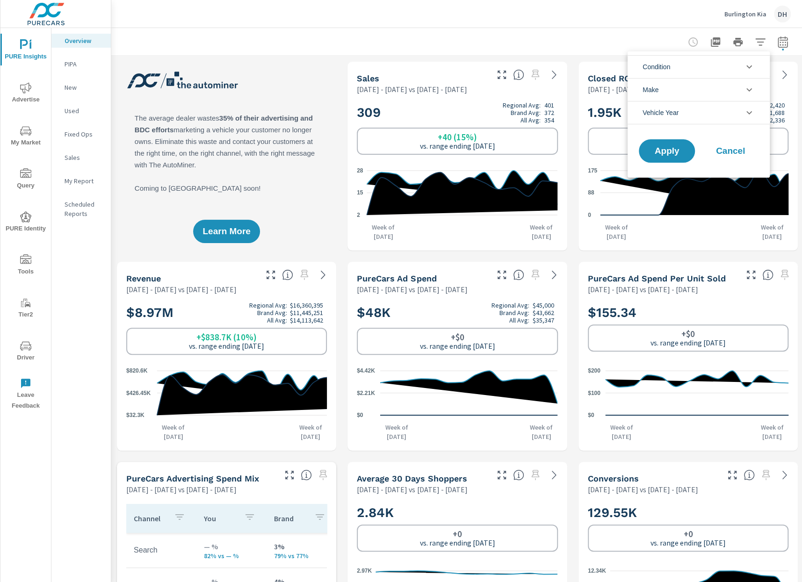
click at [688, 66] on li "Condition" at bounding box center [698, 66] width 142 height 23
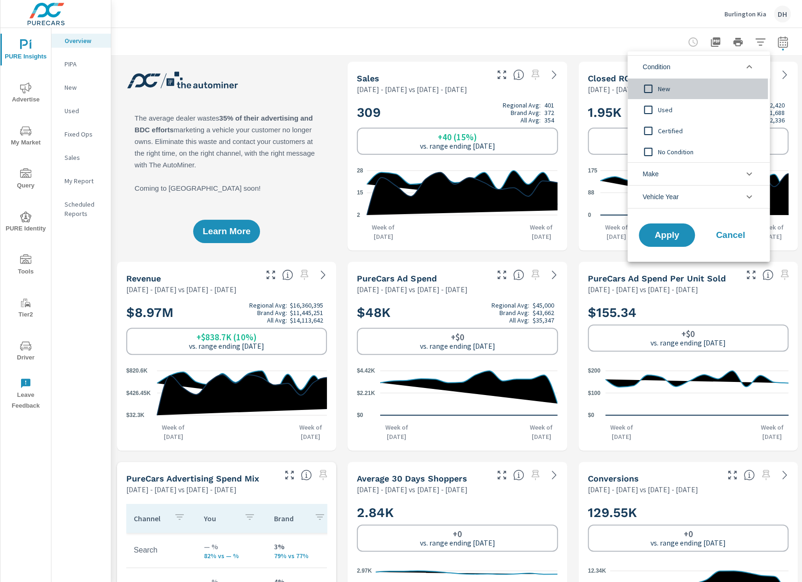
click at [654, 86] on input "filter options" at bounding box center [648, 89] width 20 height 20
click at [678, 231] on span "Apply" at bounding box center [666, 235] width 38 height 9
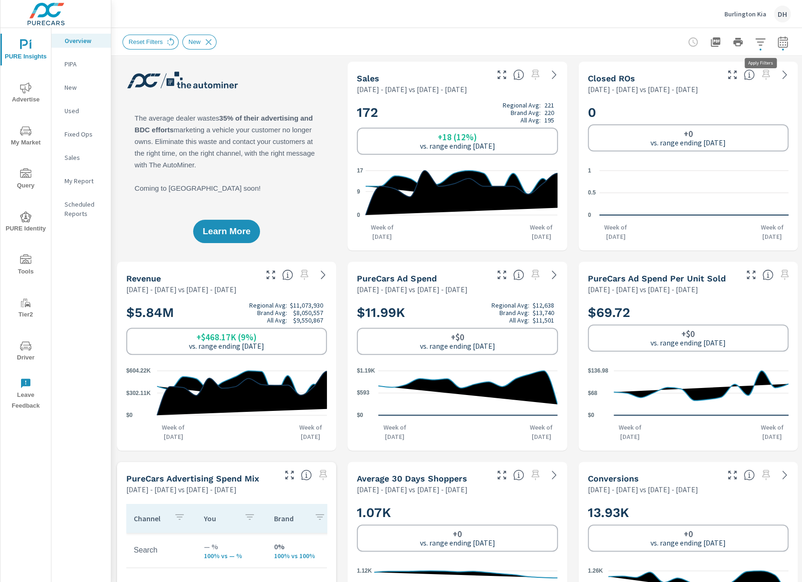
click at [761, 46] on icon "button" at bounding box center [760, 41] width 11 height 11
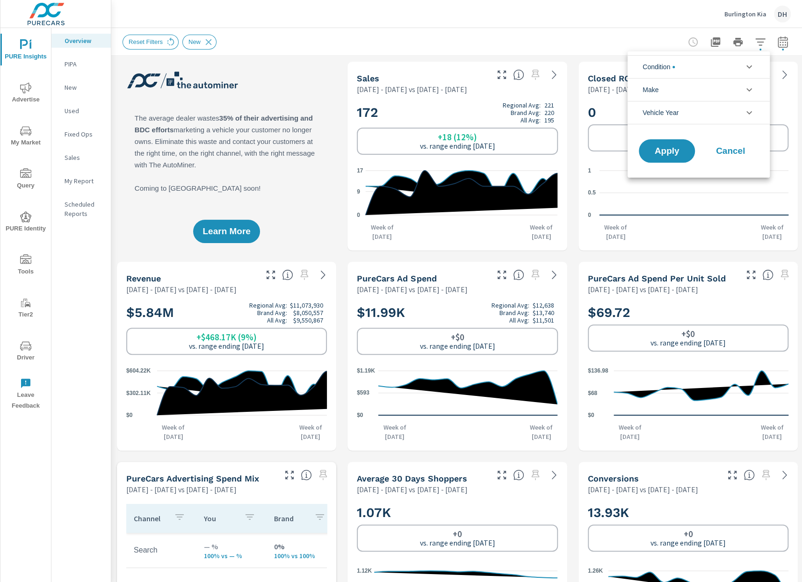
click at [683, 69] on li "Condition" at bounding box center [698, 66] width 142 height 23
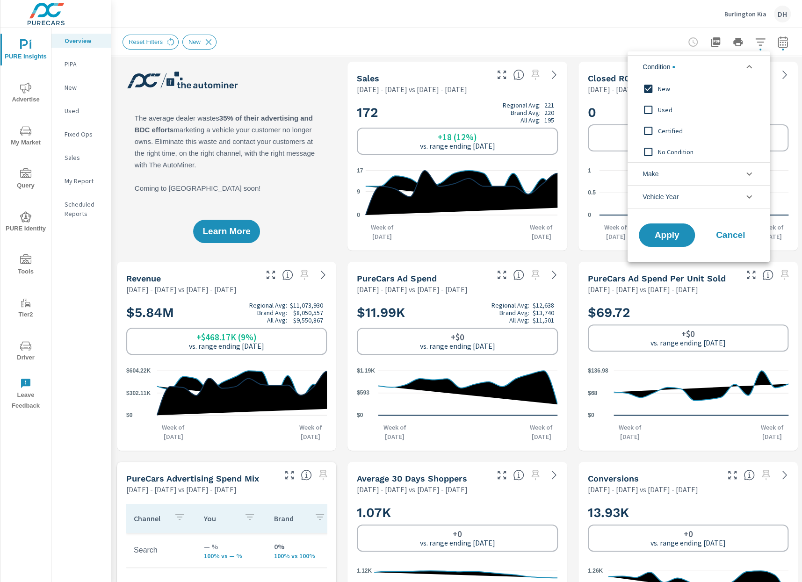
click at [646, 91] on input "filter options" at bounding box center [648, 89] width 20 height 20
click at [647, 110] on input "filter options" at bounding box center [648, 110] width 20 height 20
click at [649, 135] on input "filter options" at bounding box center [648, 131] width 20 height 20
click at [674, 232] on span "Apply" at bounding box center [666, 235] width 38 height 9
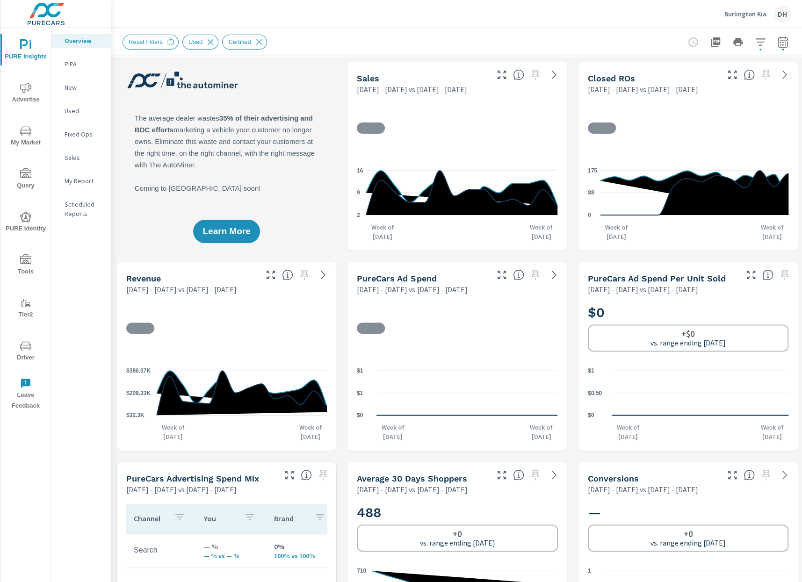
scroll to position [0, 0]
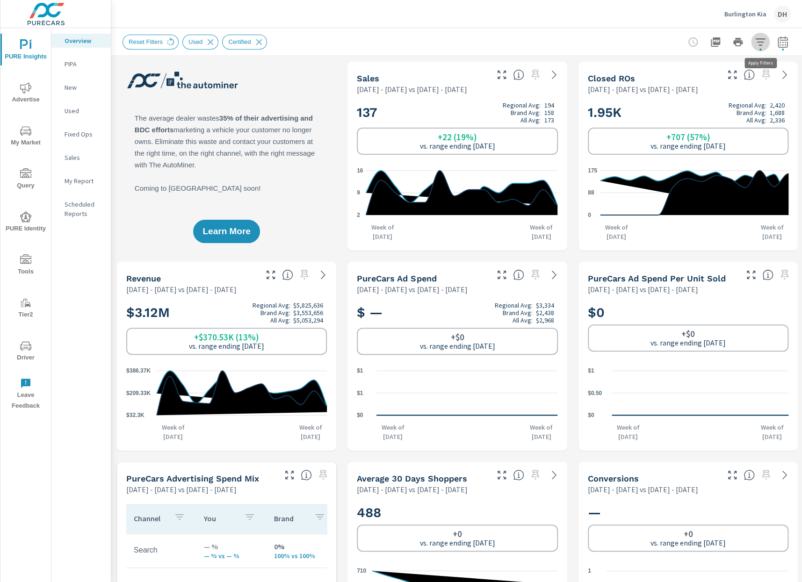
click at [761, 43] on icon "button" at bounding box center [760, 41] width 11 height 11
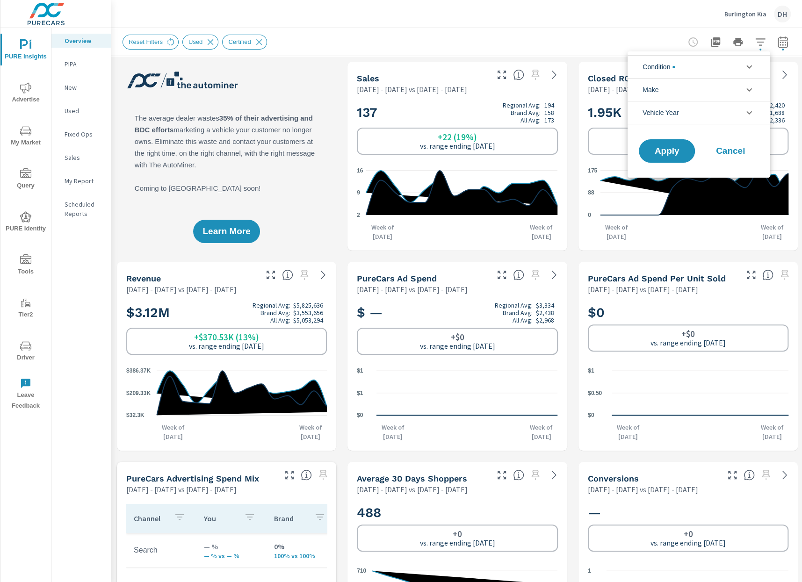
click at [660, 66] on span "Condition" at bounding box center [658, 67] width 32 height 22
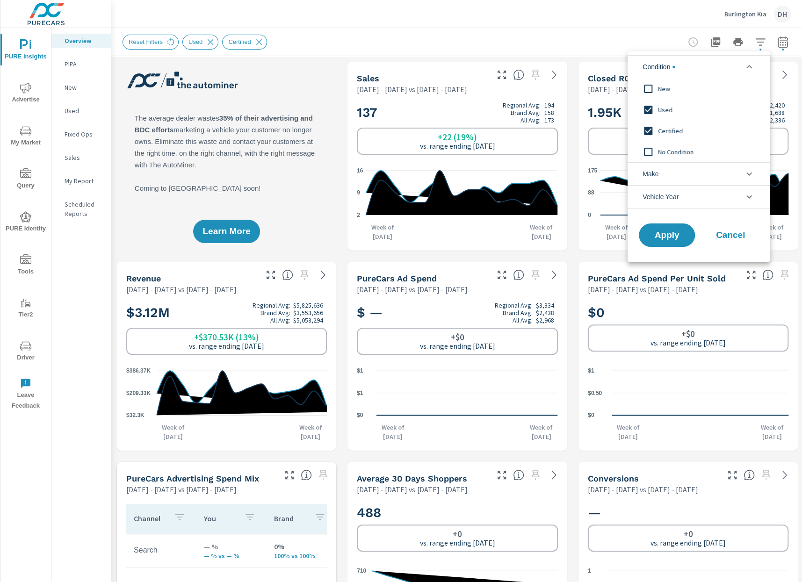
click at [662, 87] on span "New" at bounding box center [709, 88] width 102 height 11
drag, startPoint x: 674, startPoint y: 237, endPoint x: 680, endPoint y: 236, distance: 6.1
click at [674, 237] on span "Apply" at bounding box center [666, 235] width 38 height 9
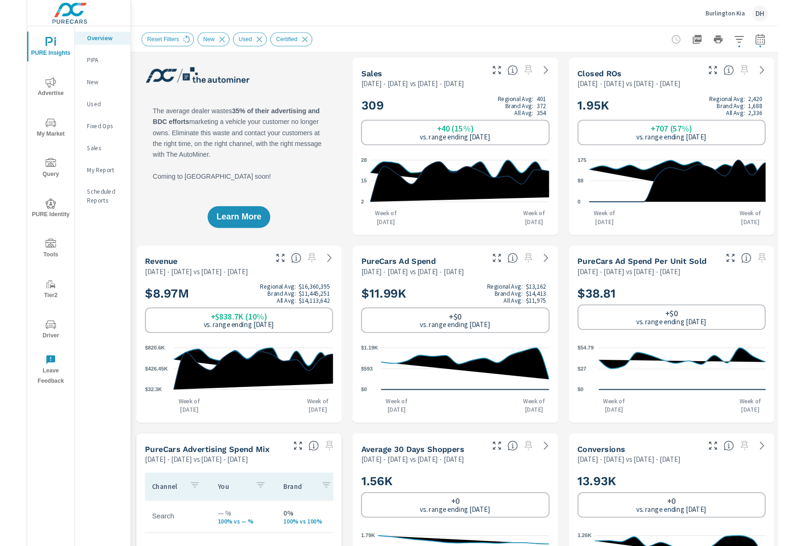
scroll to position [0, 0]
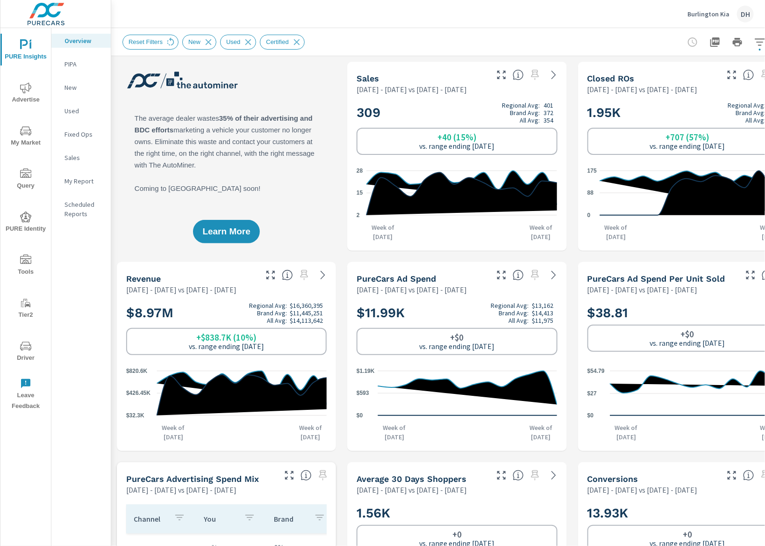
click at [540, 34] on div "Reset Filters New Used Certified" at bounding box center [456, 42] width 669 height 28
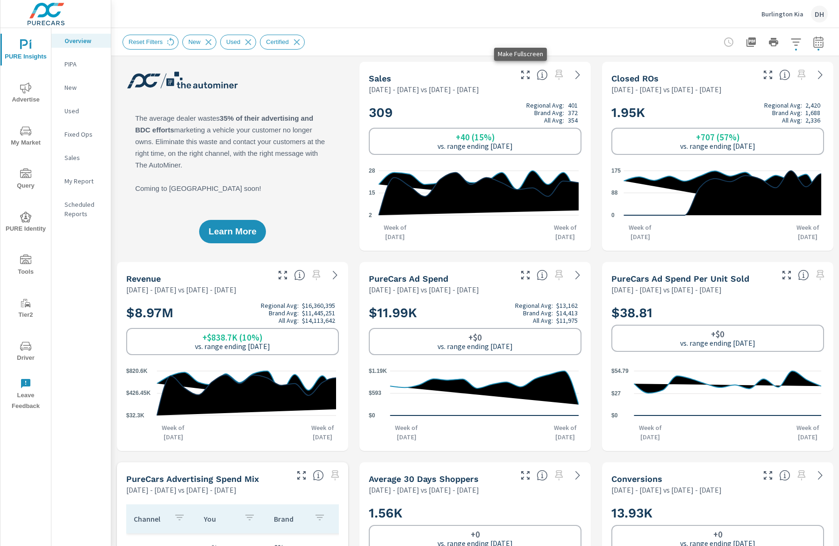
click at [520, 79] on icon "button" at bounding box center [525, 74] width 11 height 11
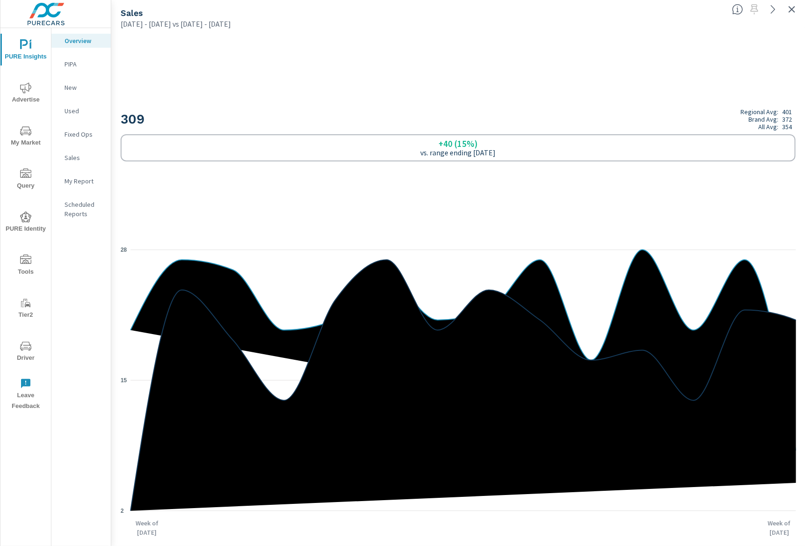
click at [795, 12] on icon "button" at bounding box center [791, 9] width 11 height 11
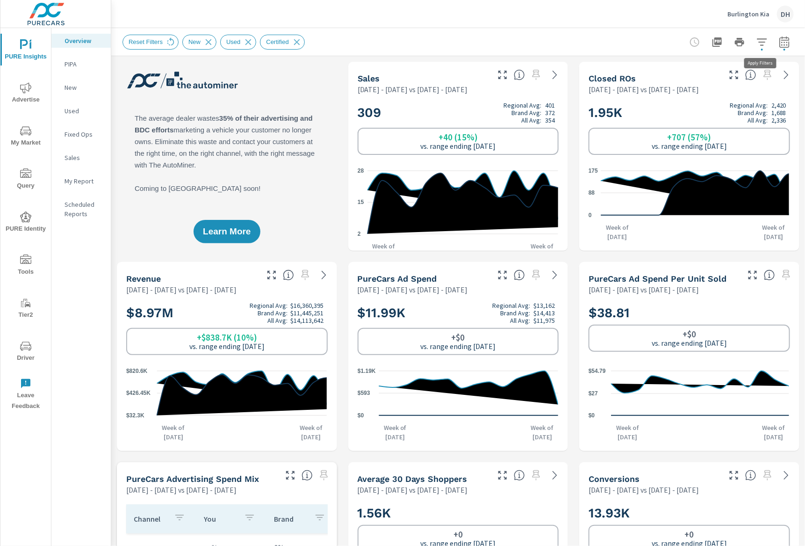
scroll to position [0, 0]
click at [756, 40] on icon "button" at bounding box center [761, 41] width 11 height 11
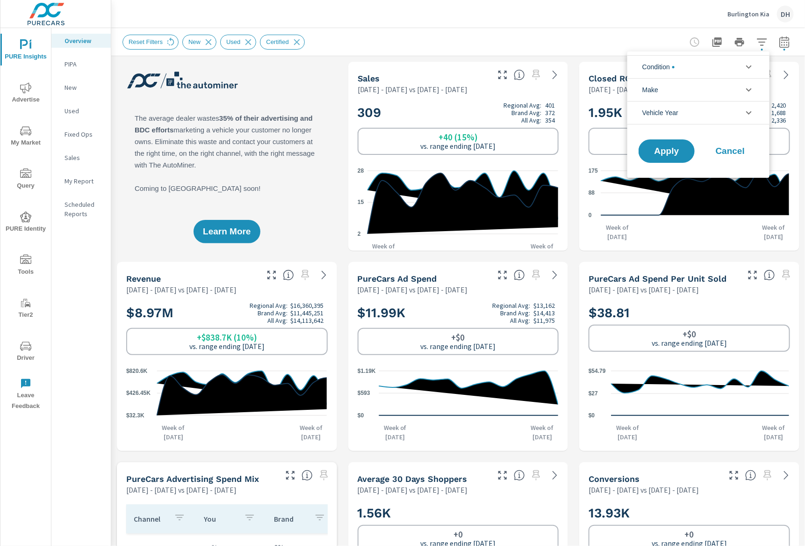
scroll to position [42, 0]
click at [685, 65] on li "Condition" at bounding box center [698, 66] width 142 height 23
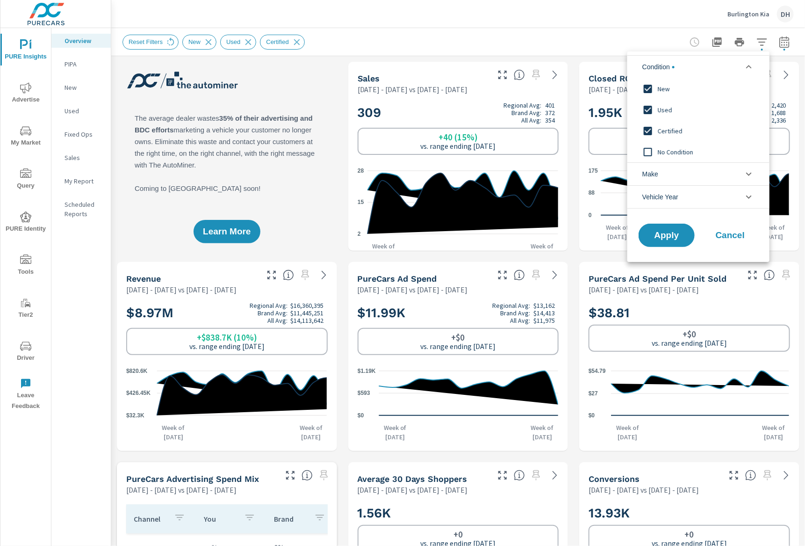
scroll to position [0, 0]
click at [659, 88] on span "New" at bounding box center [709, 88] width 102 height 11
click at [668, 238] on span "Apply" at bounding box center [666, 235] width 38 height 9
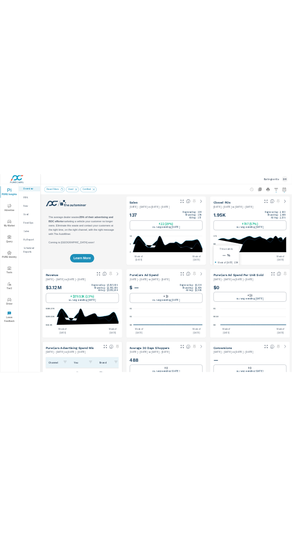
scroll to position [0, 0]
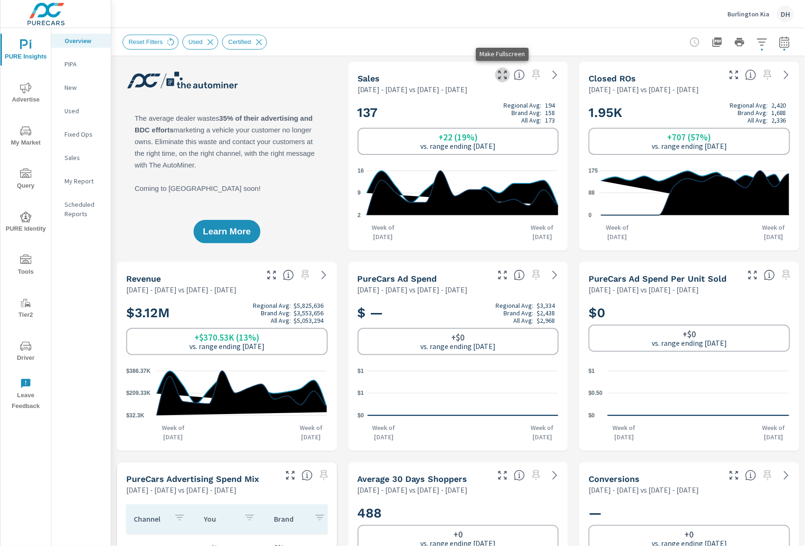
click at [504, 72] on icon "button" at bounding box center [502, 74] width 11 height 11
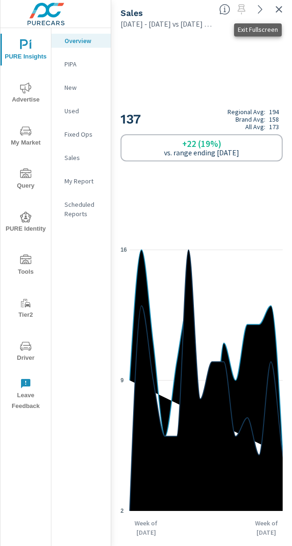
click at [277, 8] on icon "button" at bounding box center [278, 9] width 11 height 11
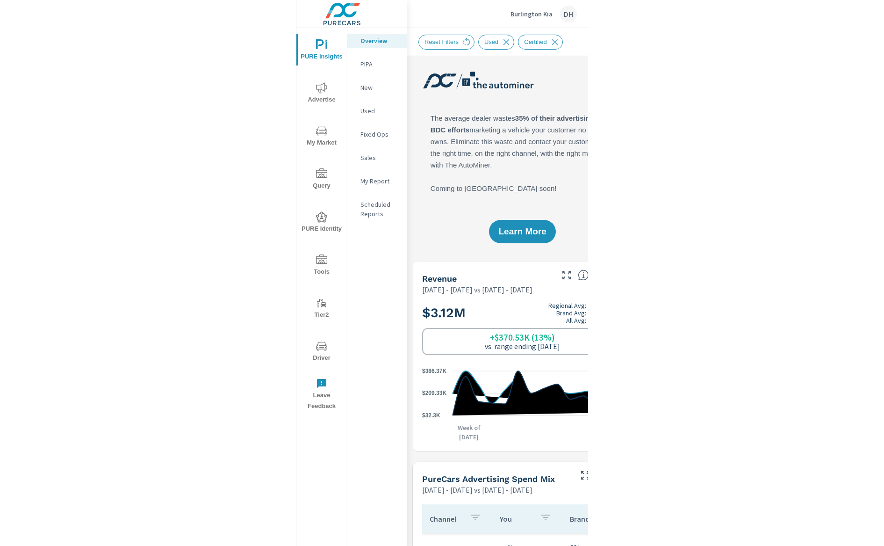
scroll to position [0, 0]
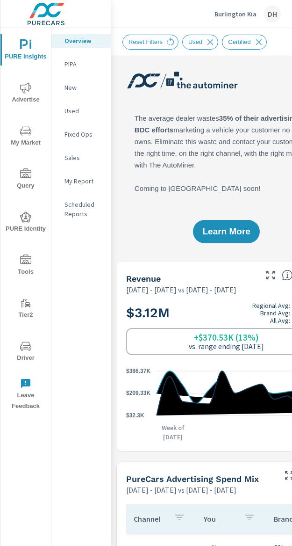
click at [291, 17] on div "Burlington Kia DH" at bounding box center [201, 14] width 181 height 28
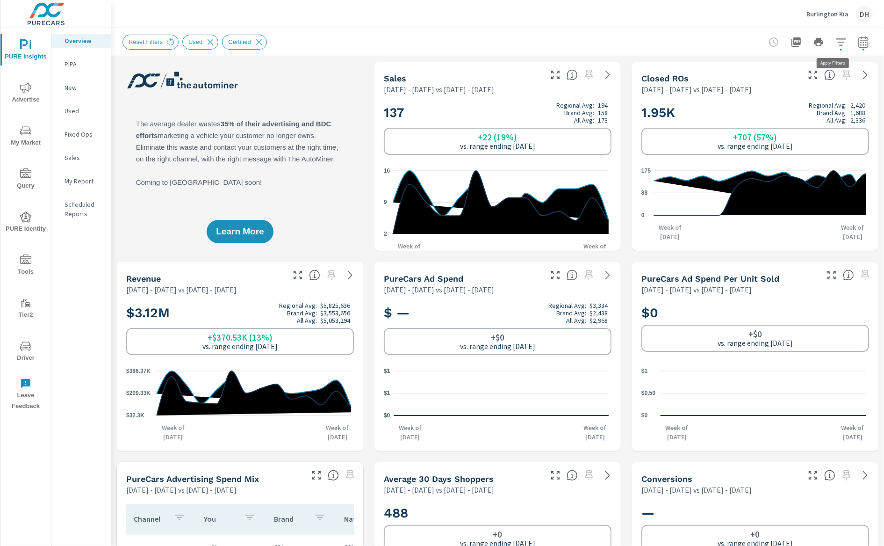
click at [801, 42] on button "button" at bounding box center [841, 42] width 19 height 19
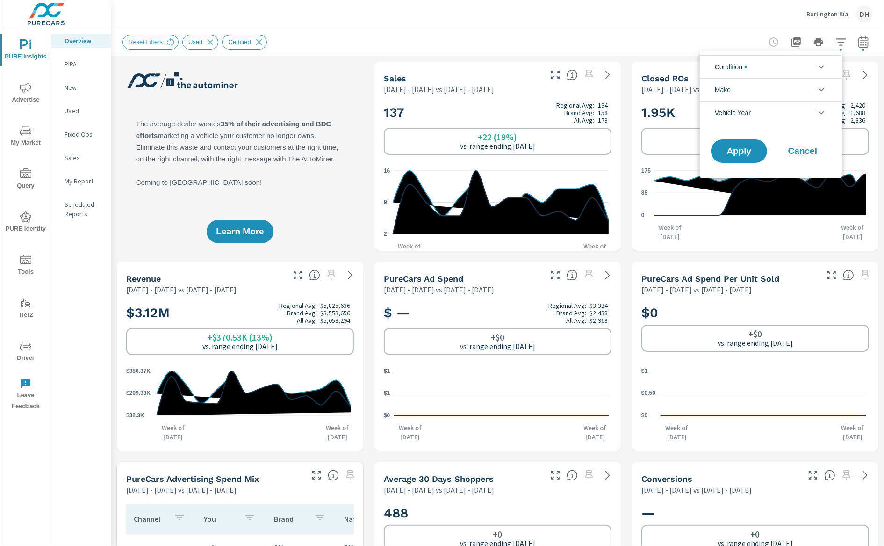
scroll to position [42, 0]
click at [778, 62] on li "Condition" at bounding box center [771, 66] width 142 height 23
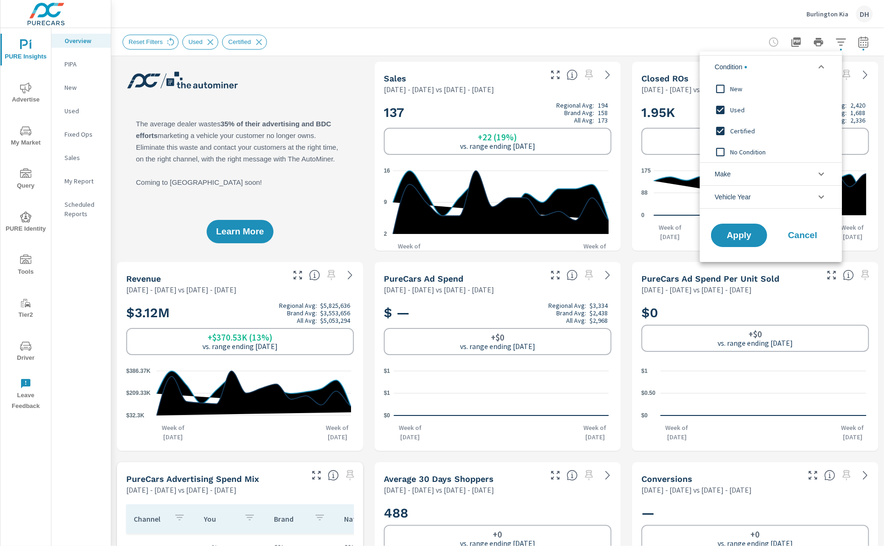
scroll to position [0, 0]
click at [726, 88] on input "filter options" at bounding box center [721, 89] width 20 height 20
click at [719, 112] on input "filter options" at bounding box center [721, 110] width 20 height 20
click at [719, 126] on input "filter options" at bounding box center [721, 131] width 20 height 20
click at [745, 235] on span "Apply" at bounding box center [739, 235] width 38 height 9
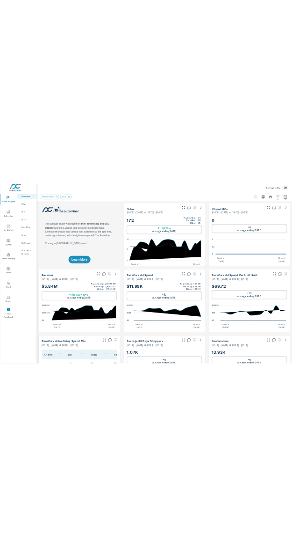
scroll to position [0, 0]
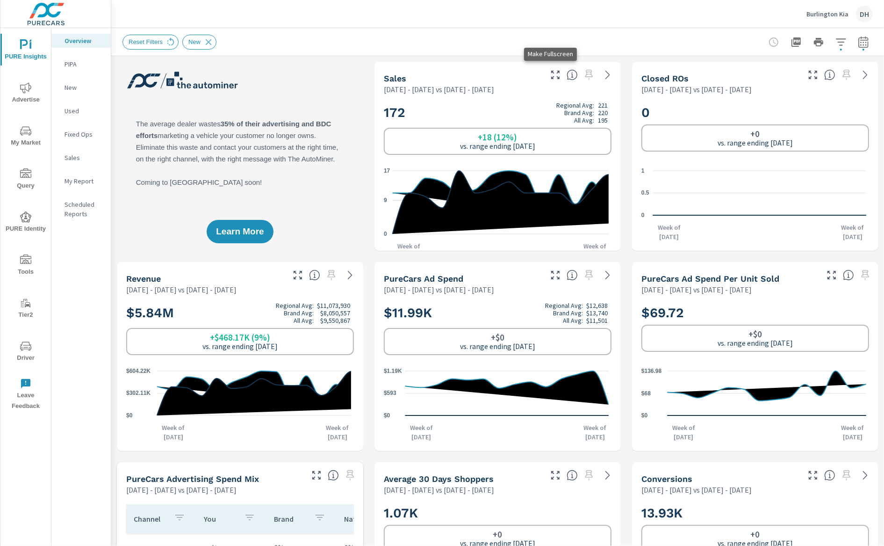
click at [551, 77] on icon "button" at bounding box center [555, 75] width 8 height 8
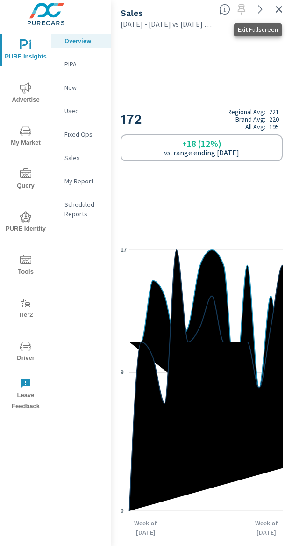
click at [278, 11] on icon "button" at bounding box center [278, 9] width 11 height 11
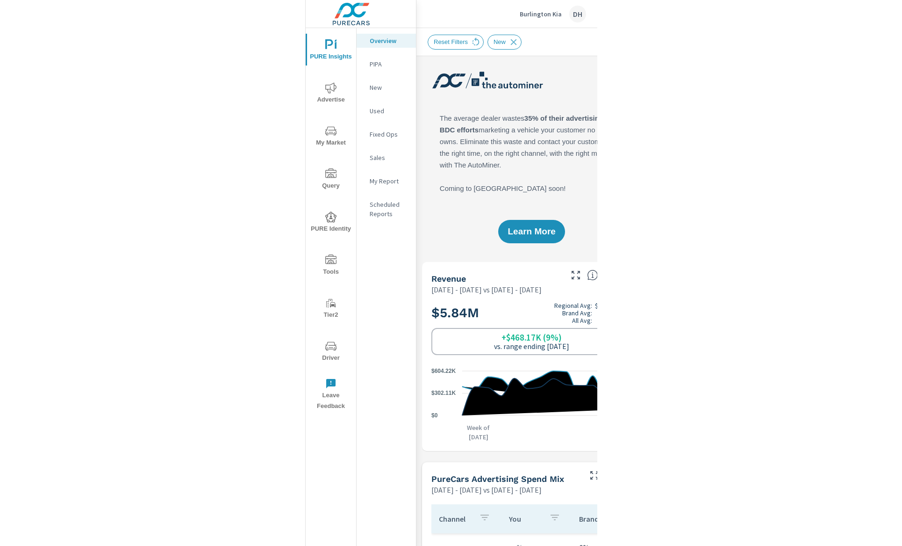
scroll to position [0, 0]
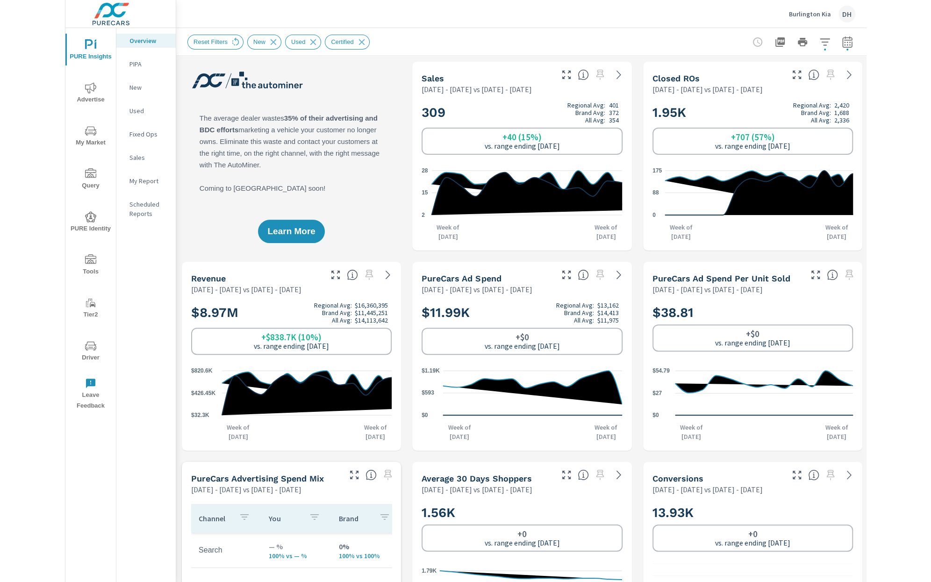
scroll to position [0, 0]
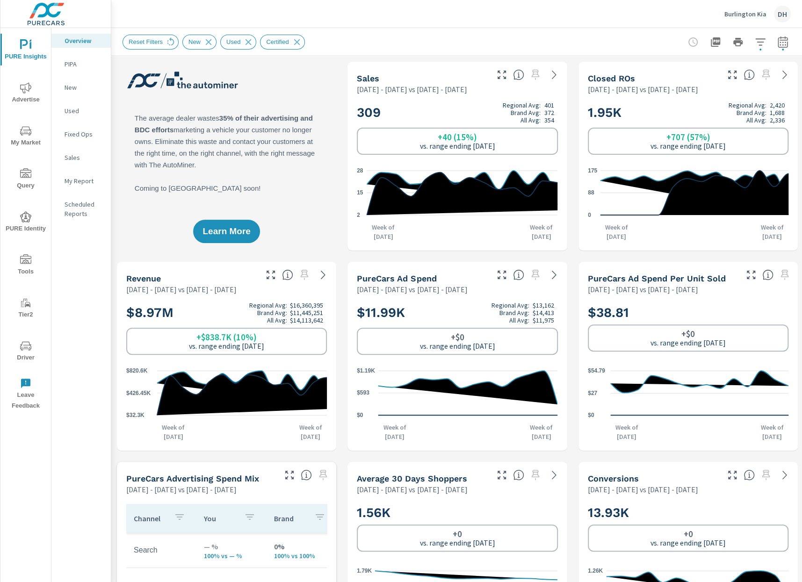
click at [32, 141] on span "My Market" at bounding box center [25, 136] width 45 height 23
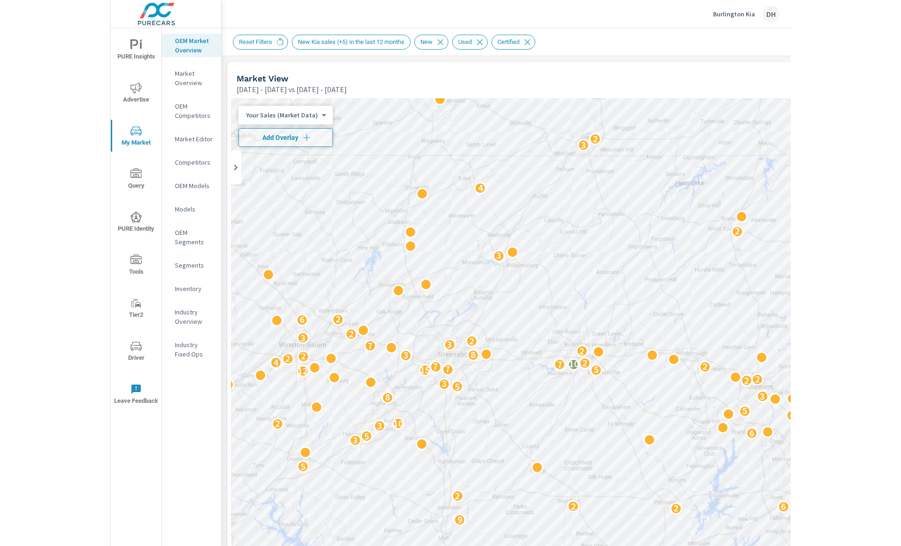
scroll to position [108, 0]
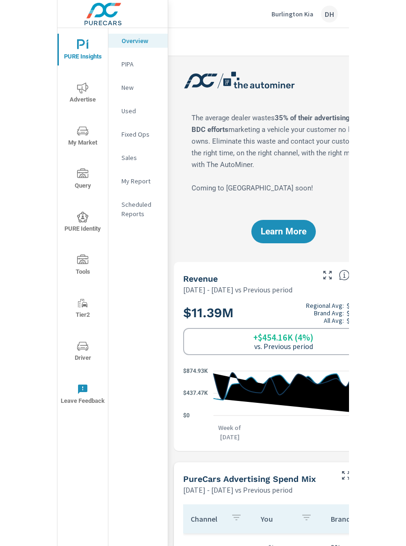
scroll to position [0, 0]
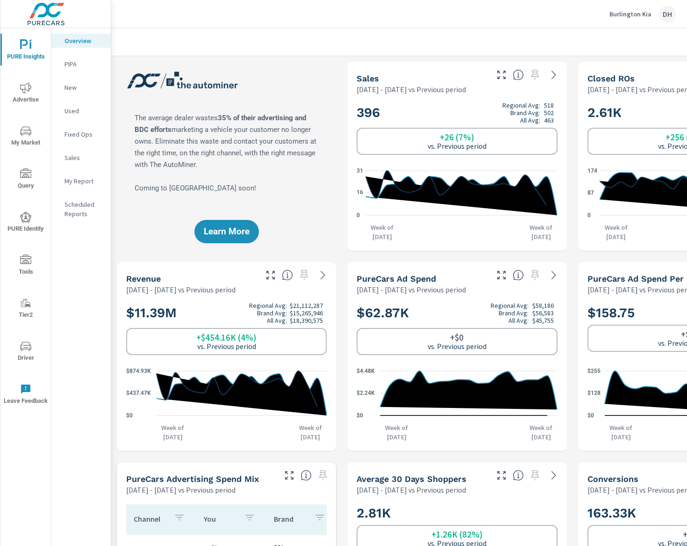
click at [292, 75] on div "Closed ROs" at bounding box center [652, 78] width 129 height 11
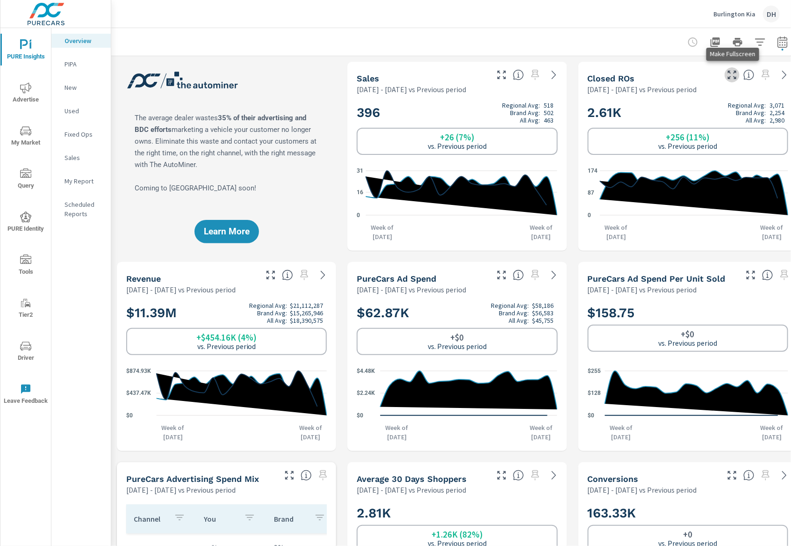
click at [292, 72] on icon "button" at bounding box center [731, 74] width 11 height 11
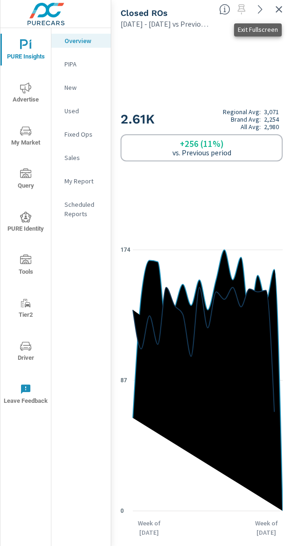
click at [279, 11] on icon "button" at bounding box center [278, 9] width 11 height 11
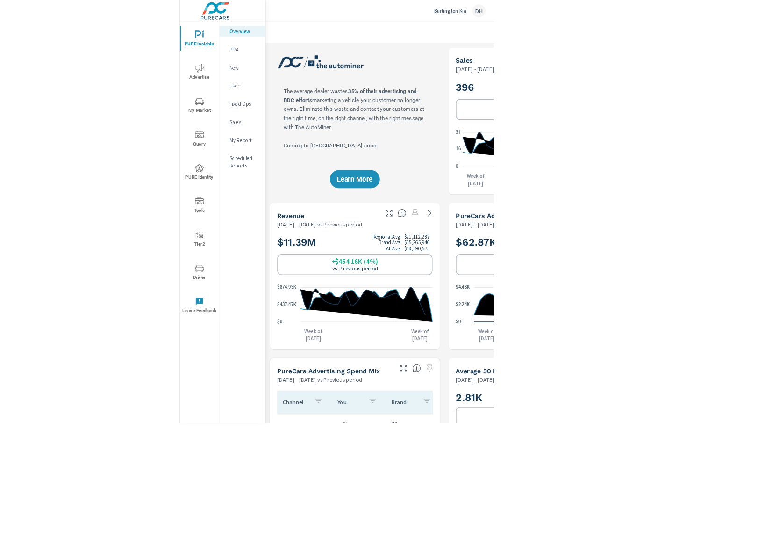
scroll to position [0, 0]
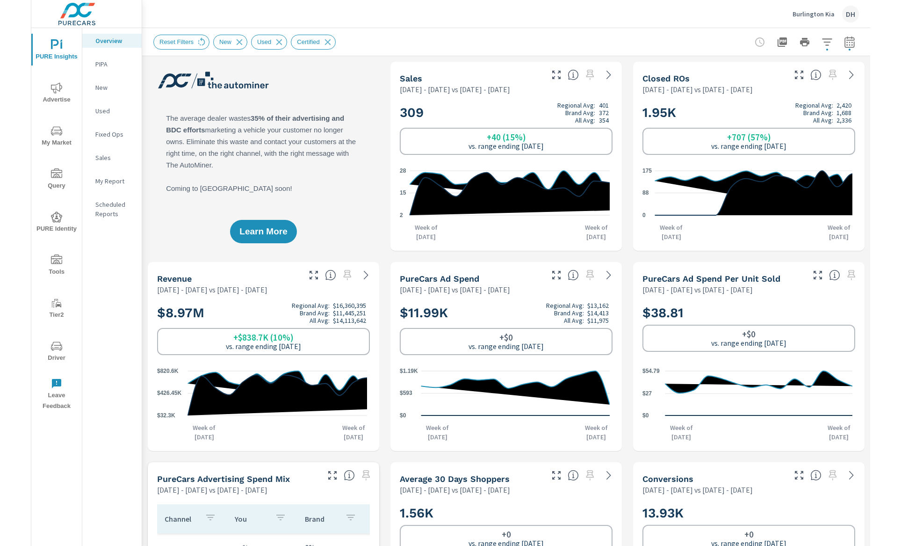
scroll to position [0, 0]
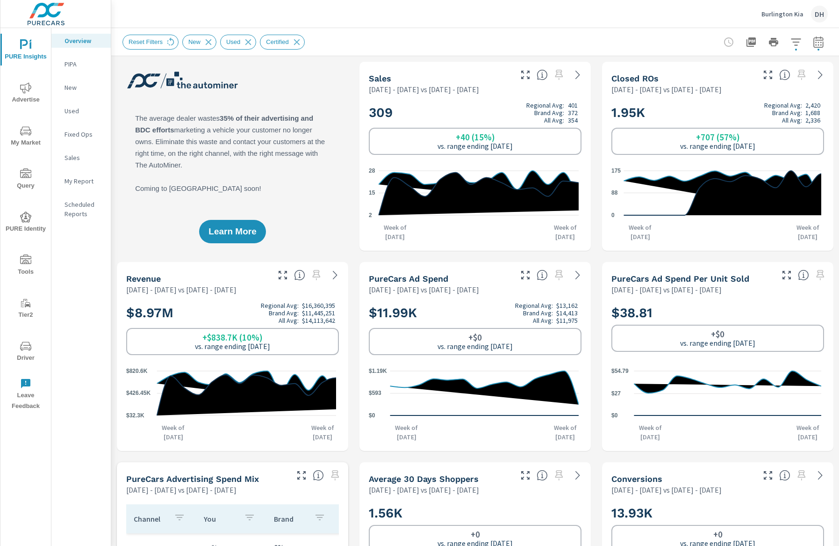
click at [815, 45] on icon "button" at bounding box center [818, 44] width 6 height 4
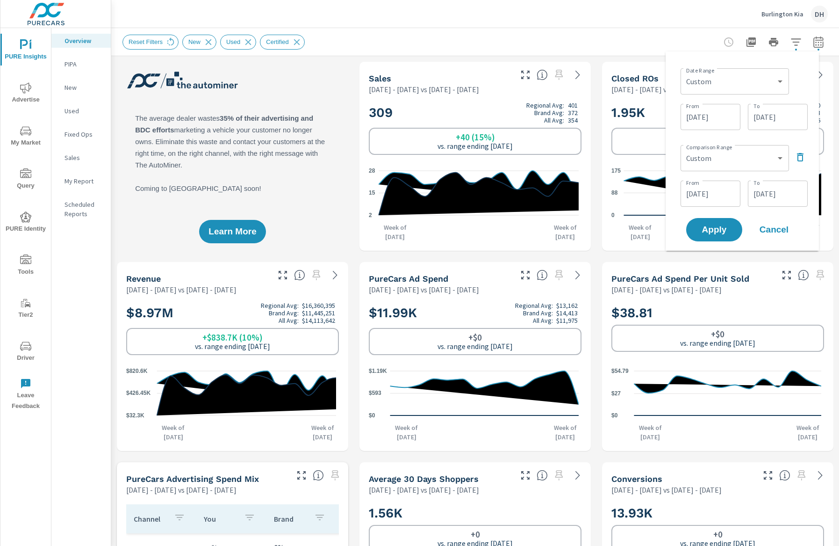
click at [720, 118] on input "[DATE]" at bounding box center [710, 117] width 52 height 19
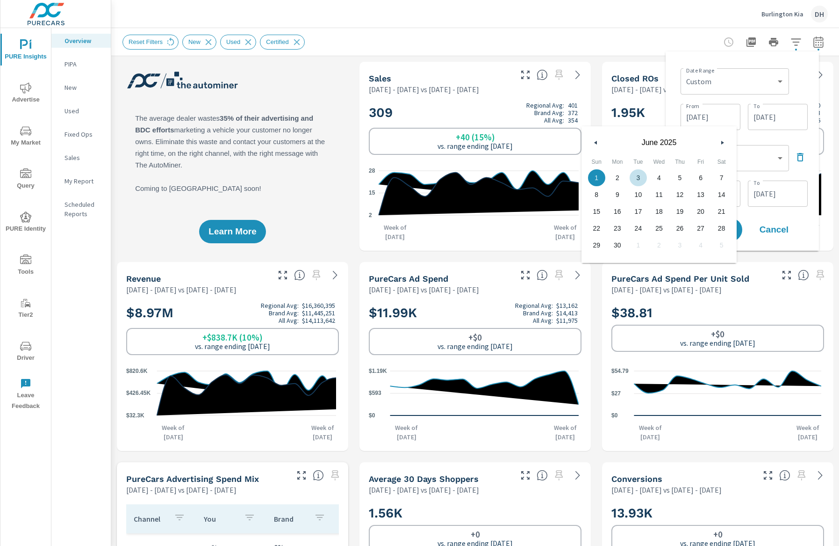
click at [719, 142] on button "button" at bounding box center [722, 142] width 11 height 11
click at [633, 175] on span "1" at bounding box center [638, 178] width 21 height 12
type input "[DATE]"
click at [813, 140] on div "Date Range Custom [DATE] Last week Last 7 days Last 14 days Last 30 days Last 4…" at bounding box center [742, 150] width 153 height 199
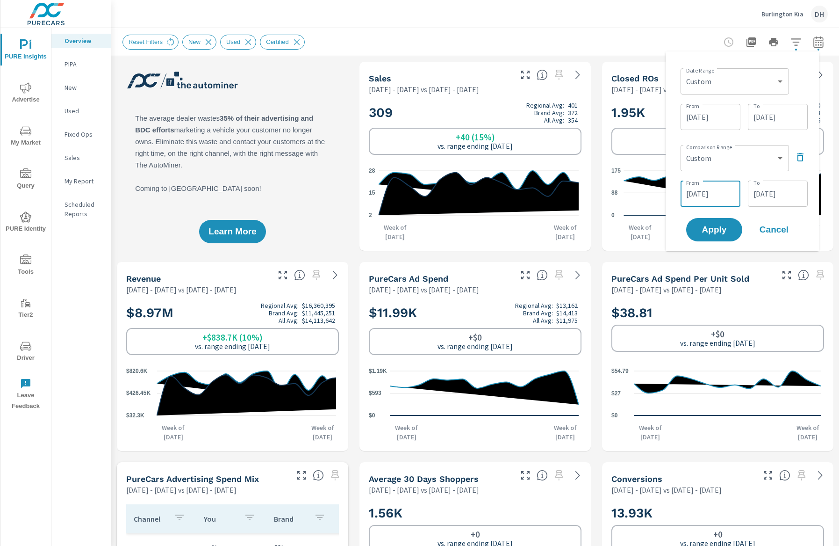
click at [719, 195] on input "[DATE]" at bounding box center [710, 193] width 52 height 19
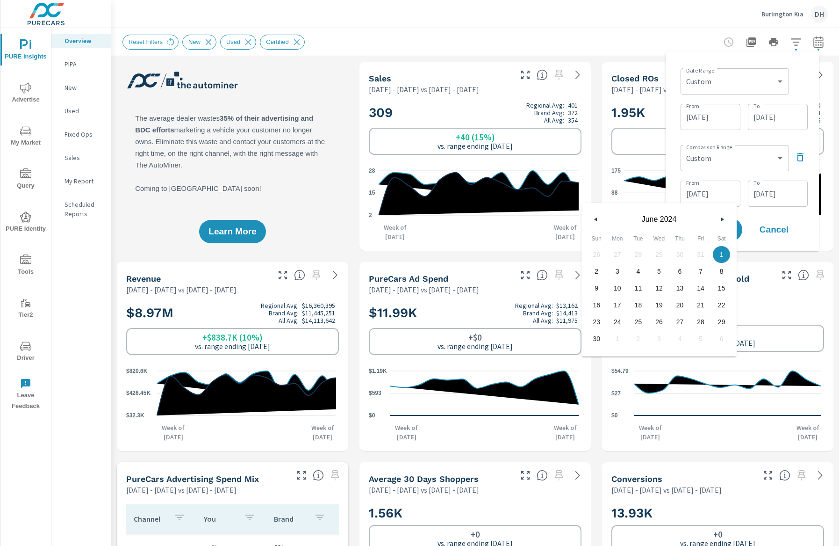
click at [726, 217] on button "button" at bounding box center [722, 219] width 11 height 11
click at [623, 249] on span "1" at bounding box center [617, 254] width 21 height 12
type input "[DATE]"
click at [804, 218] on div "Apply Cancel" at bounding box center [744, 229] width 120 height 27
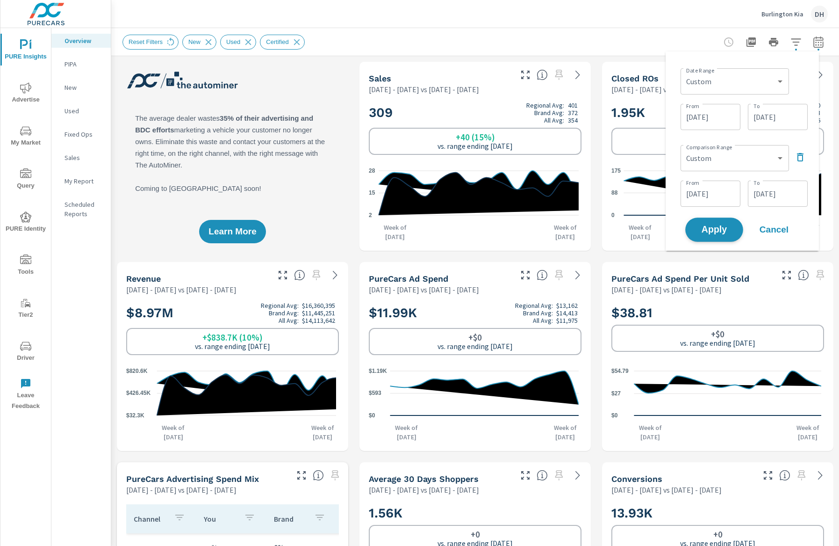
click at [709, 225] on span "Apply" at bounding box center [714, 229] width 38 height 9
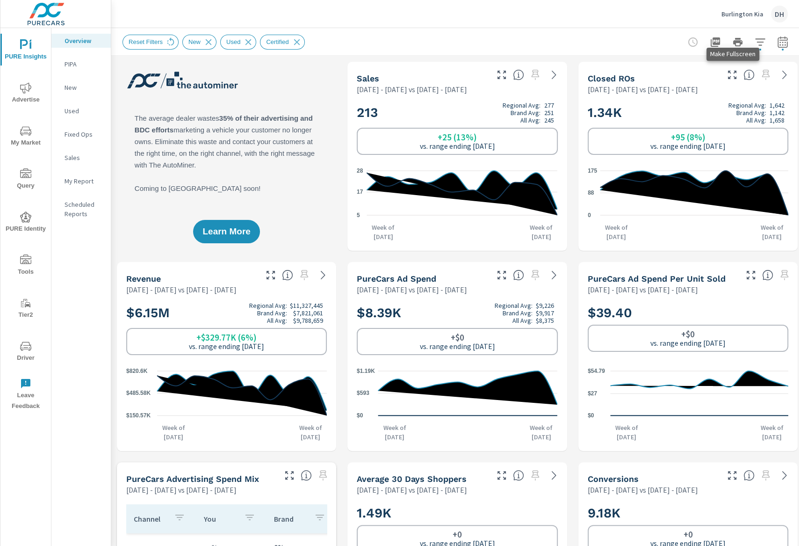
click at [734, 77] on icon "button" at bounding box center [732, 75] width 8 height 8
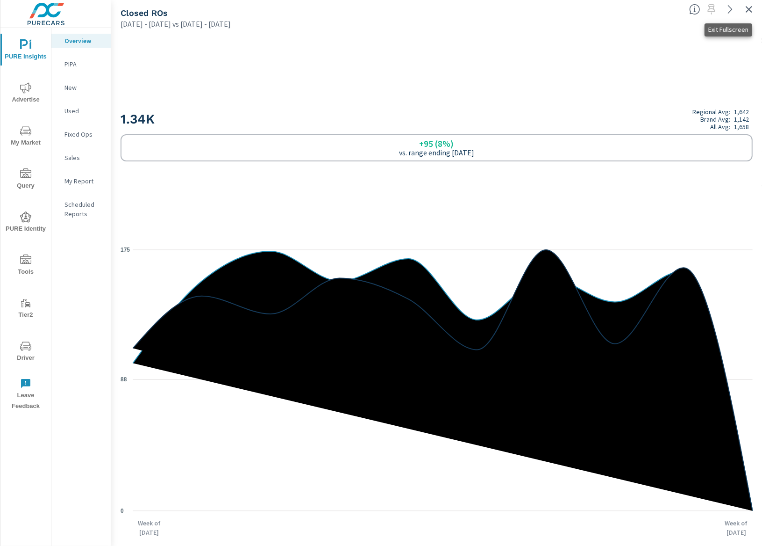
click at [751, 5] on icon "button" at bounding box center [749, 9] width 11 height 11
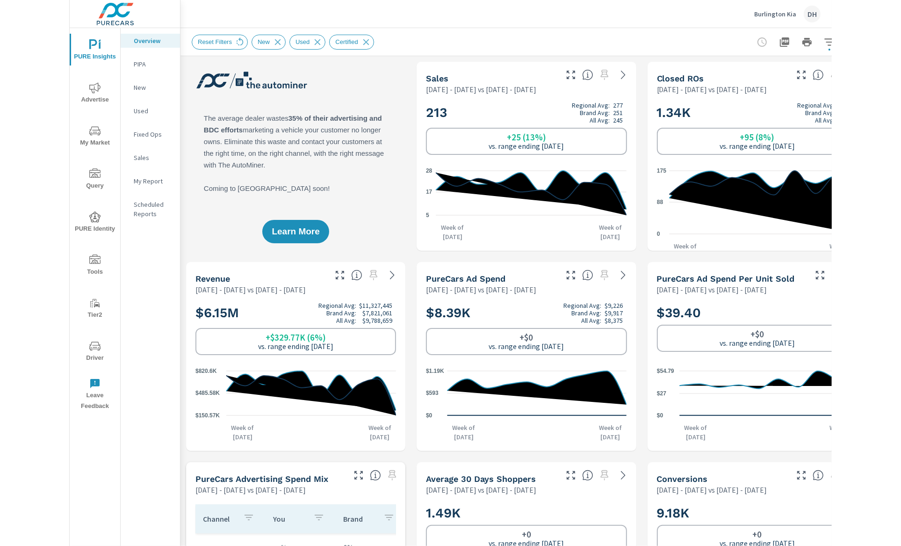
scroll to position [0, 0]
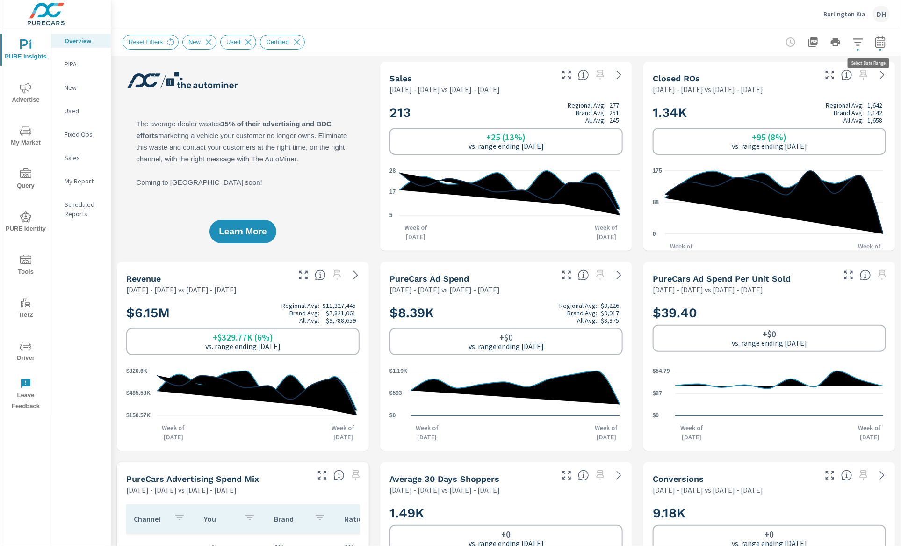
click at [839, 45] on icon "button" at bounding box center [880, 41] width 10 height 11
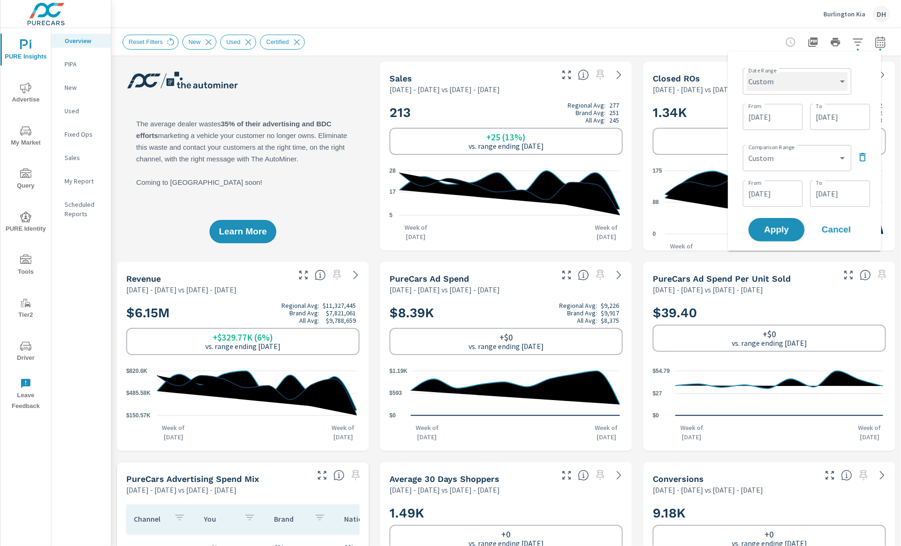
click at [829, 74] on select "Custom [DATE] Last week Last 7 days Last 14 days Last 30 days Last 45 days Last…" at bounding box center [797, 81] width 101 height 19
click at [747, 72] on select "Custom [DATE] Last week Last 7 days Last 14 days Last 30 days Last 45 days Last…" at bounding box center [797, 81] width 101 height 19
select select "Last month"
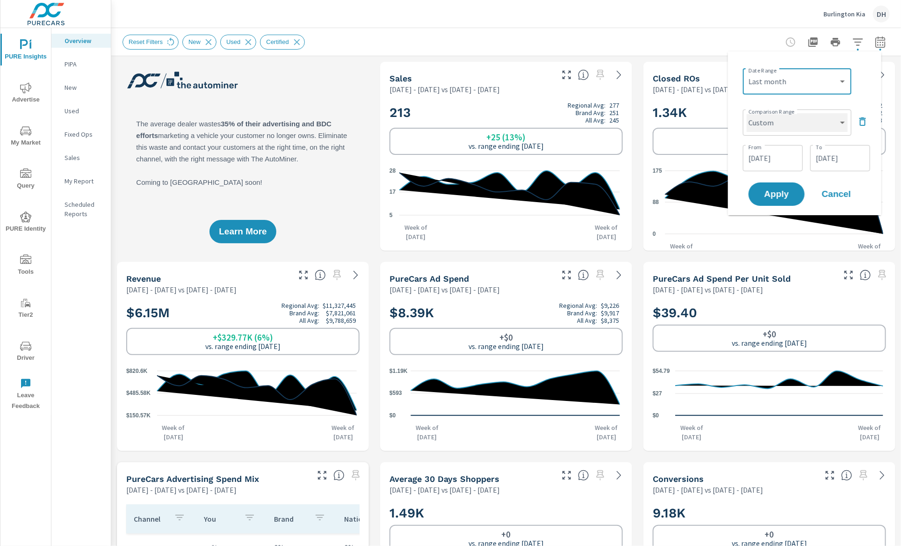
click at [807, 128] on select "Custom Previous period Previous month Previous year" at bounding box center [797, 122] width 101 height 19
click at [747, 113] on select "Custom Previous period Previous month Previous year" at bounding box center [797, 122] width 101 height 19
select select "Previous year"
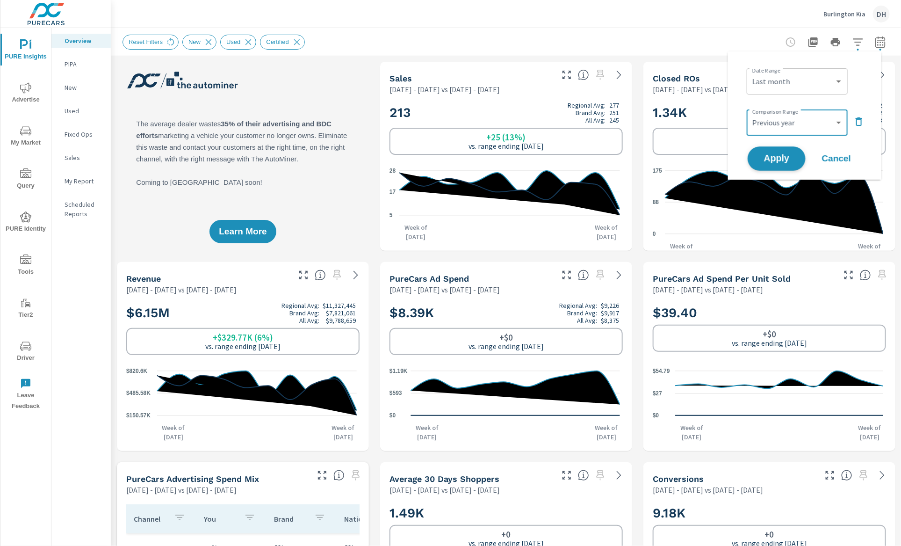
click at [778, 161] on span "Apply" at bounding box center [776, 158] width 38 height 9
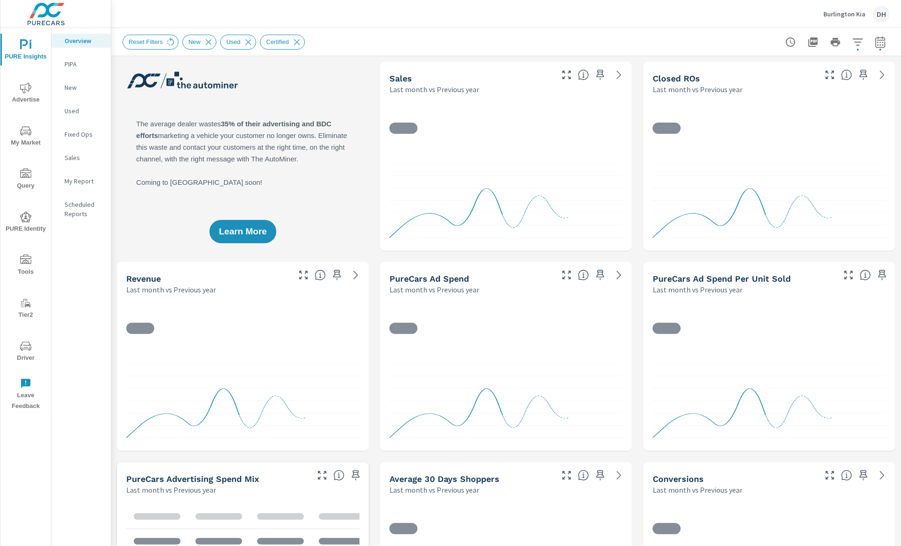
scroll to position [0, 0]
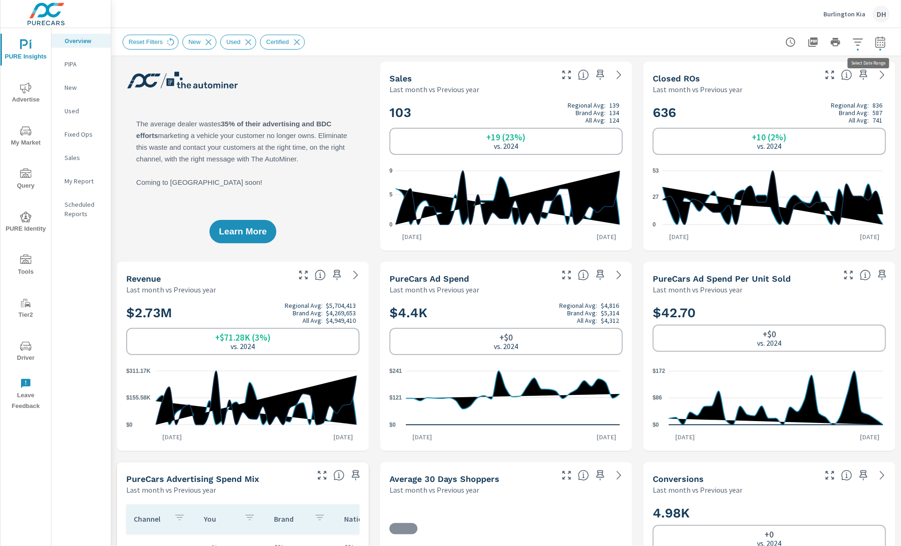
click at [839, 41] on icon "button" at bounding box center [880, 41] width 11 height 11
select select "Last month"
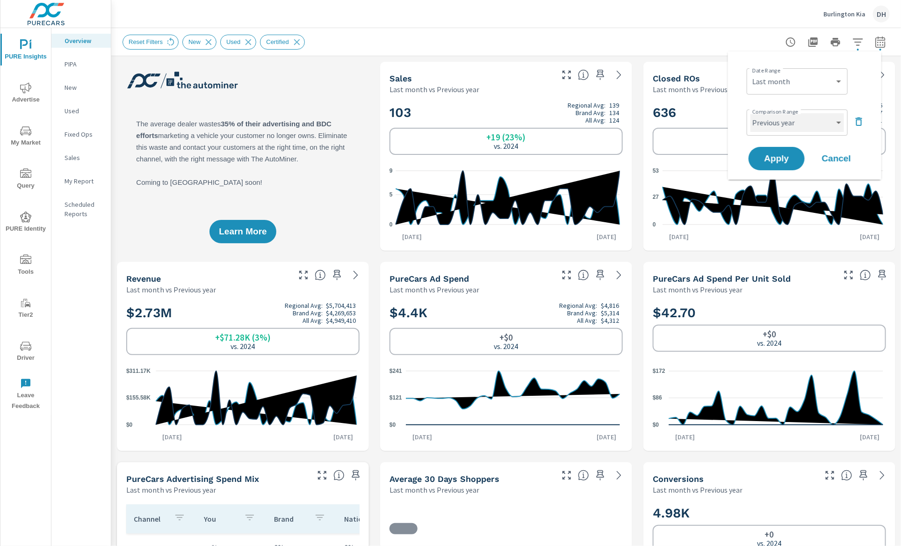
click at [818, 120] on select "Custom Previous period Previous month Previous year" at bounding box center [797, 122] width 94 height 19
click at [750, 113] on select "Custom Previous period Previous month Previous year" at bounding box center [797, 122] width 94 height 19
select select "custom"
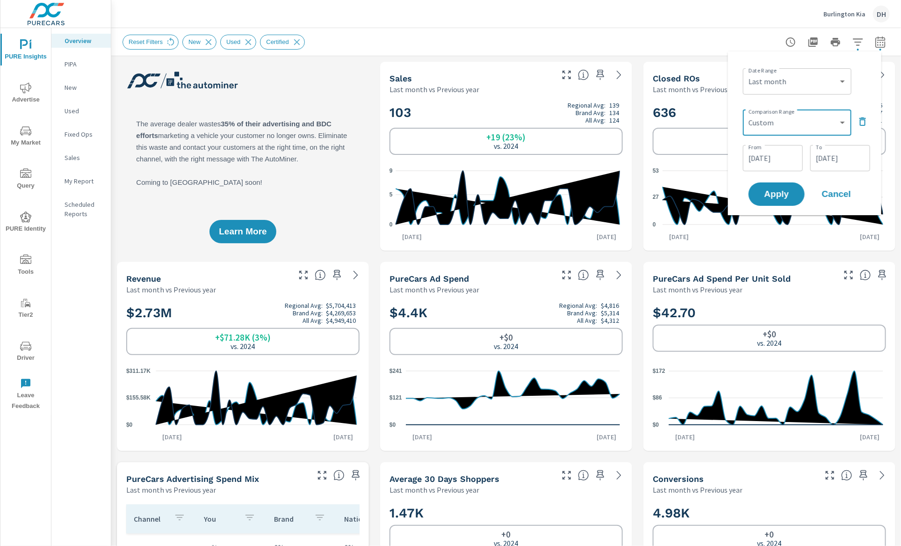
click at [834, 197] on span "Cancel" at bounding box center [836, 194] width 37 height 8
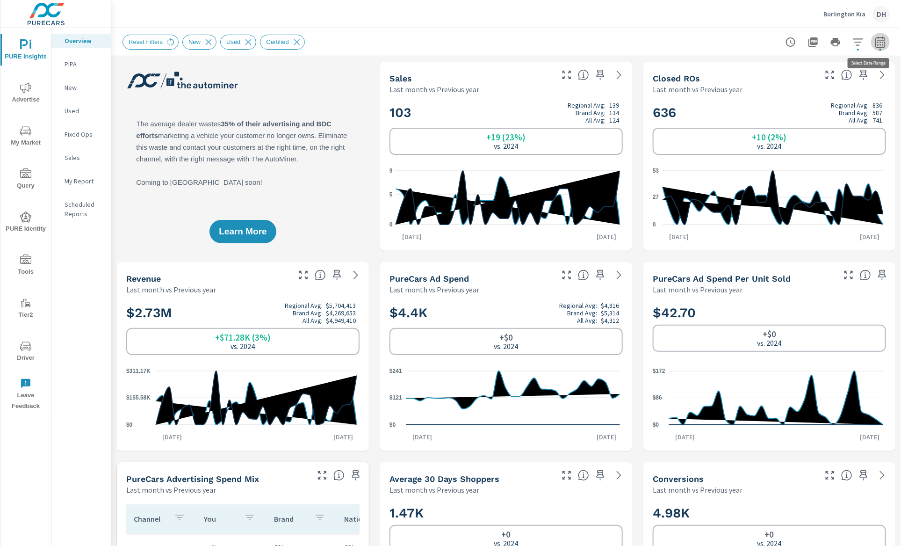
click at [839, 42] on icon "button" at bounding box center [880, 41] width 11 height 11
select select "Last month"
select select "Previous year"
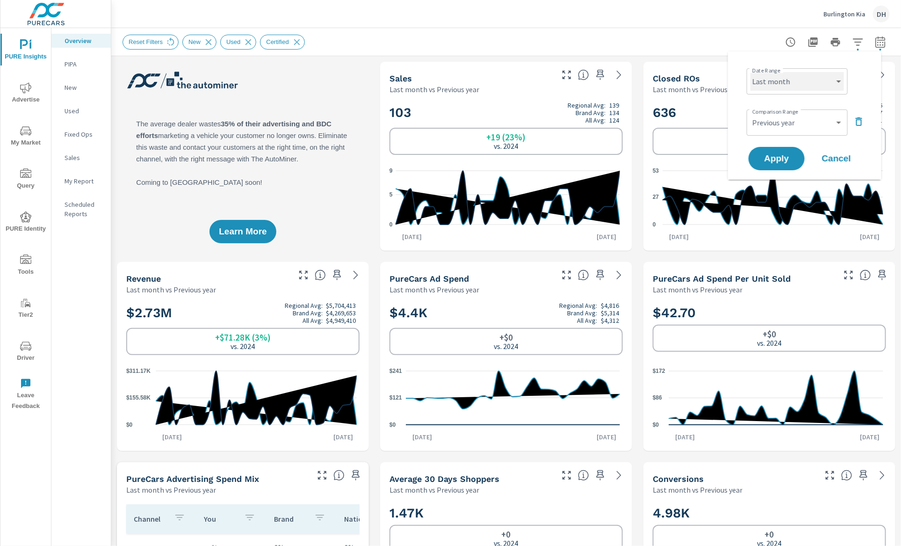
click at [814, 73] on select "Custom [DATE] Last week Last 7 days Last 14 days Last 30 days Last 45 days Last…" at bounding box center [797, 81] width 94 height 19
click at [835, 92] on div "Custom [DATE] Last week Last 7 days Last 14 days Last 30 days Last 45 days Last…" at bounding box center [797, 81] width 101 height 26
click at [825, 72] on select "Custom [DATE] Last week Last 7 days Last 14 days Last 30 days Last 45 days Last…" at bounding box center [797, 81] width 94 height 19
click at [750, 72] on select "Custom [DATE] Last week Last 7 days Last 14 days Last 30 days Last 45 days Last…" at bounding box center [797, 81] width 94 height 19
select select "custom"
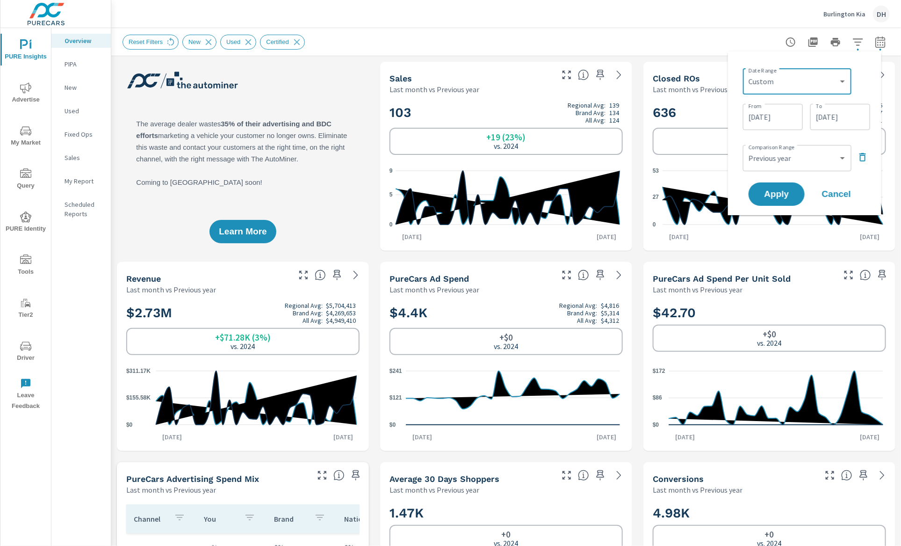
click at [780, 114] on input "[DATE]" at bounding box center [773, 117] width 52 height 19
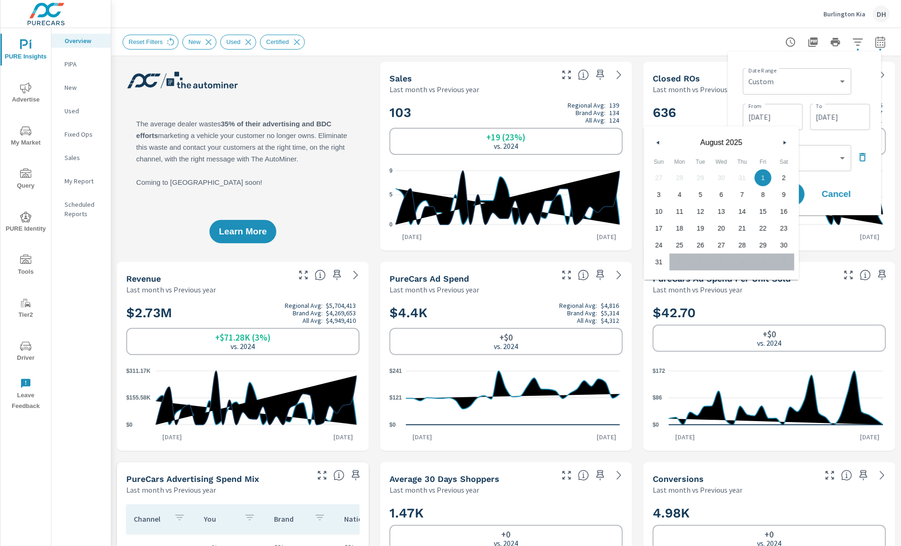
click at [659, 146] on button "button" at bounding box center [658, 142] width 11 height 11
drag, startPoint x: 704, startPoint y: 175, endPoint x: 748, endPoint y: 139, distance: 56.5
click at [704, 175] on span "1" at bounding box center [700, 178] width 21 height 12
type input "[DATE]"
click at [823, 115] on input "[DATE]" at bounding box center [840, 117] width 52 height 19
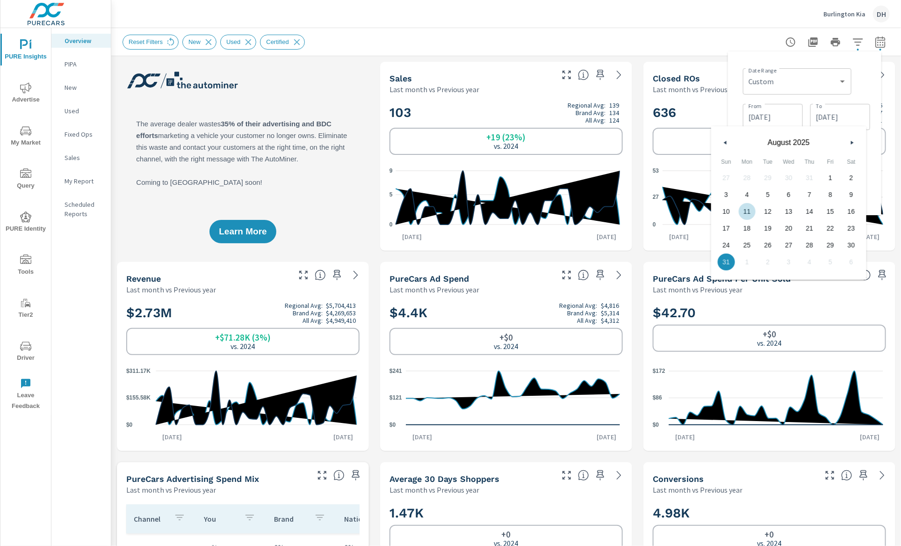
drag, startPoint x: 724, startPoint y: 140, endPoint x: 736, endPoint y: 155, distance: 19.6
click at [725, 140] on button "button" at bounding box center [725, 142] width 11 height 11
click at [807, 242] on span "31" at bounding box center [809, 245] width 21 height 12
type input "[DATE]"
click at [839, 93] on div "Date Range Custom [DATE] Last week Last 7 days Last 14 days Last 30 days Last 4…" at bounding box center [804, 133] width 138 height 149
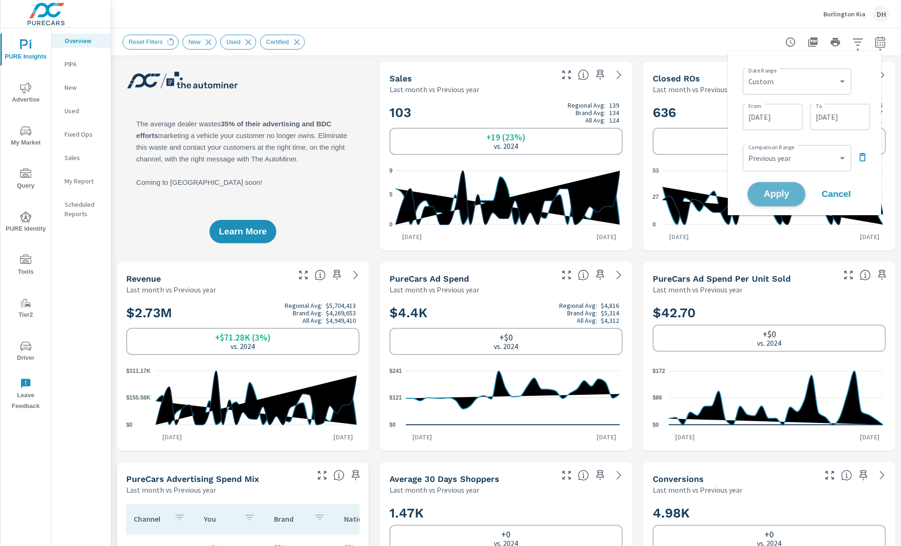
click at [785, 194] on span "Apply" at bounding box center [776, 194] width 38 height 9
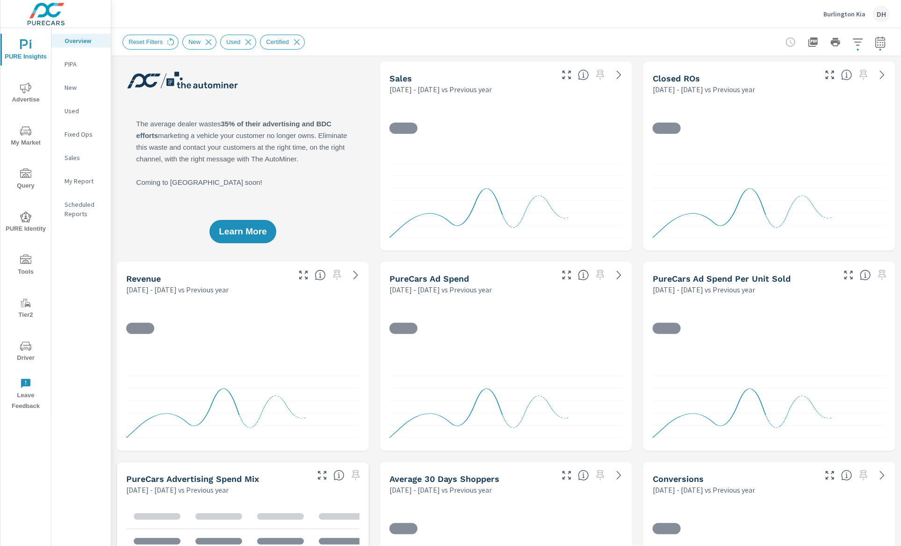
scroll to position [0, 0]
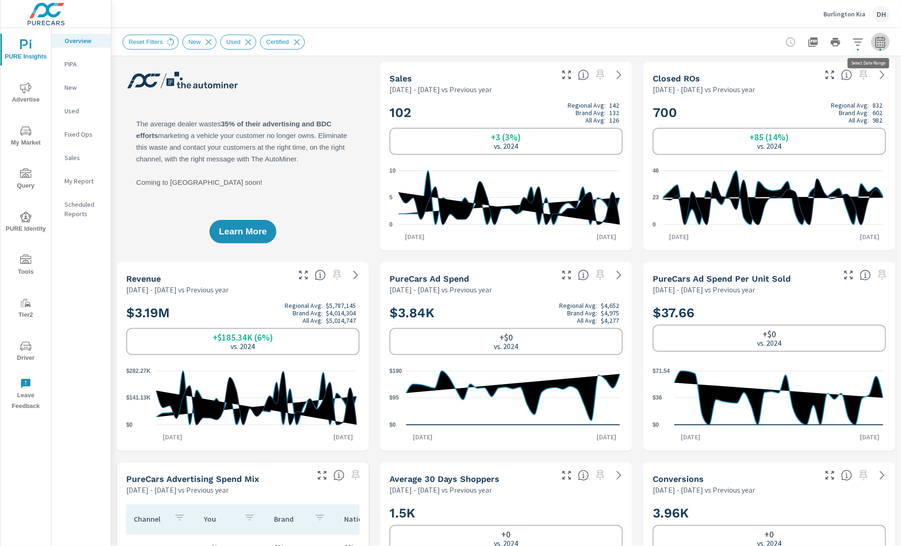
click at [839, 47] on button "button" at bounding box center [880, 42] width 19 height 19
select select "Previous year"
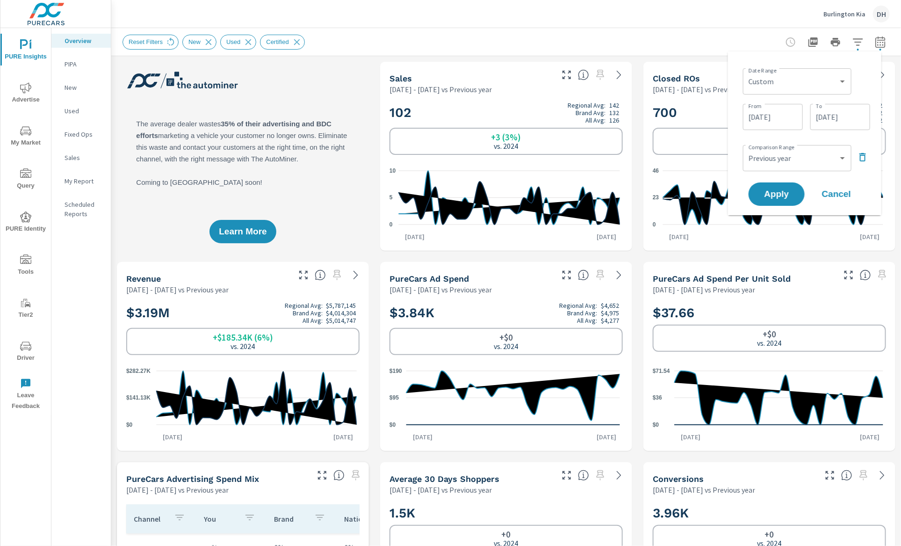
click at [798, 91] on div "Custom [DATE] Last week Last 7 days Last 14 days Last 30 days Last 45 days Last…" at bounding box center [797, 81] width 108 height 26
click at [798, 85] on select "Custom [DATE] Last week Last 7 days Last 14 days Last 30 days Last 45 days Last…" at bounding box center [797, 81] width 101 height 19
click at [762, 117] on input "[DATE]" at bounding box center [773, 117] width 52 height 19
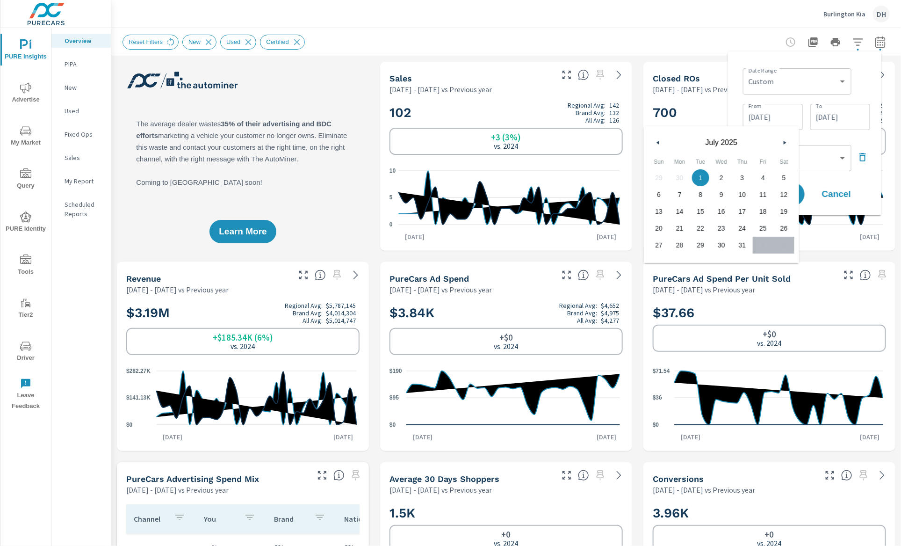
click at [656, 144] on icon "button" at bounding box center [657, 143] width 5 height 4
click at [659, 174] on span "1" at bounding box center [658, 178] width 21 height 12
type input "[DATE]"
click at [839, 116] on input "[DATE]" at bounding box center [840, 117] width 52 height 19
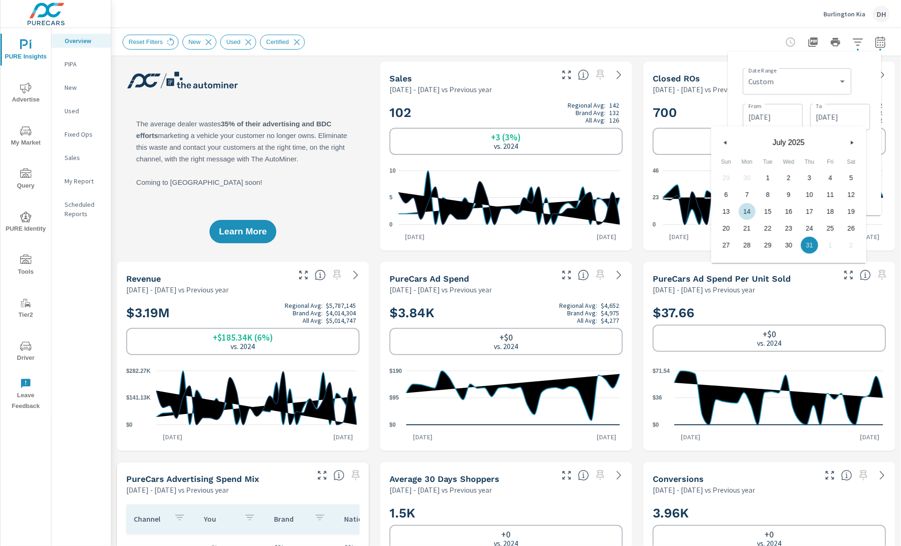
click at [726, 147] on button "button" at bounding box center [725, 142] width 11 height 11
click at [750, 243] on span "30" at bounding box center [747, 245] width 21 height 12
type input "[DATE]"
click at [839, 100] on div "Date Range Custom [DATE] Last week Last 7 days Last 14 days Last 30 days Last 4…" at bounding box center [804, 133] width 138 height 149
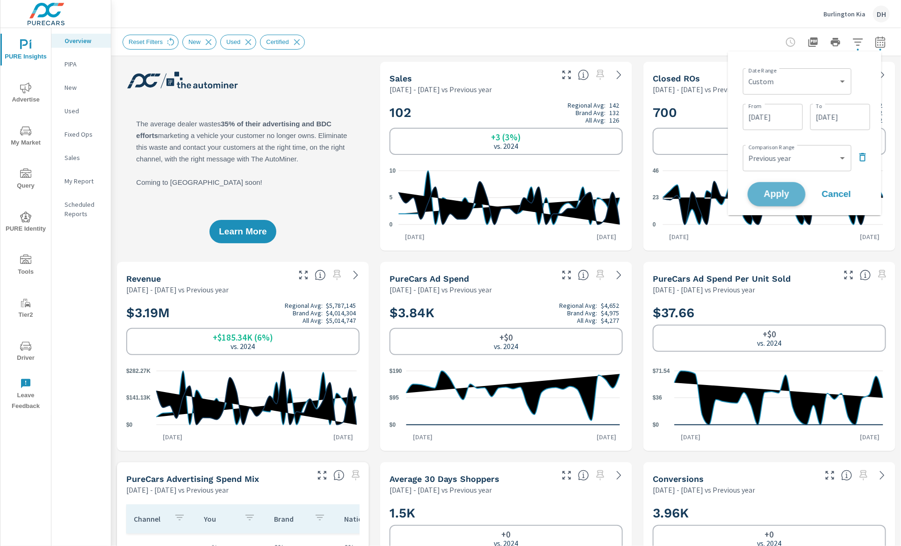
click at [792, 191] on span "Apply" at bounding box center [776, 194] width 38 height 9
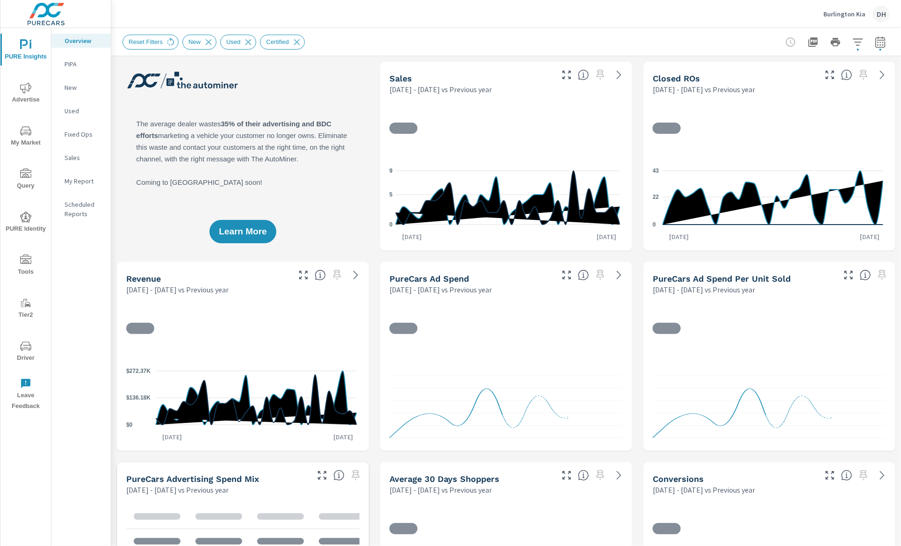
scroll to position [0, 0]
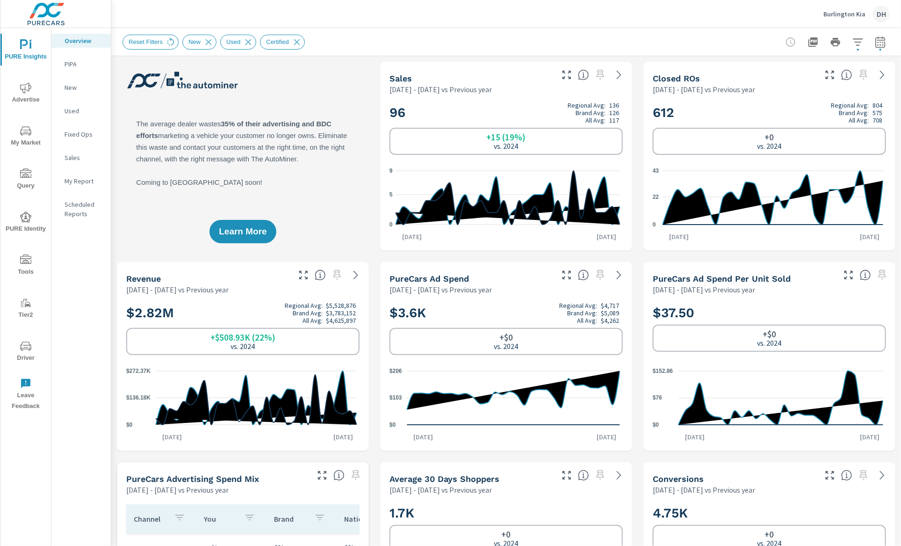
click at [839, 47] on icon "button" at bounding box center [880, 41] width 10 height 11
select select "Previous year"
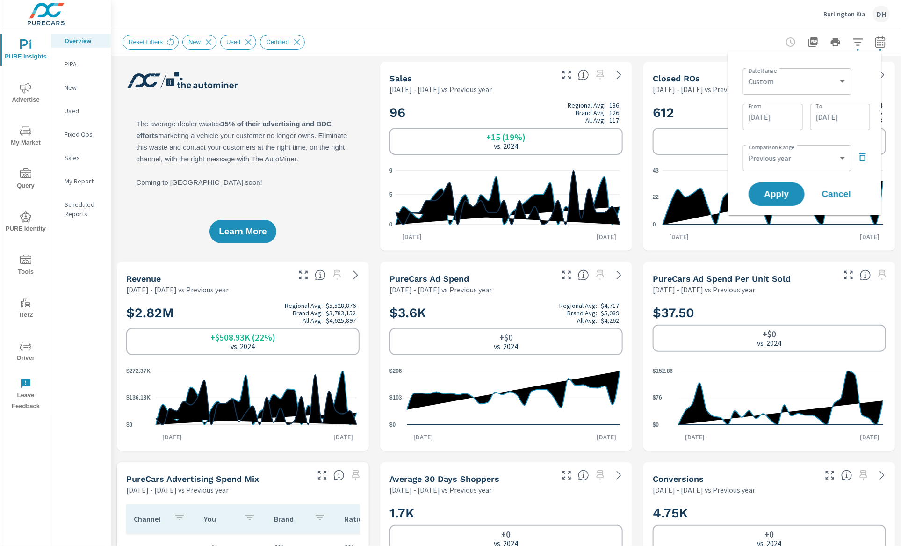
click at [770, 121] on input "[DATE]" at bounding box center [773, 117] width 52 height 19
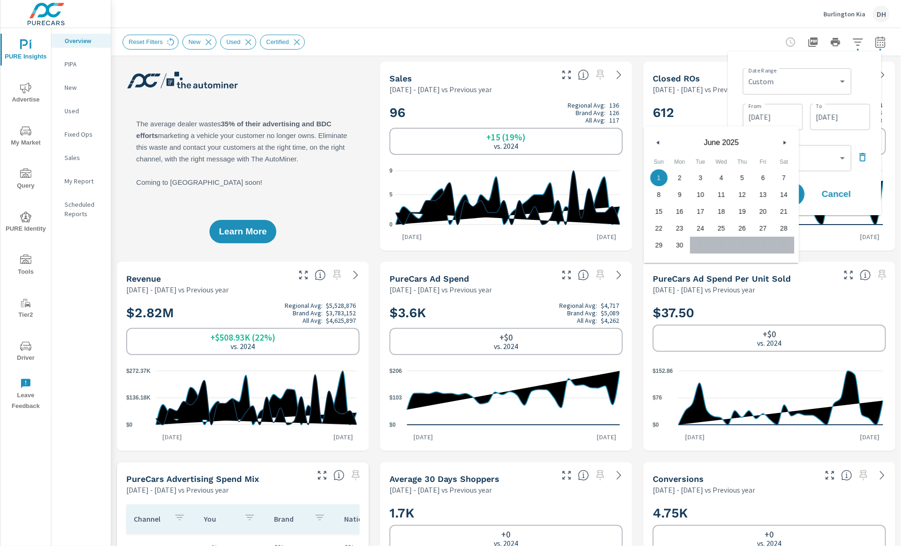
click at [657, 143] on icon "button" at bounding box center [657, 143] width 5 height 4
drag, startPoint x: 747, startPoint y: 175, endPoint x: 753, endPoint y: 171, distance: 7.4
click at [746, 175] on span "1" at bounding box center [742, 178] width 21 height 12
type input "[DATE]"
click at [825, 119] on input "[DATE]" at bounding box center [840, 117] width 52 height 19
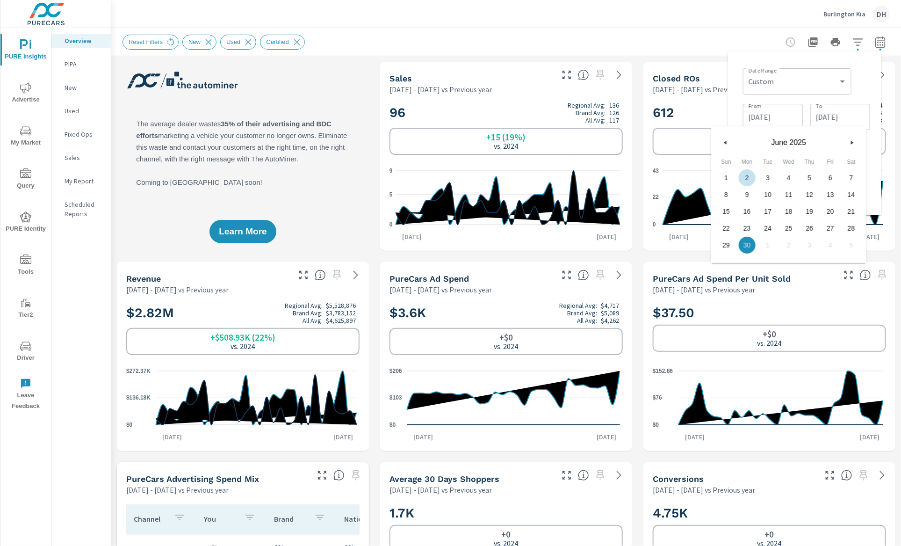
click at [723, 141] on icon "button" at bounding box center [724, 143] width 5 height 4
click at [839, 247] on span "31" at bounding box center [851, 245] width 21 height 12
type input "[DATE]"
drag, startPoint x: 876, startPoint y: 179, endPoint x: 861, endPoint y: 187, distance: 17.1
click at [839, 179] on div "Date Range Custom [DATE] Last week Last 7 days Last 14 days Last 30 days Last 4…" at bounding box center [804, 133] width 153 height 164
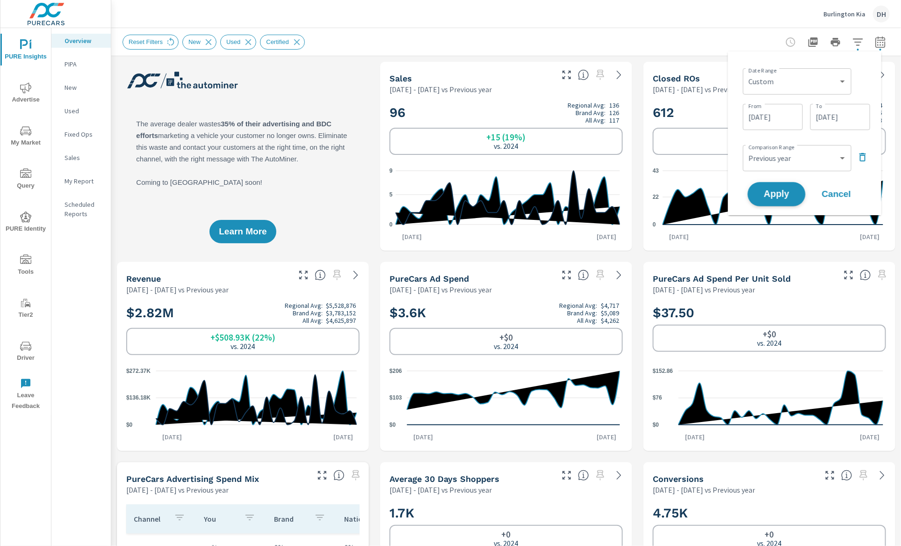
click at [776, 193] on span "Apply" at bounding box center [776, 194] width 38 height 9
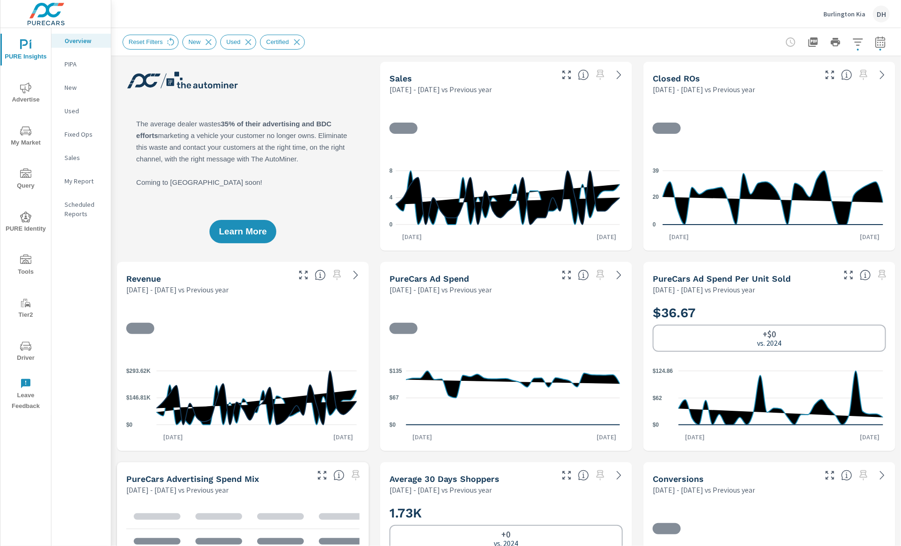
scroll to position [0, 0]
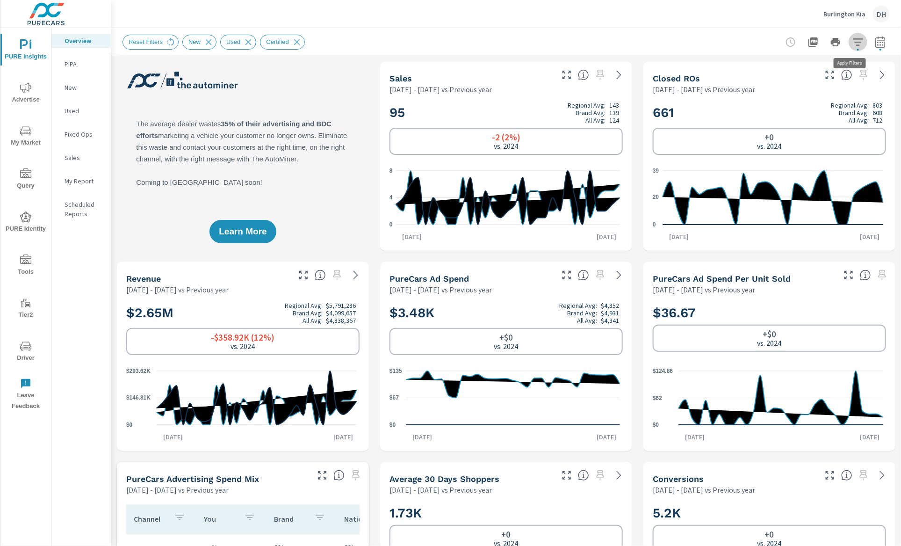
click at [839, 48] on button "button" at bounding box center [858, 42] width 19 height 19
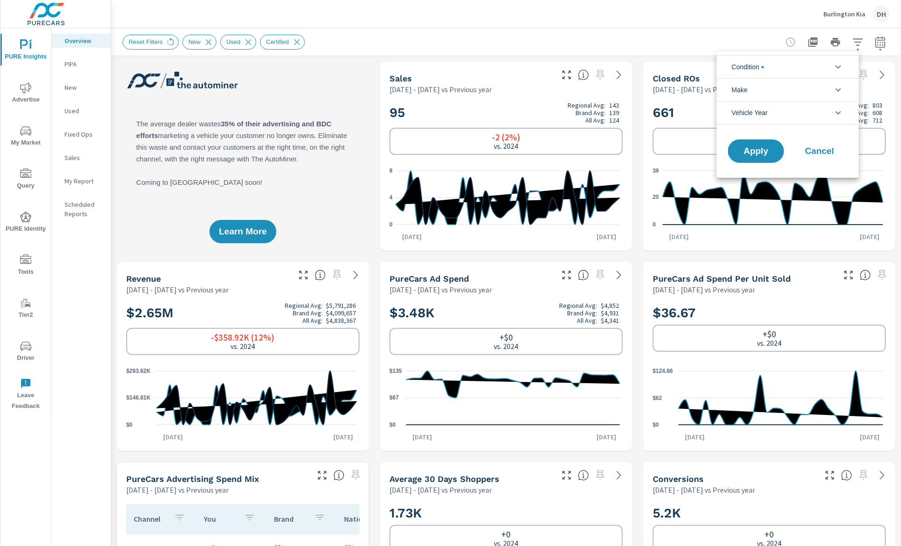
scroll to position [42, 0]
click at [782, 68] on li "Condition" at bounding box center [788, 66] width 142 height 23
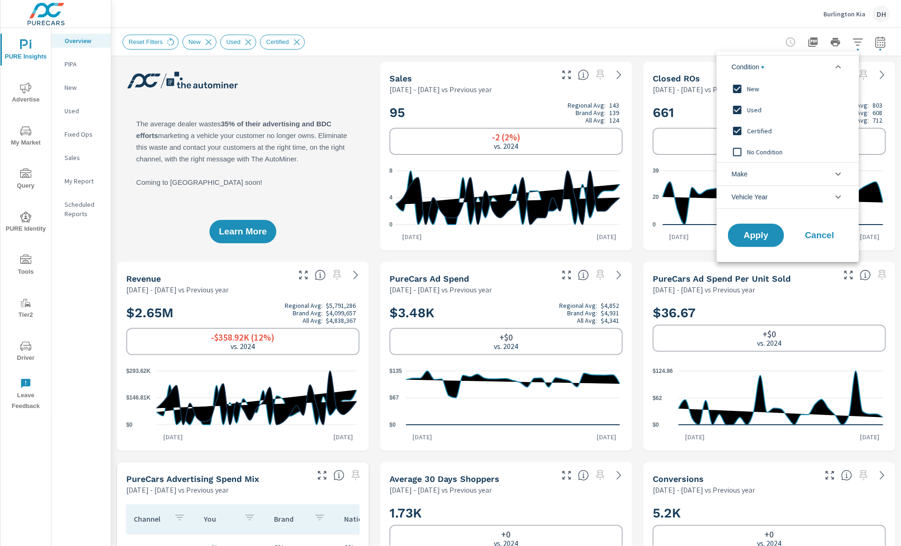
scroll to position [0, 0]
click at [741, 111] on input "filter options" at bounding box center [737, 110] width 20 height 20
click at [737, 133] on input "filter options" at bounding box center [737, 131] width 20 height 20
click at [749, 227] on button "Apply" at bounding box center [756, 235] width 58 height 24
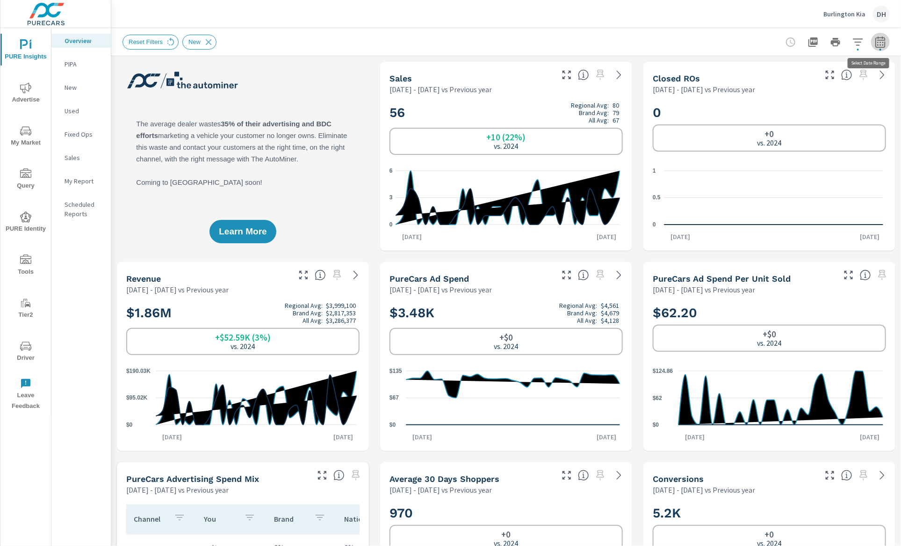
click at [839, 44] on icon "button" at bounding box center [880, 41] width 11 height 11
select select "Previous year"
click at [780, 117] on input "[DATE]" at bounding box center [773, 117] width 52 height 19
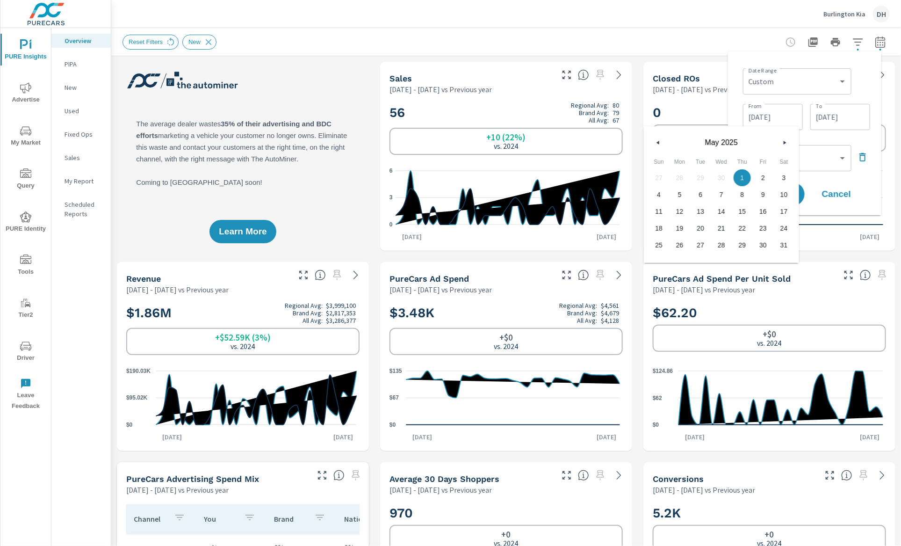
click at [782, 137] on button "button" at bounding box center [784, 142] width 11 height 11
click at [786, 141] on icon "button" at bounding box center [786, 143] width 5 height 4
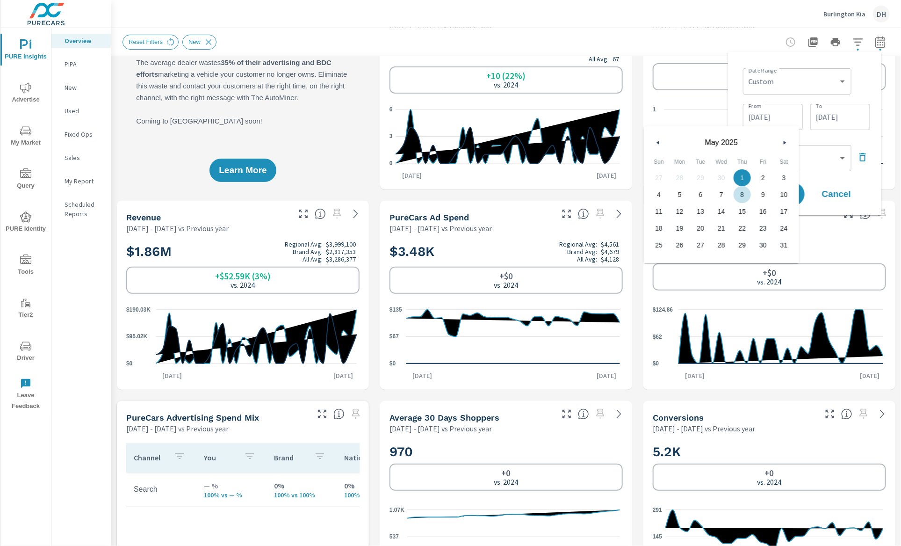
scroll to position [72, 0]
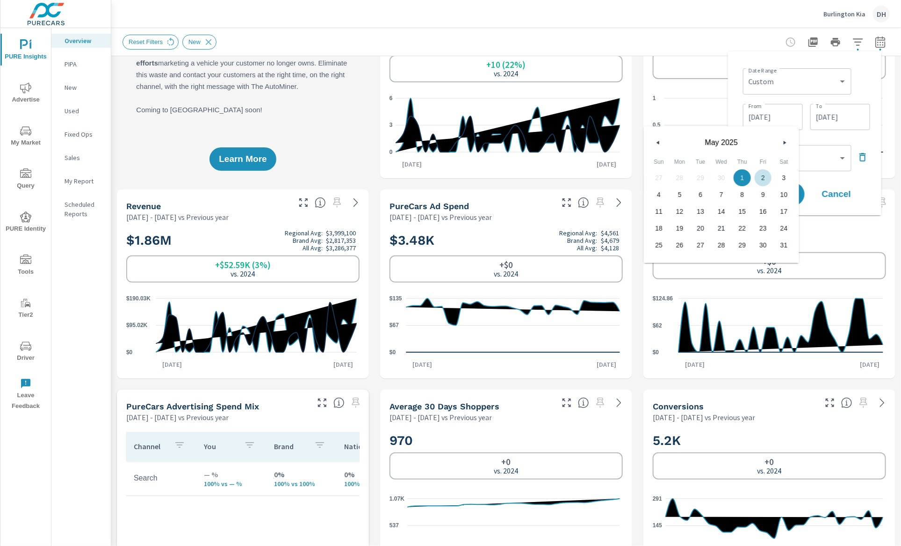
click at [782, 143] on button "button" at bounding box center [784, 142] width 11 height 11
click at [803, 146] on div "Custom Previous period Previous month Previous year ​" at bounding box center [797, 158] width 108 height 26
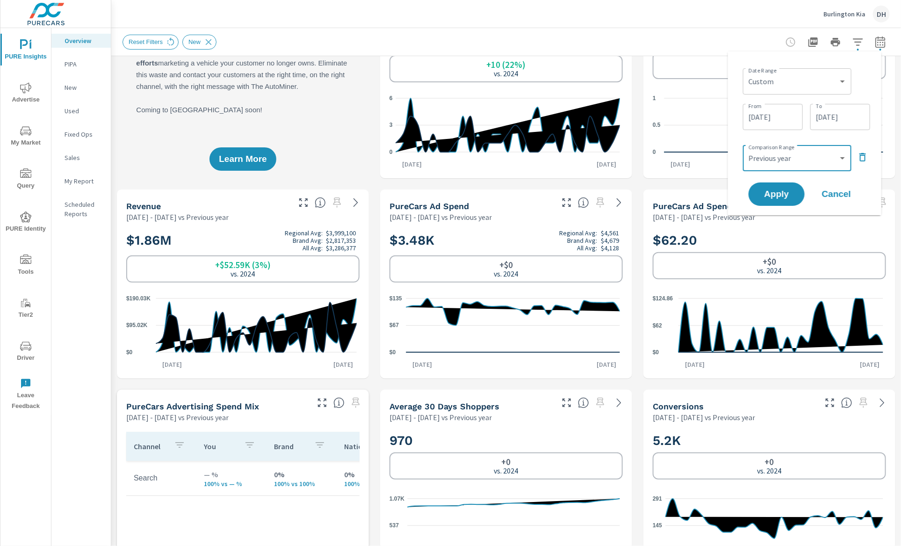
click at [785, 111] on input "[DATE]" at bounding box center [773, 117] width 52 height 19
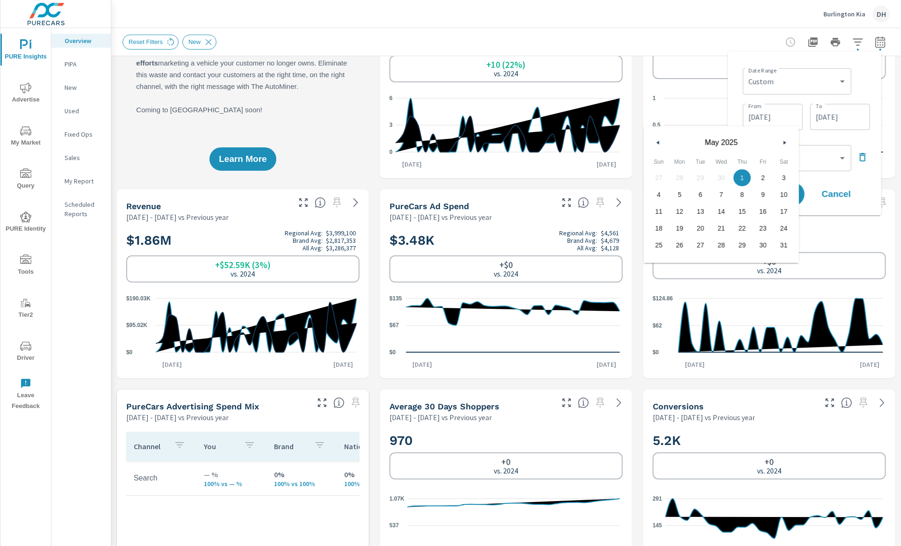
click at [784, 140] on button "button" at bounding box center [784, 142] width 11 height 11
click at [782, 251] on span "31" at bounding box center [783, 245] width 21 height 12
click at [827, 110] on input "[DATE]" at bounding box center [840, 117] width 52 height 19
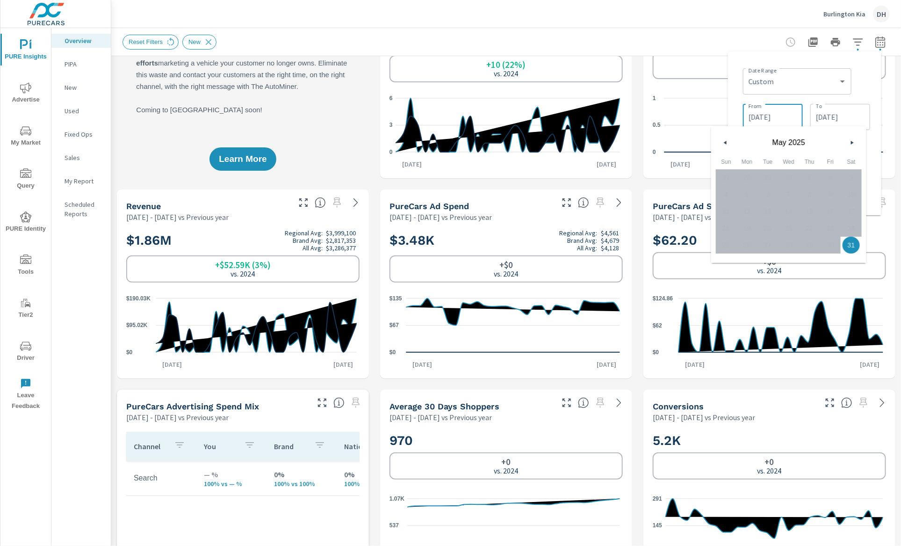
click at [762, 109] on input "[DATE]" at bounding box center [773, 117] width 52 height 19
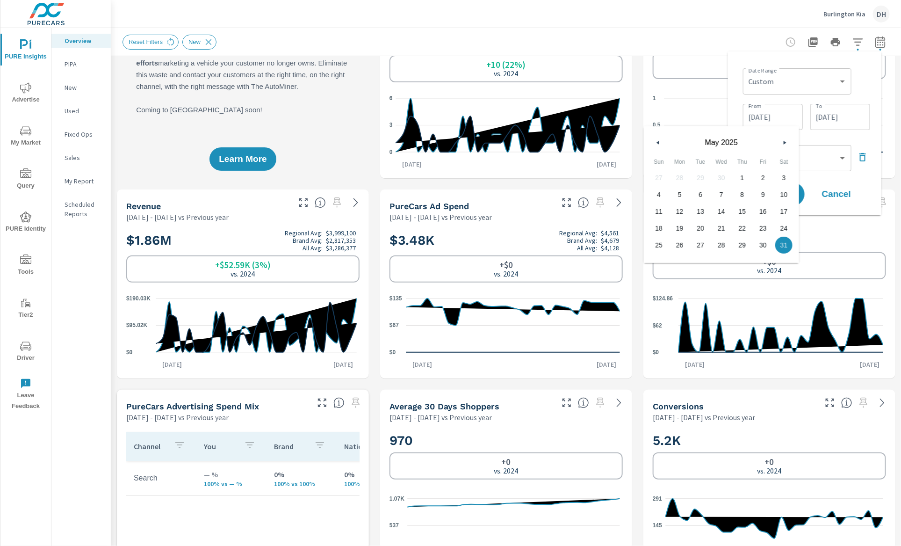
click at [783, 144] on button "button" at bounding box center [784, 142] width 11 height 11
click at [741, 178] on span "1" at bounding box center [742, 178] width 21 height 12
type input "[DATE]"
click at [839, 125] on input "[DATE]" at bounding box center [840, 117] width 52 height 19
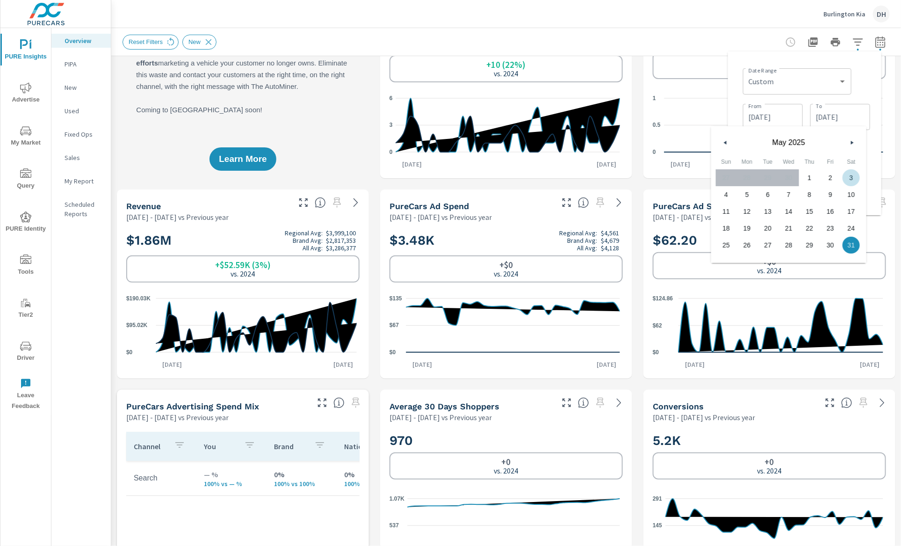
click at [839, 137] on button "button" at bounding box center [851, 142] width 11 height 11
click at [747, 245] on span "30" at bounding box center [747, 245] width 21 height 12
type input "[DATE]"
click at [788, 114] on input "[DATE]" at bounding box center [773, 117] width 52 height 19
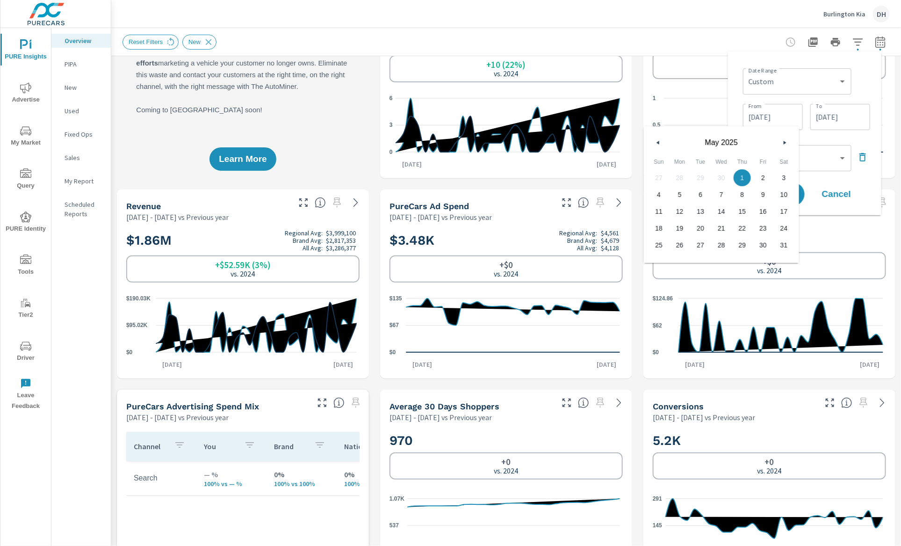
click at [787, 143] on icon "button" at bounding box center [786, 143] width 5 height 4
click at [661, 179] on span "1" at bounding box center [658, 178] width 21 height 12
type input "[DATE]"
click at [800, 195] on button "Apply" at bounding box center [777, 194] width 58 height 24
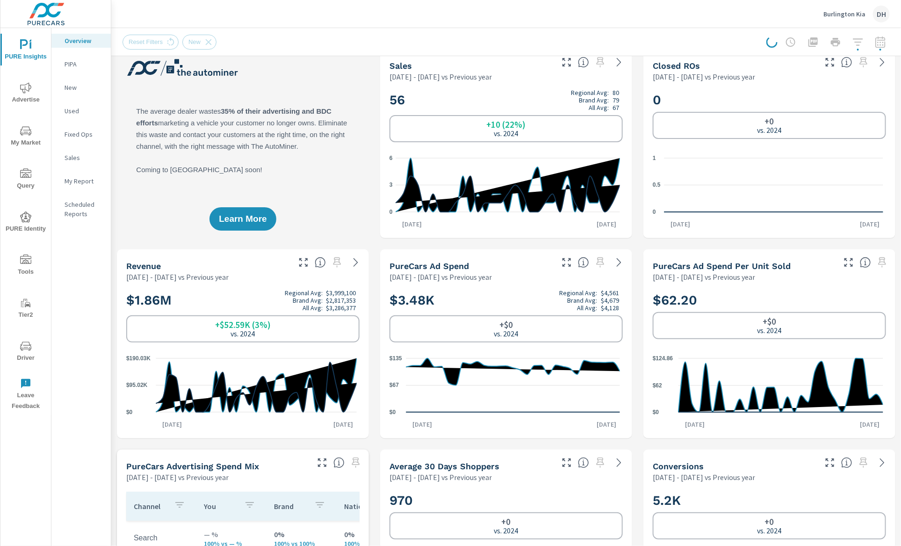
scroll to position [0, 0]
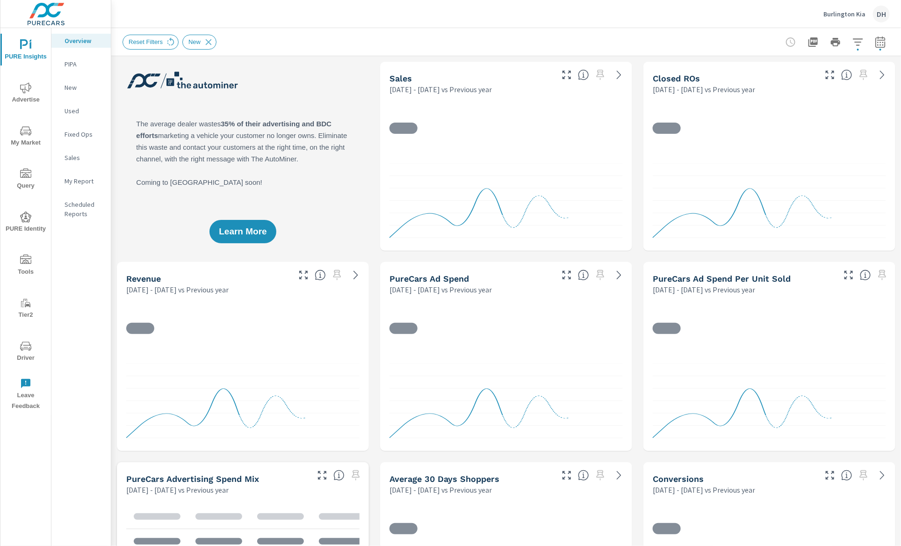
scroll to position [0, 0]
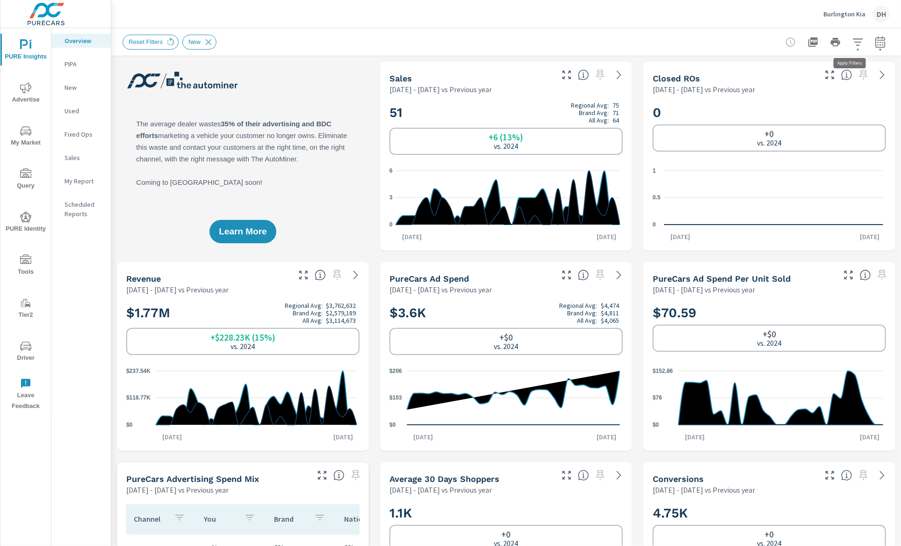
click at [839, 46] on icon "button" at bounding box center [857, 41] width 11 height 11
click at [839, 38] on div at bounding box center [450, 273] width 901 height 546
click at [839, 41] on icon "button" at bounding box center [880, 41] width 11 height 11
select select "Previous year"
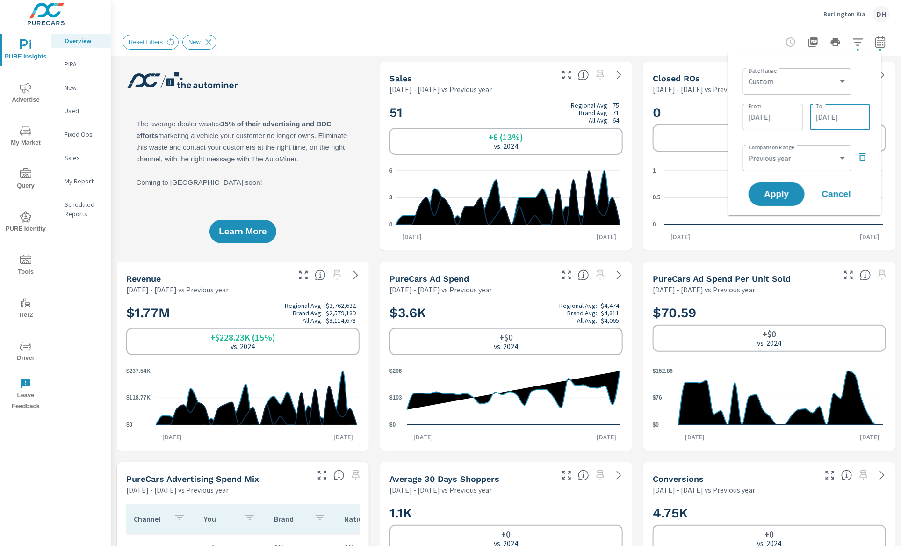
click at [839, 118] on input "[DATE]" at bounding box center [840, 117] width 52 height 19
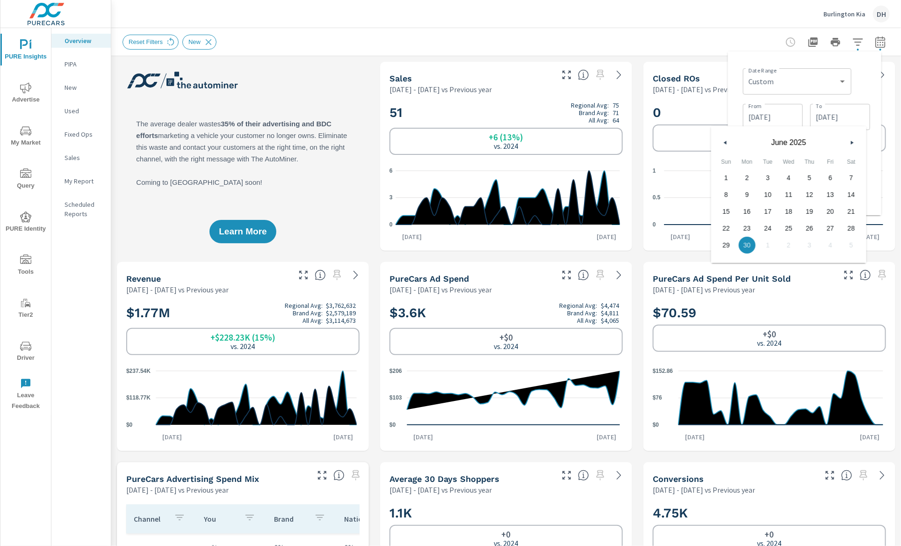
click at [839, 143] on icon "button" at bounding box center [853, 143] width 5 height 4
click at [806, 247] on span "31" at bounding box center [809, 245] width 21 height 12
type input "[DATE]"
click at [777, 122] on input "[DATE]" at bounding box center [773, 117] width 52 height 19
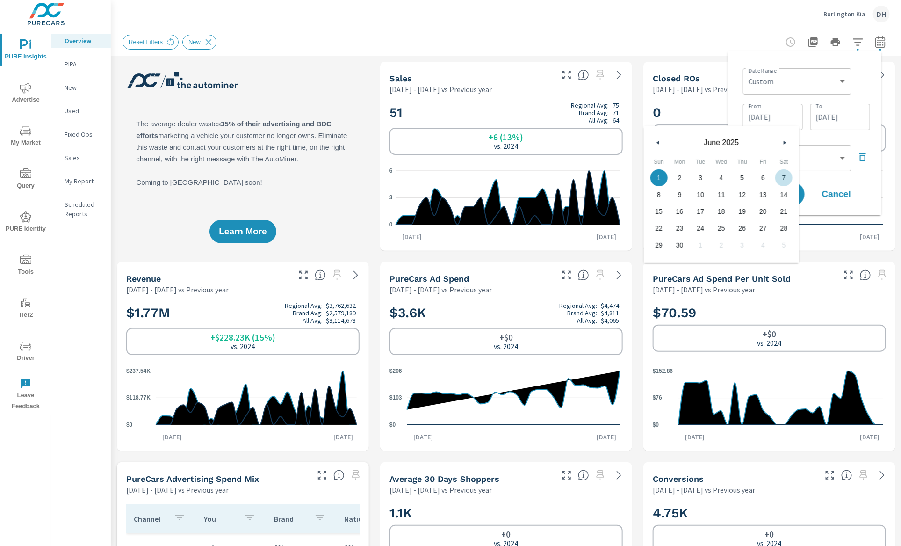
click at [788, 140] on button "button" at bounding box center [784, 142] width 11 height 11
click at [701, 178] on span "1" at bounding box center [700, 178] width 21 height 12
type input "[DATE]"
click at [802, 195] on button "Apply" at bounding box center [777, 194] width 58 height 24
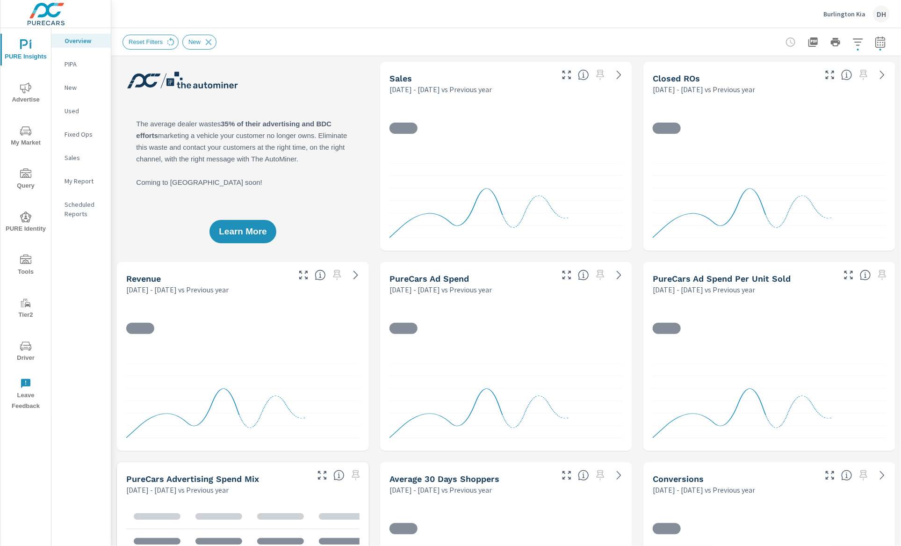
scroll to position [0, 0]
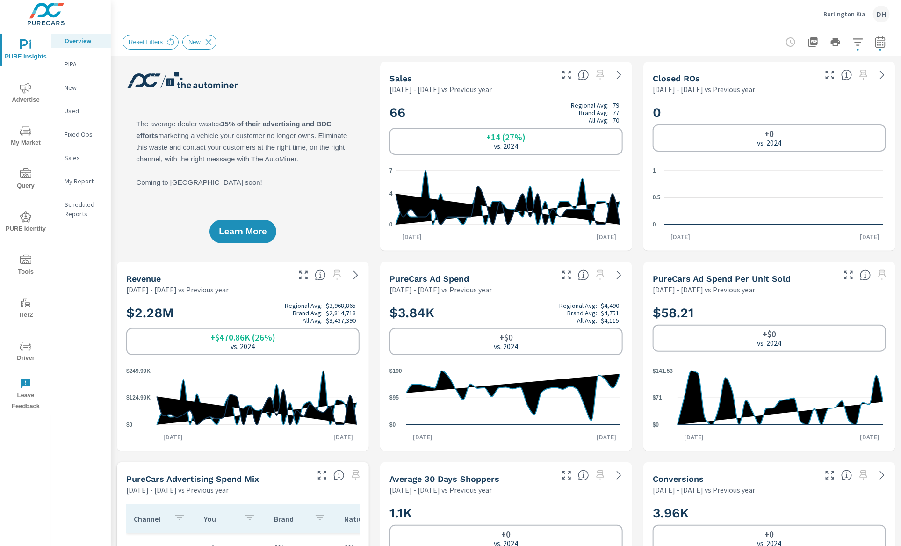
click at [839, 45] on icon "button" at bounding box center [880, 41] width 11 height 11
select select "Previous year"
click at [800, 84] on select "Custom [DATE] Last week Last 7 days Last 14 days Last 30 days Last 45 days Last…" at bounding box center [797, 81] width 101 height 19
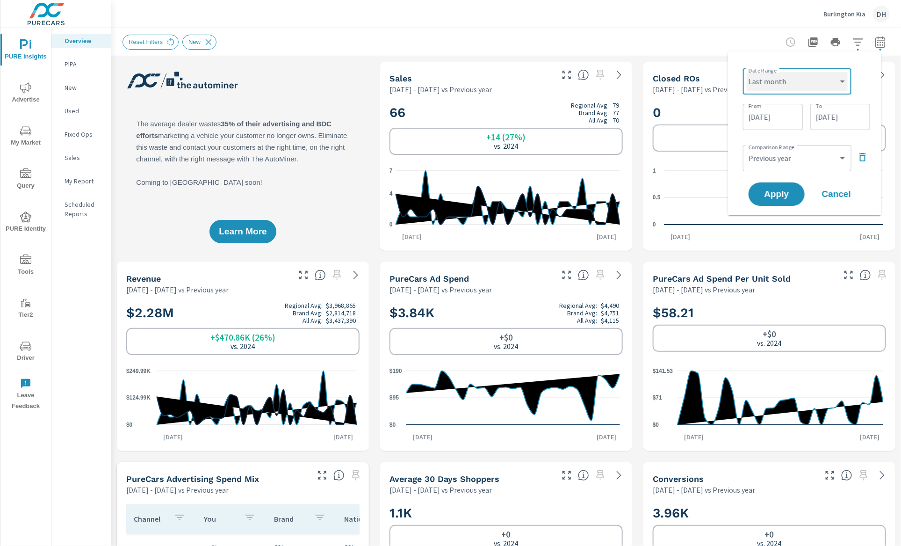
click at [747, 72] on select "Custom [DATE] Last week Last 7 days Last 14 days Last 30 days Last 45 days Last…" at bounding box center [797, 81] width 101 height 19
select select "Last month"
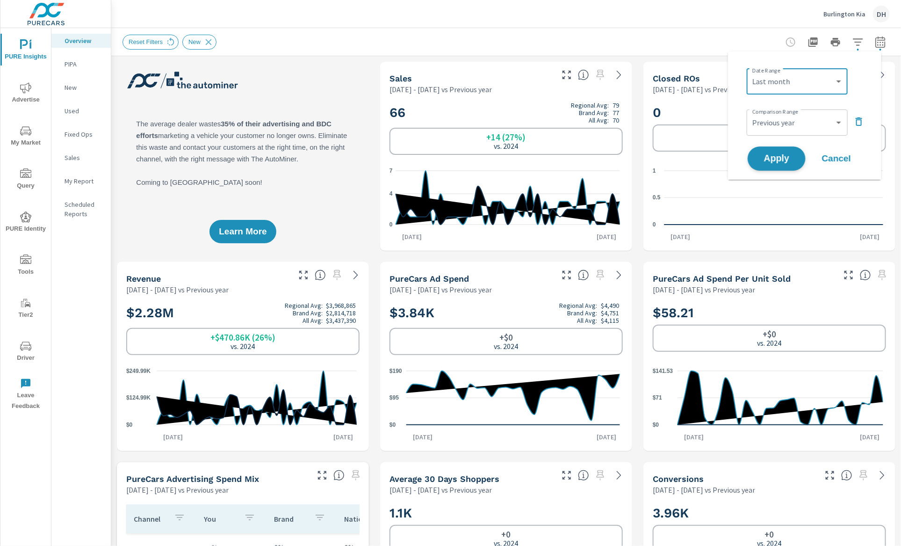
click at [785, 159] on span "Apply" at bounding box center [776, 158] width 38 height 9
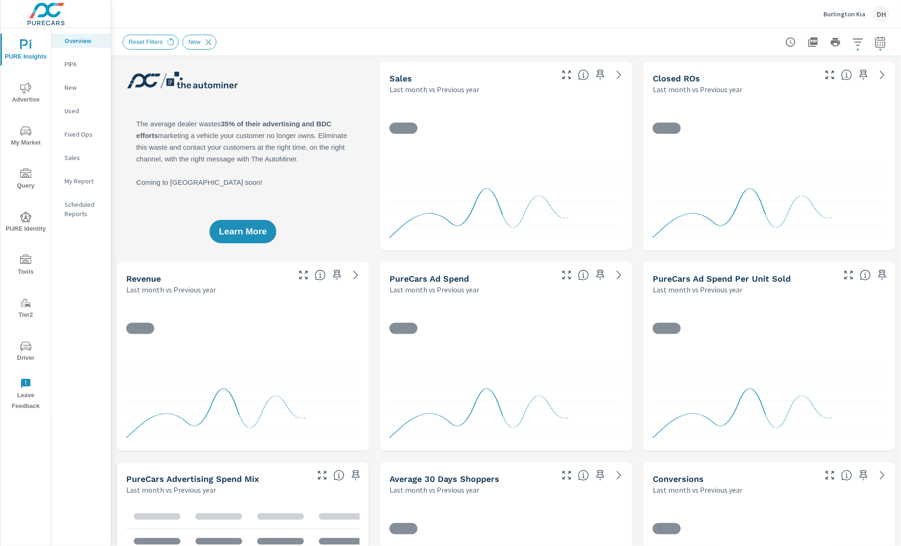
scroll to position [0, 0]
